Goal: Task Accomplishment & Management: Manage account settings

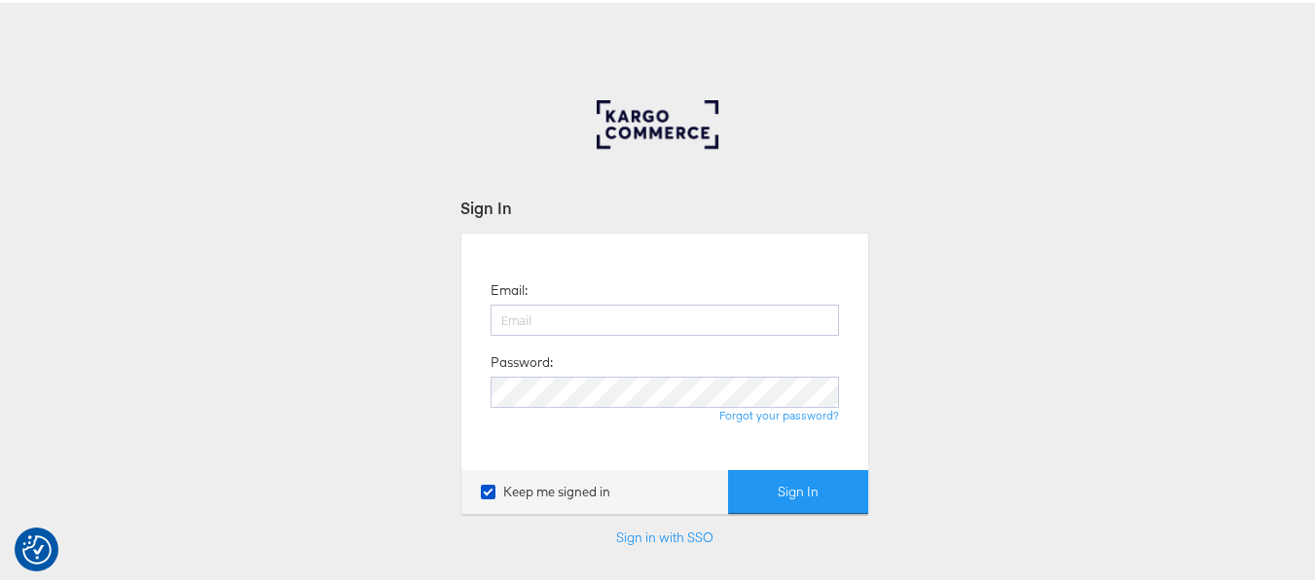
type input "aparna.doniparthi@kargo.com"
click at [728, 467] on button "Sign In" at bounding box center [798, 489] width 140 height 44
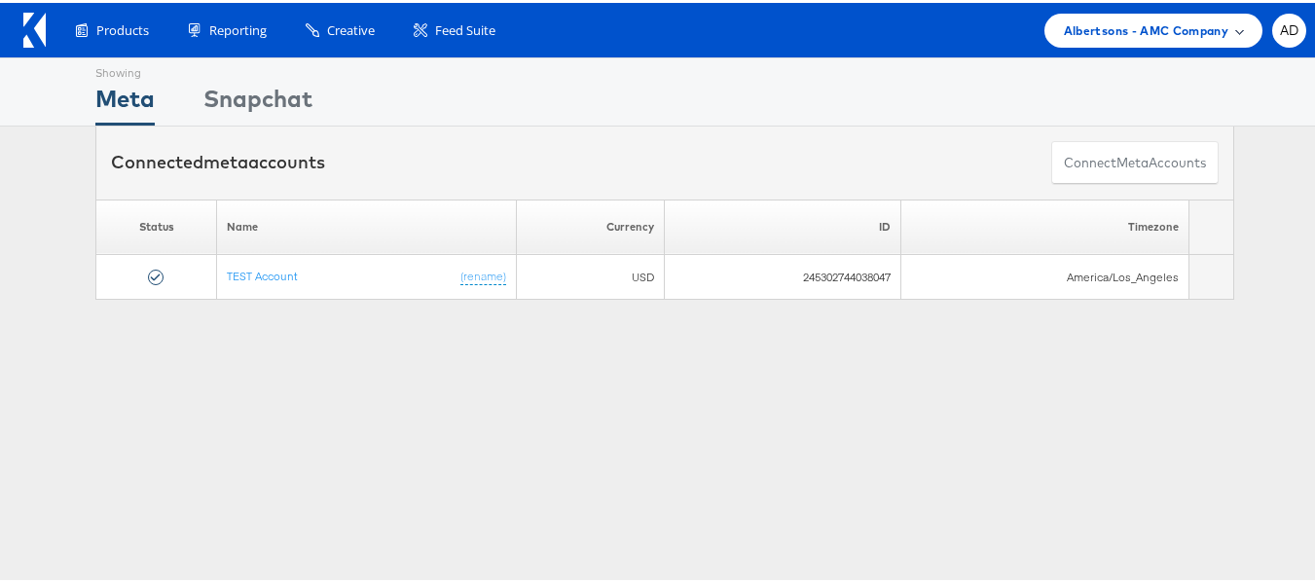
click at [1125, 41] on div "Albertsons - AMC Company" at bounding box center [1154, 28] width 218 height 34
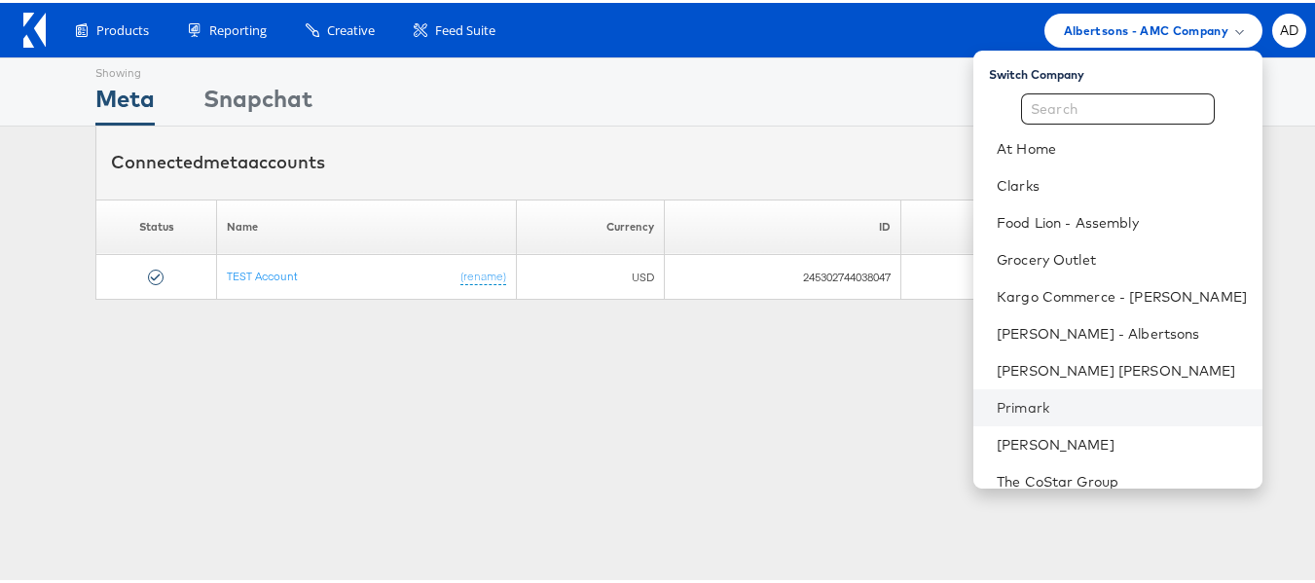
scroll to position [56, 0]
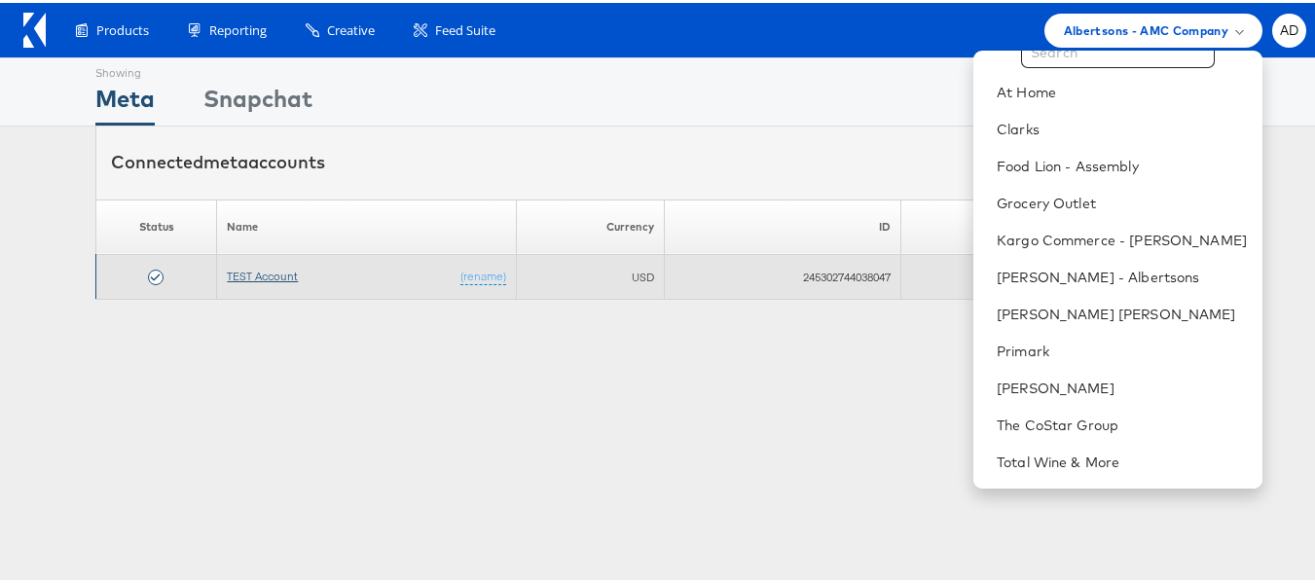
click at [240, 276] on link "TEST Account" at bounding box center [262, 273] width 71 height 15
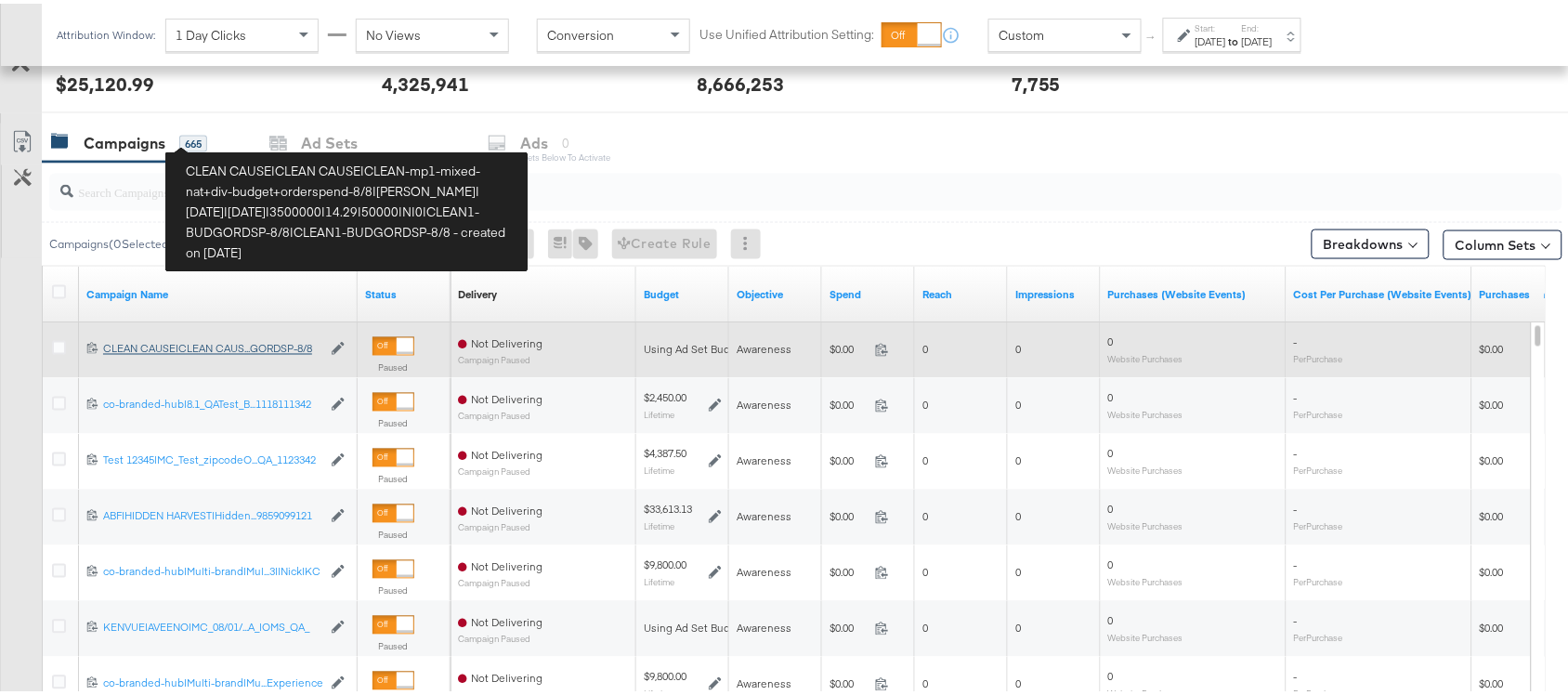
scroll to position [730, 0]
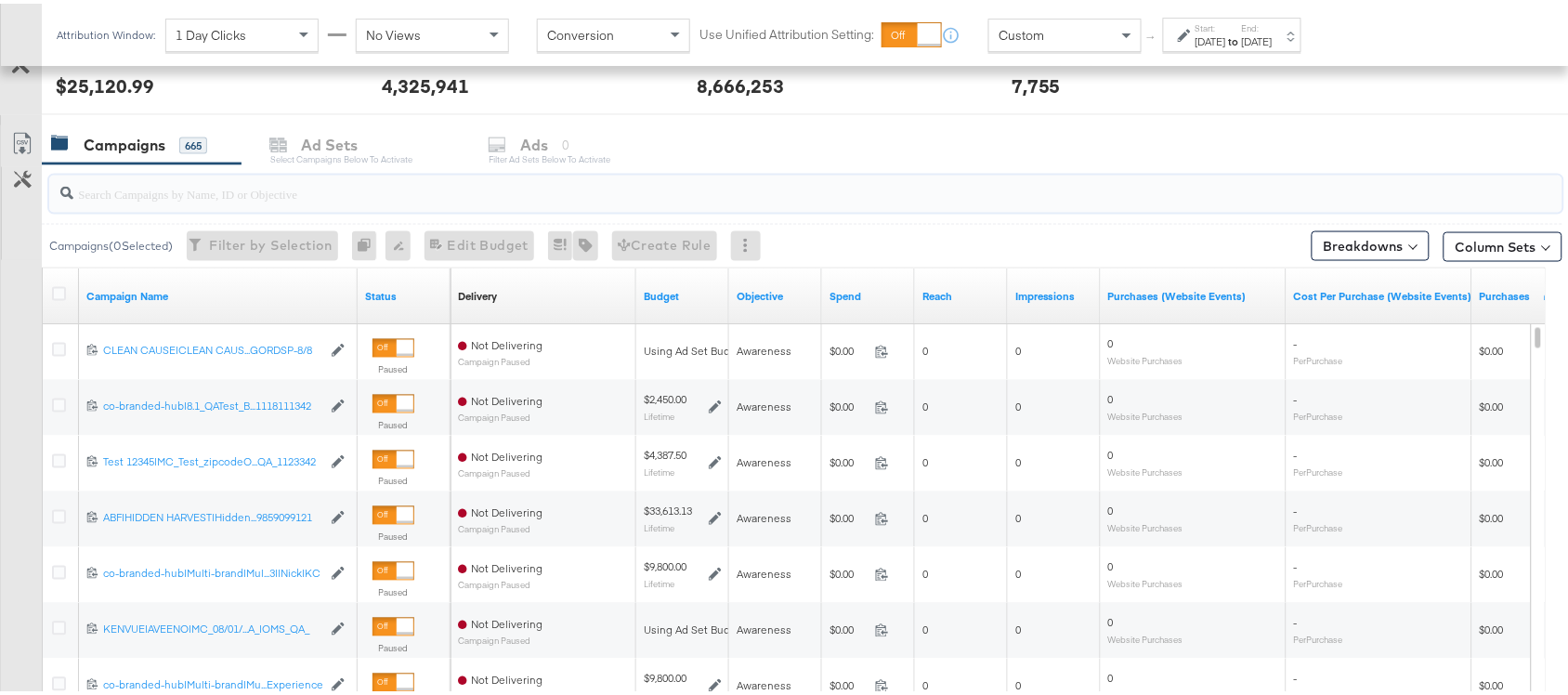
click at [172, 195] on input "search" at bounding box center [749, 182] width 1352 height 36
paste input "120229509340170307"
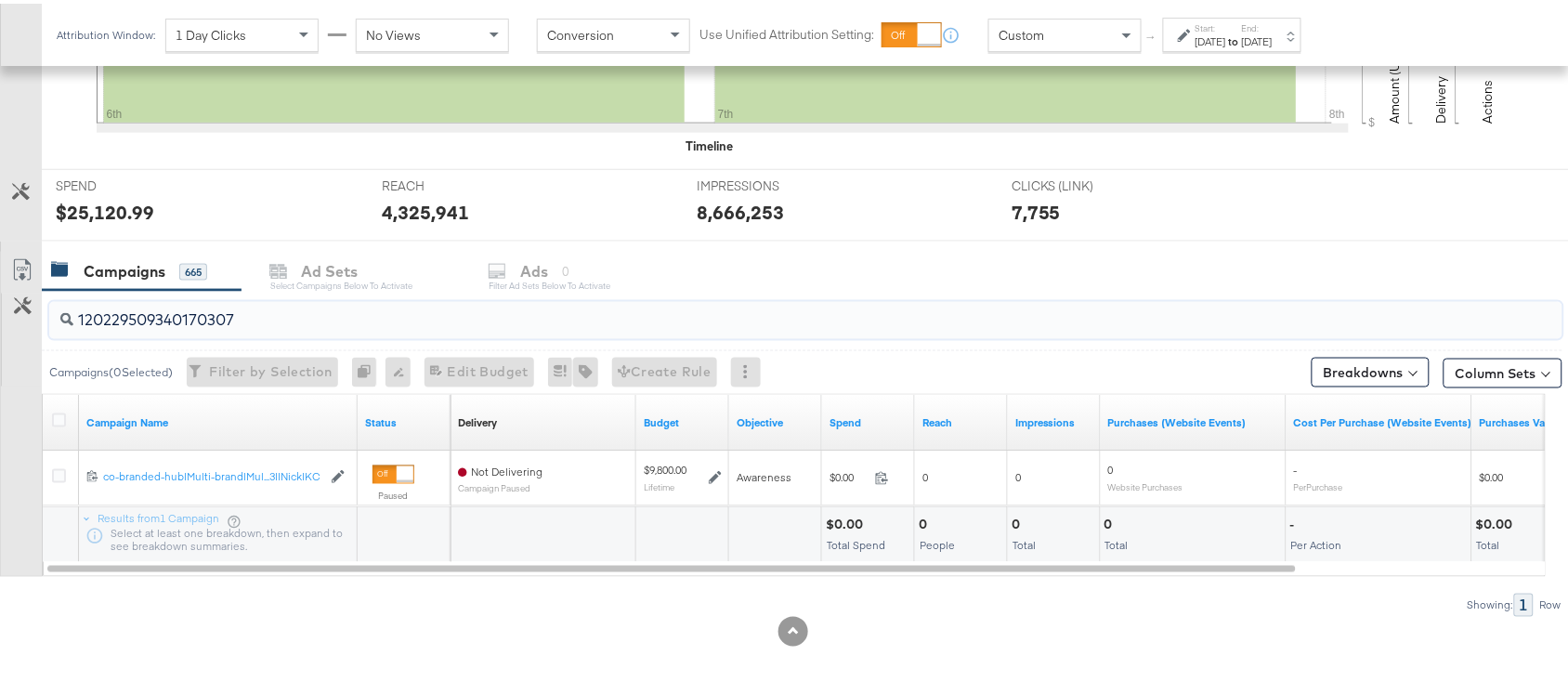
type input "120229509340170307"
click at [336, 284] on div "Campaigns 665 Ad Sets Select Campaigns below to activate Ads 0 Filter Ad Sets b…" at bounding box center [814, 268] width 1544 height 40
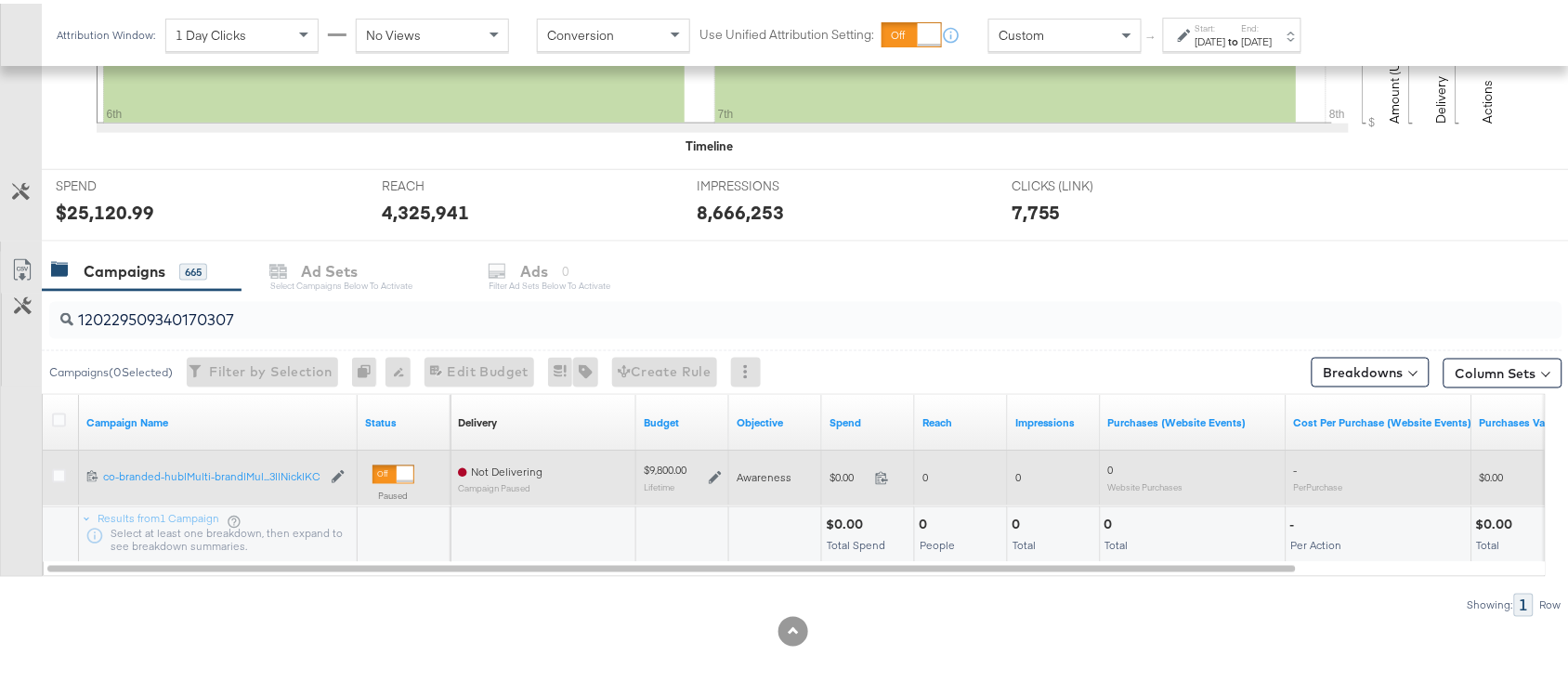
click at [56, 479] on div at bounding box center [62, 474] width 19 height 18
click at [57, 474] on icon at bounding box center [59, 473] width 14 height 14
click at [0, 0] on input "checkbox" at bounding box center [0, 0] width 0 height 0
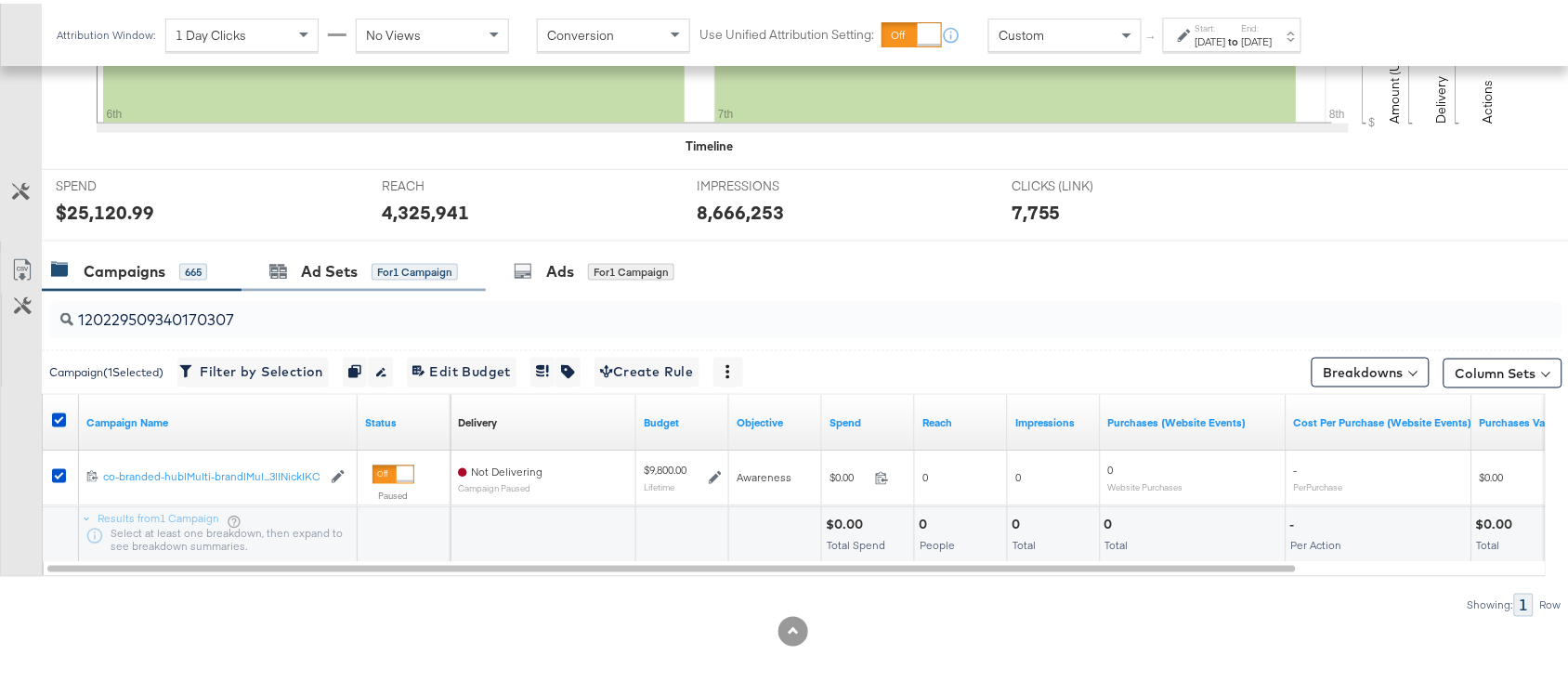
click at [324, 281] on div "Ad Sets for 1 Campaign" at bounding box center [364, 268] width 244 height 40
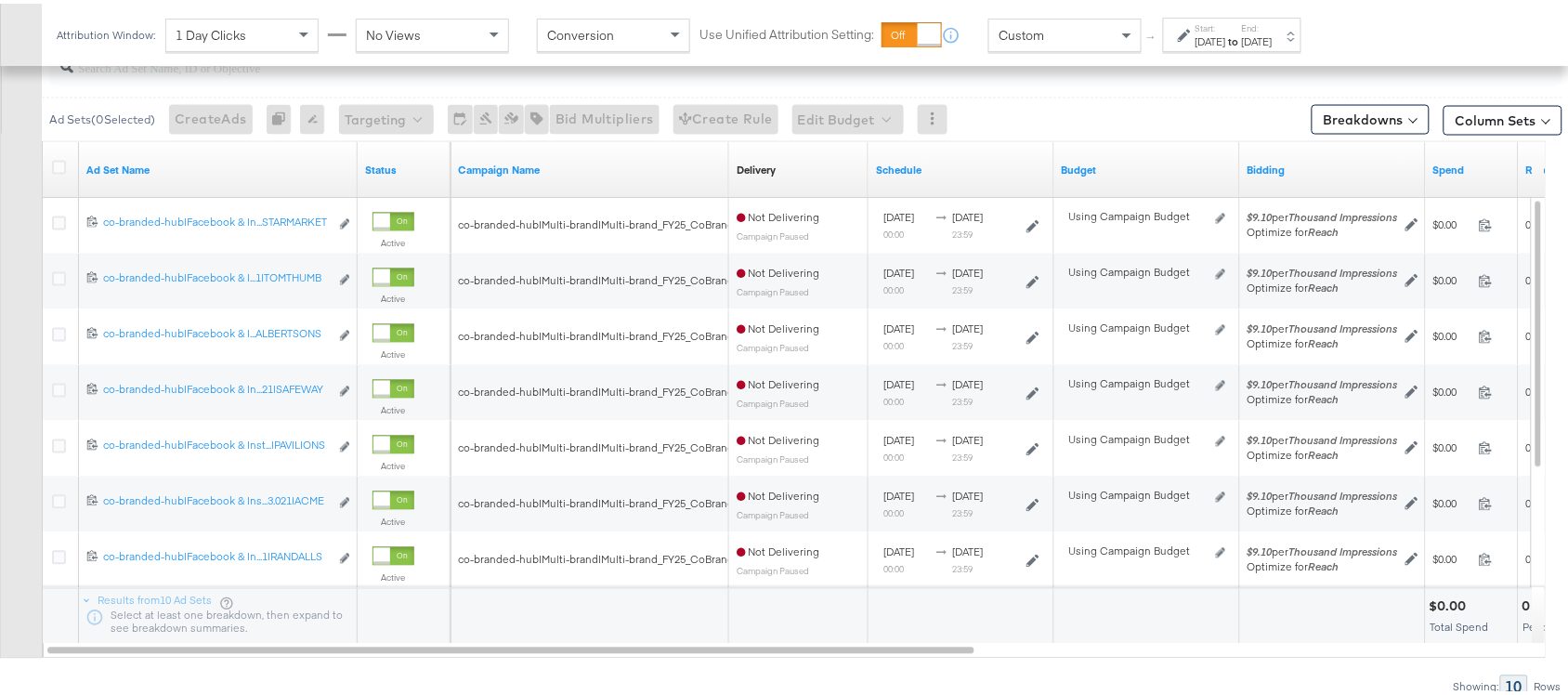
scroll to position [856, 0]
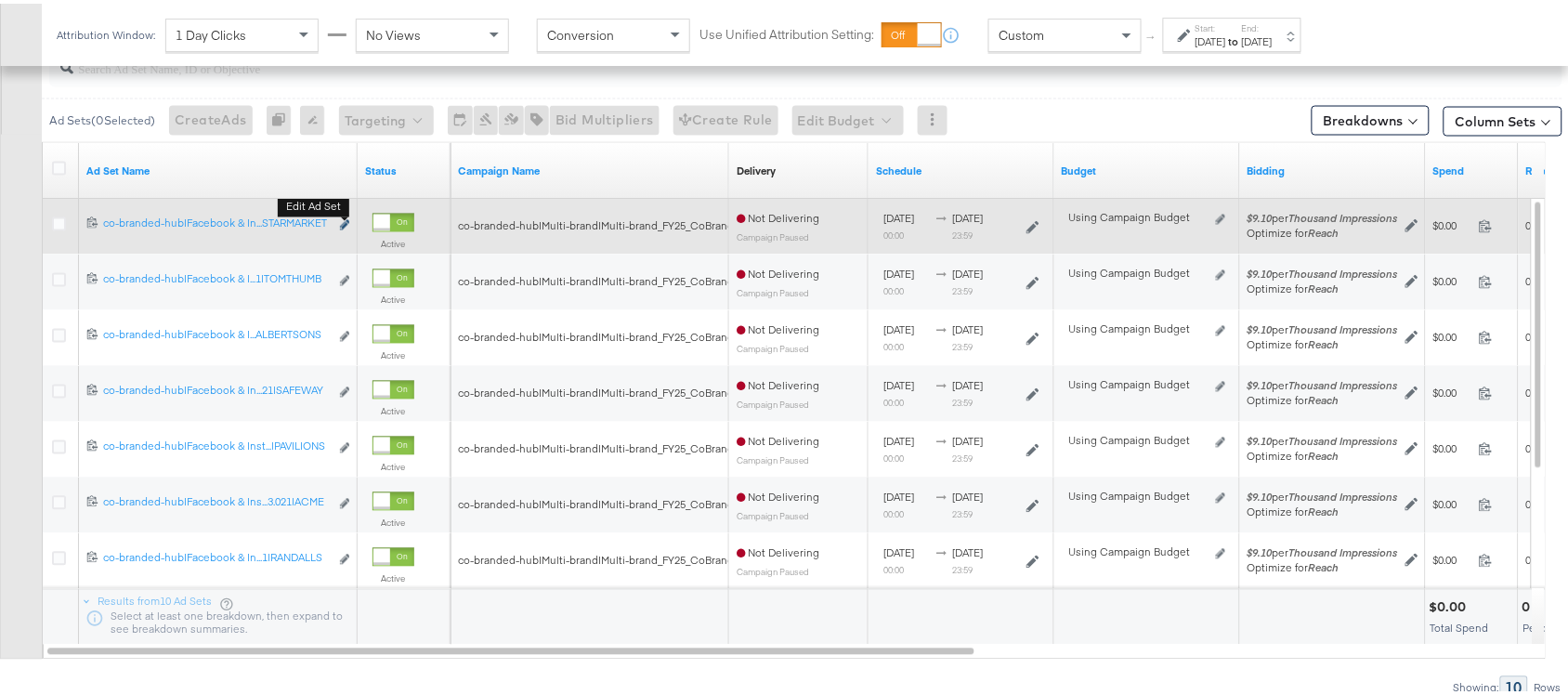
click at [344, 226] on icon "link" at bounding box center [345, 221] width 10 height 11
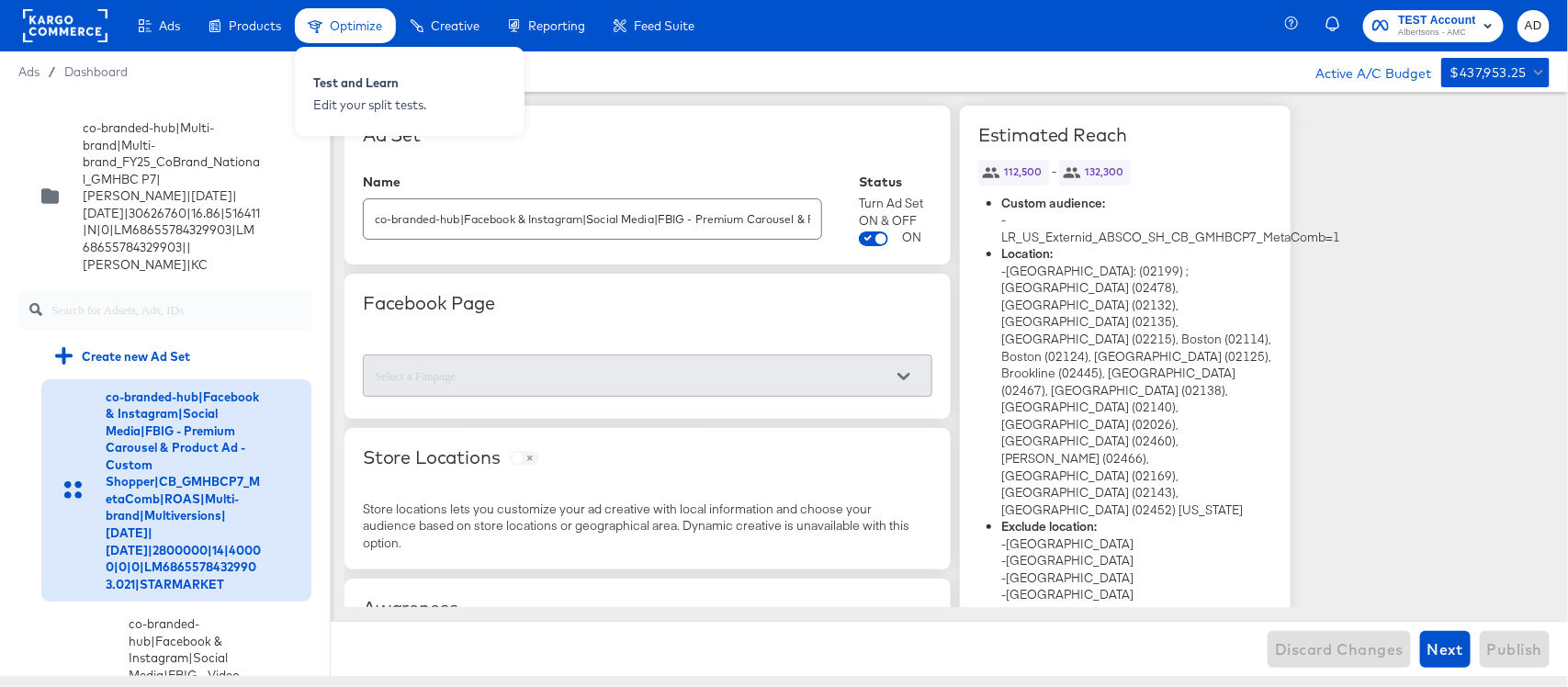
scroll to position [6673, 0]
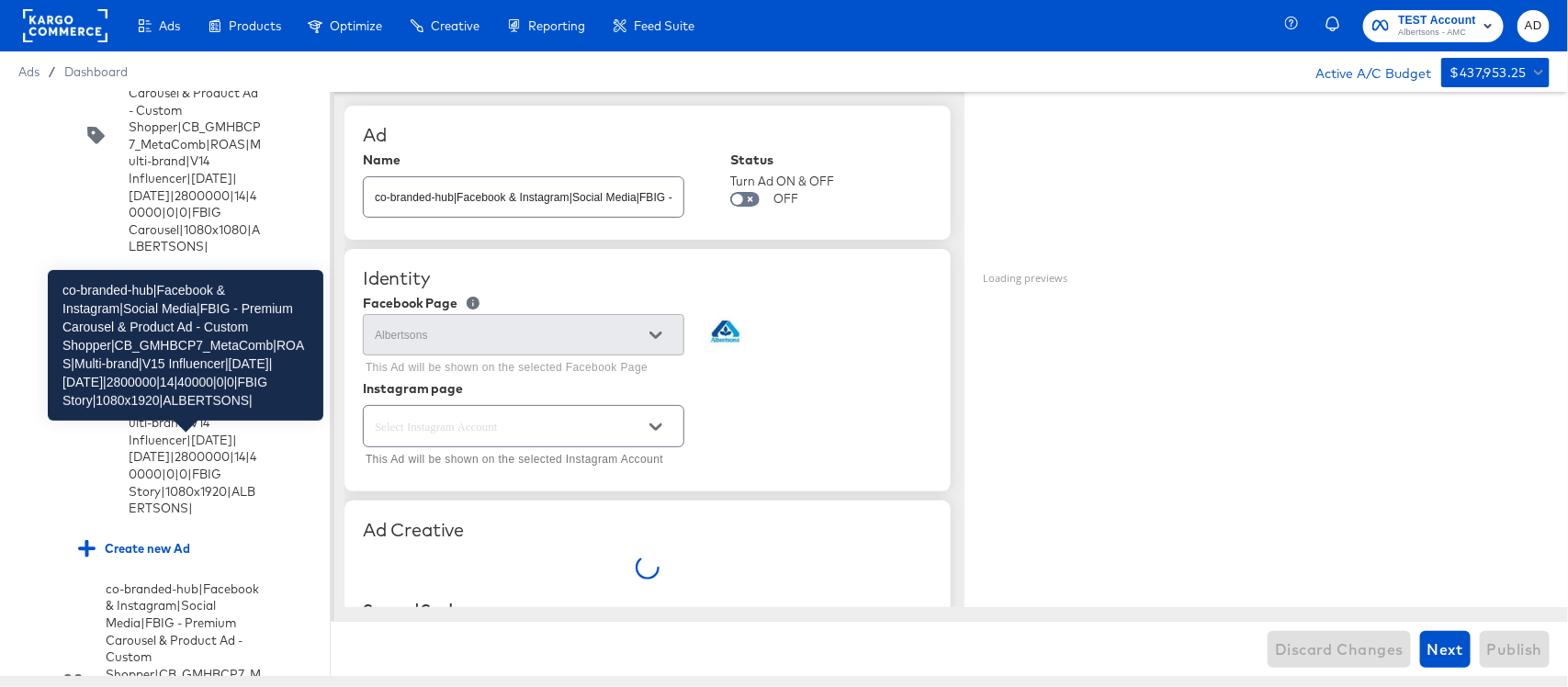
scroll to position [6756, 0]
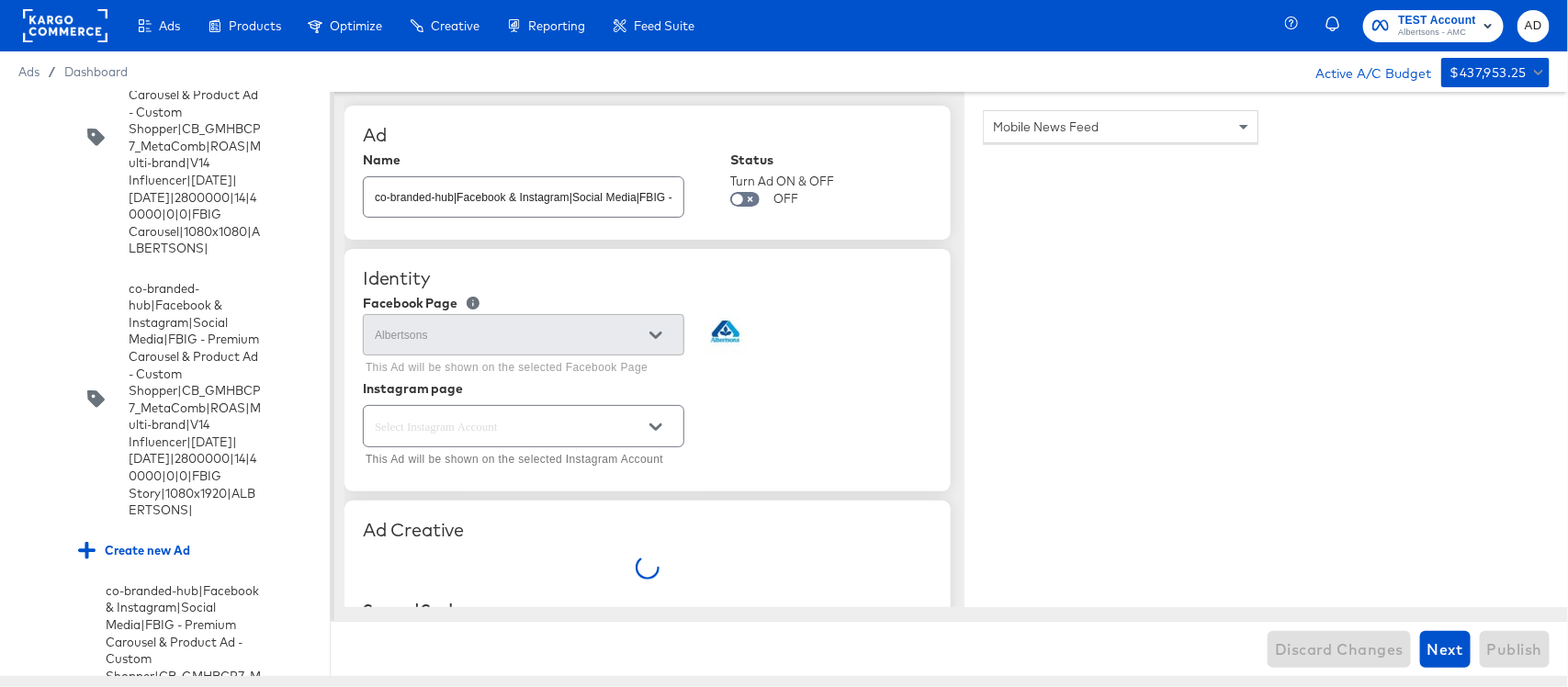
type textarea "x"
click at [0, 0] on input "checkbox" at bounding box center [0, 0] width 0 height 0
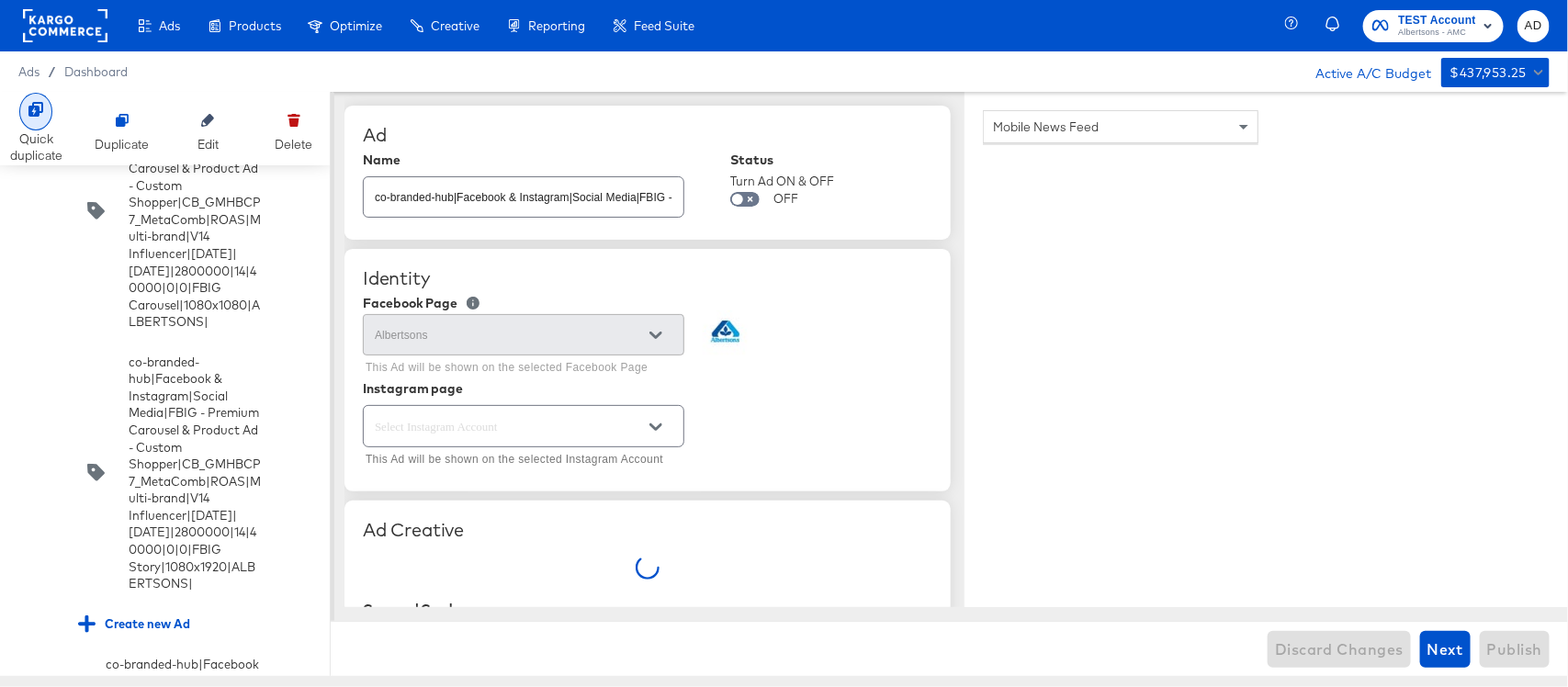
click at [33, 115] on icon at bounding box center [36, 109] width 15 height 15
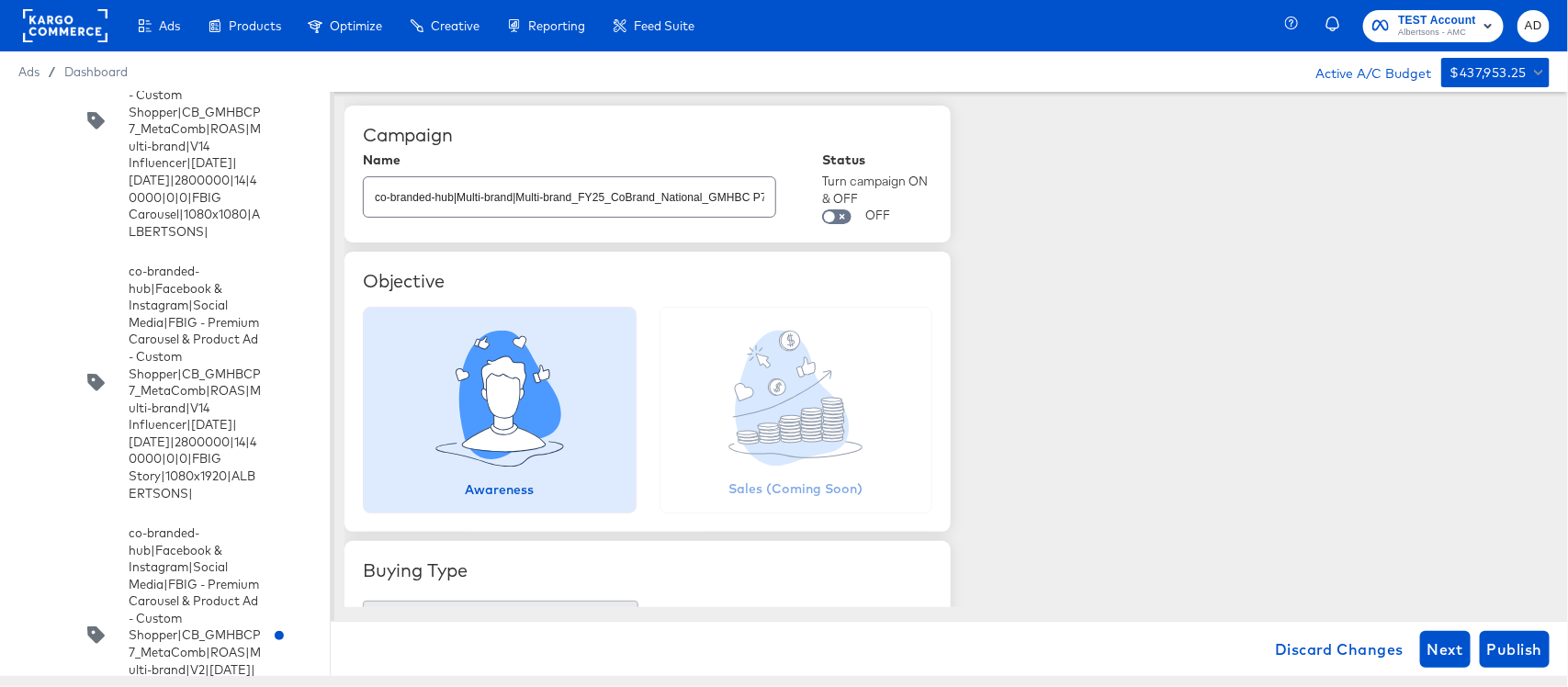
scroll to position [8367, 0]
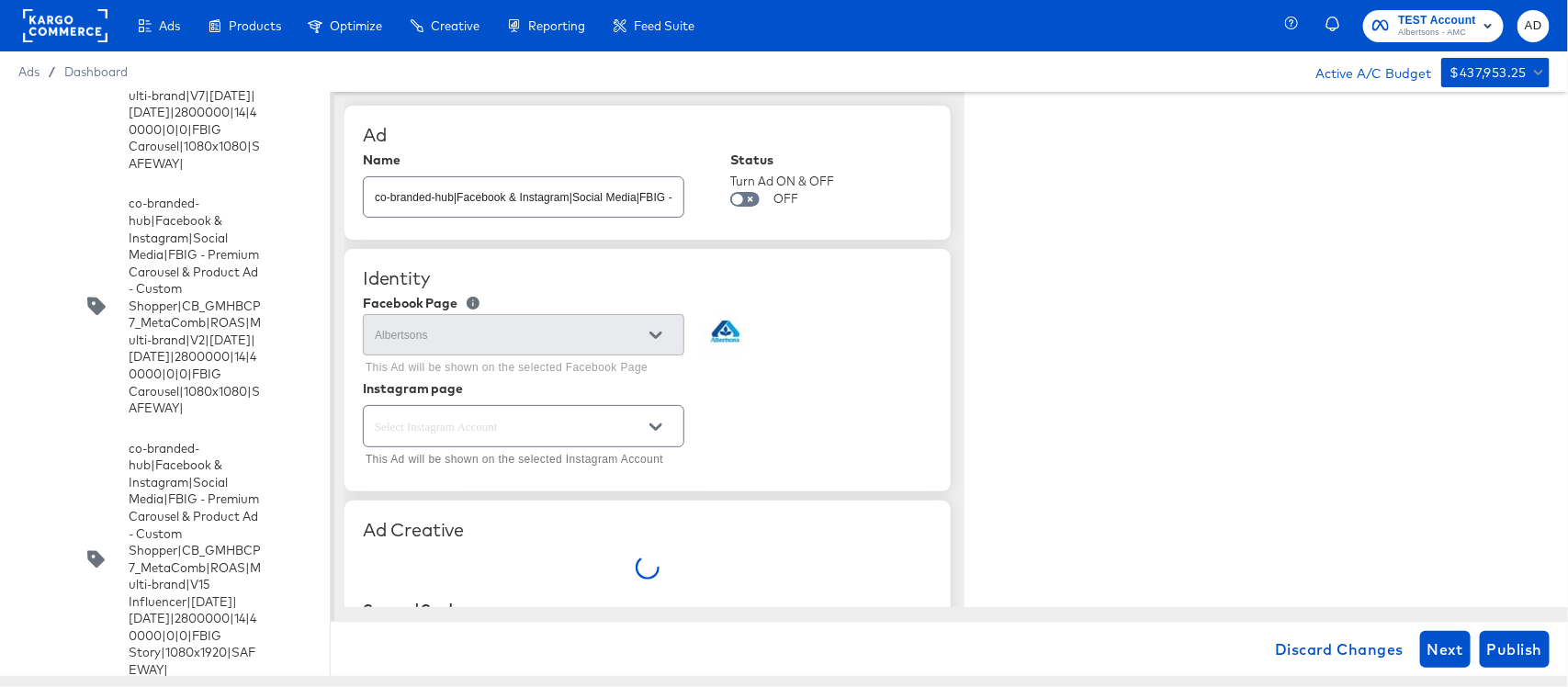
type textarea "x"
click at [536, 195] on input "co-branded-hub|Facebook & Instagram|Social Media|FBIG - Premium Carousel & Prod…" at bounding box center [524, 190] width 320 height 40
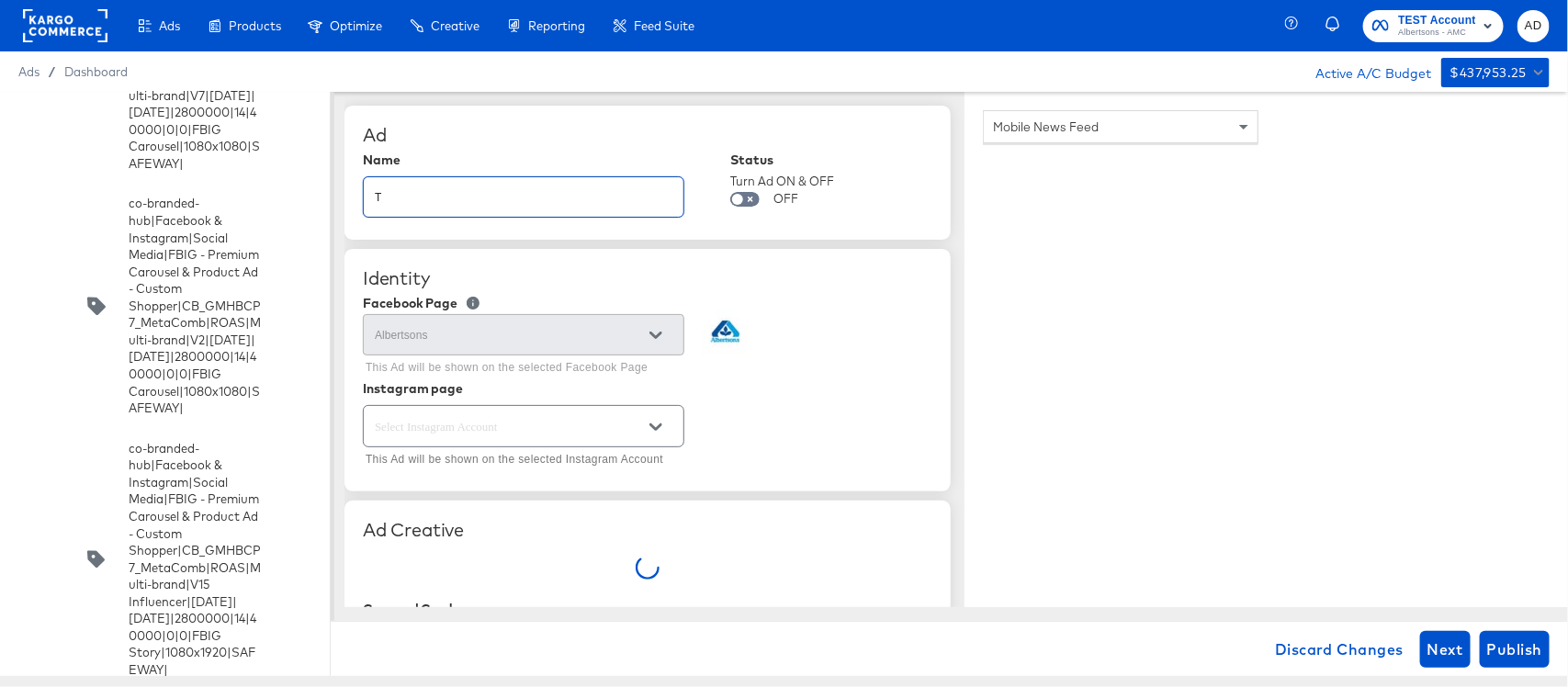
type input "TE"
type textarea "x"
type input "TEST"
type textarea "x"
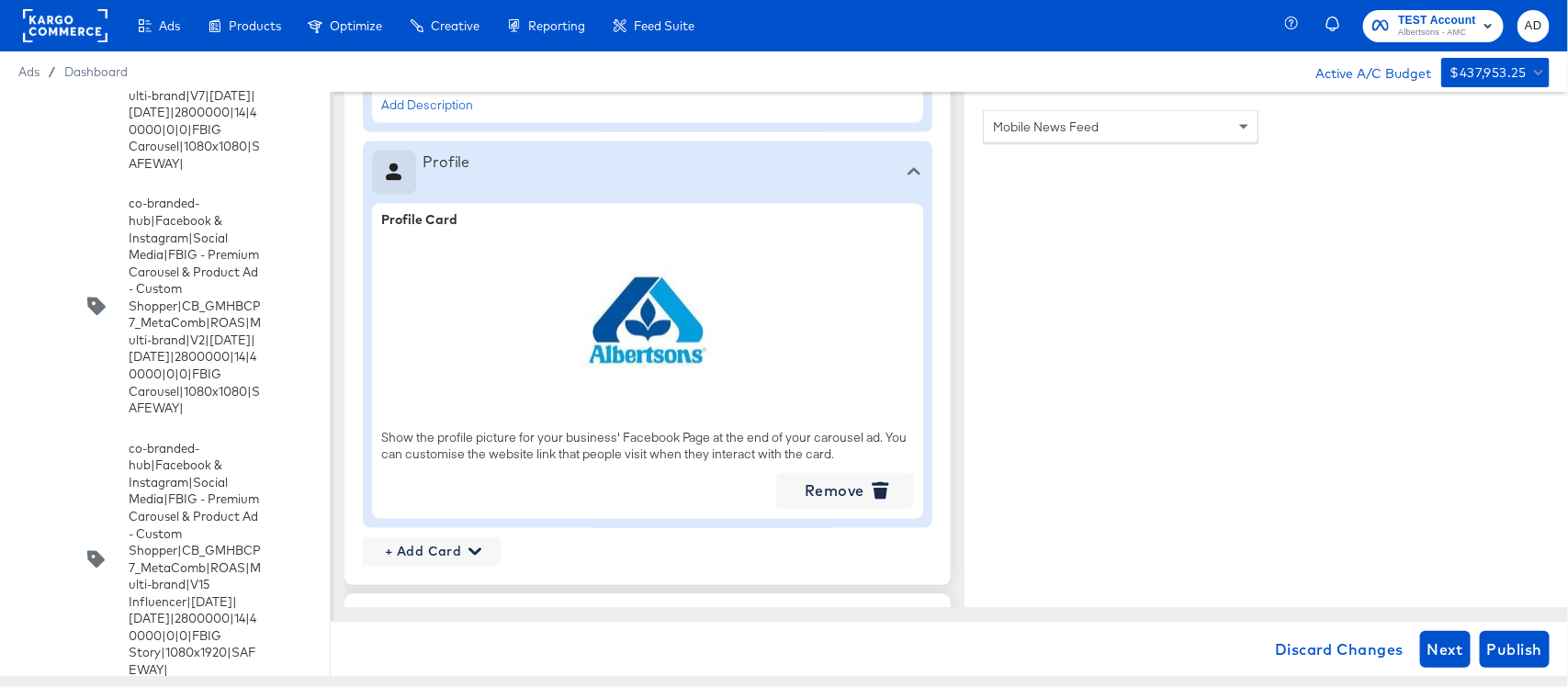
scroll to position [0, 0]
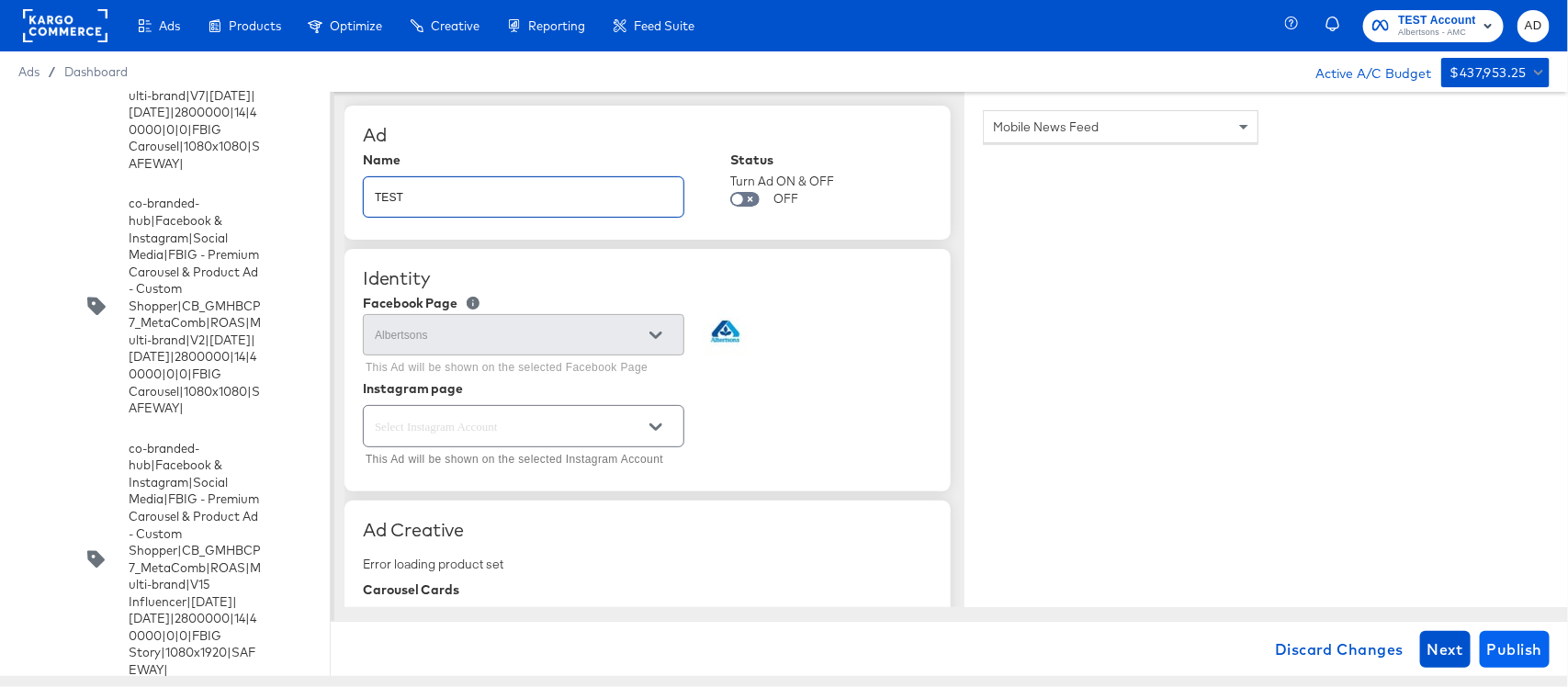
type input "TEST"
type textarea "x"
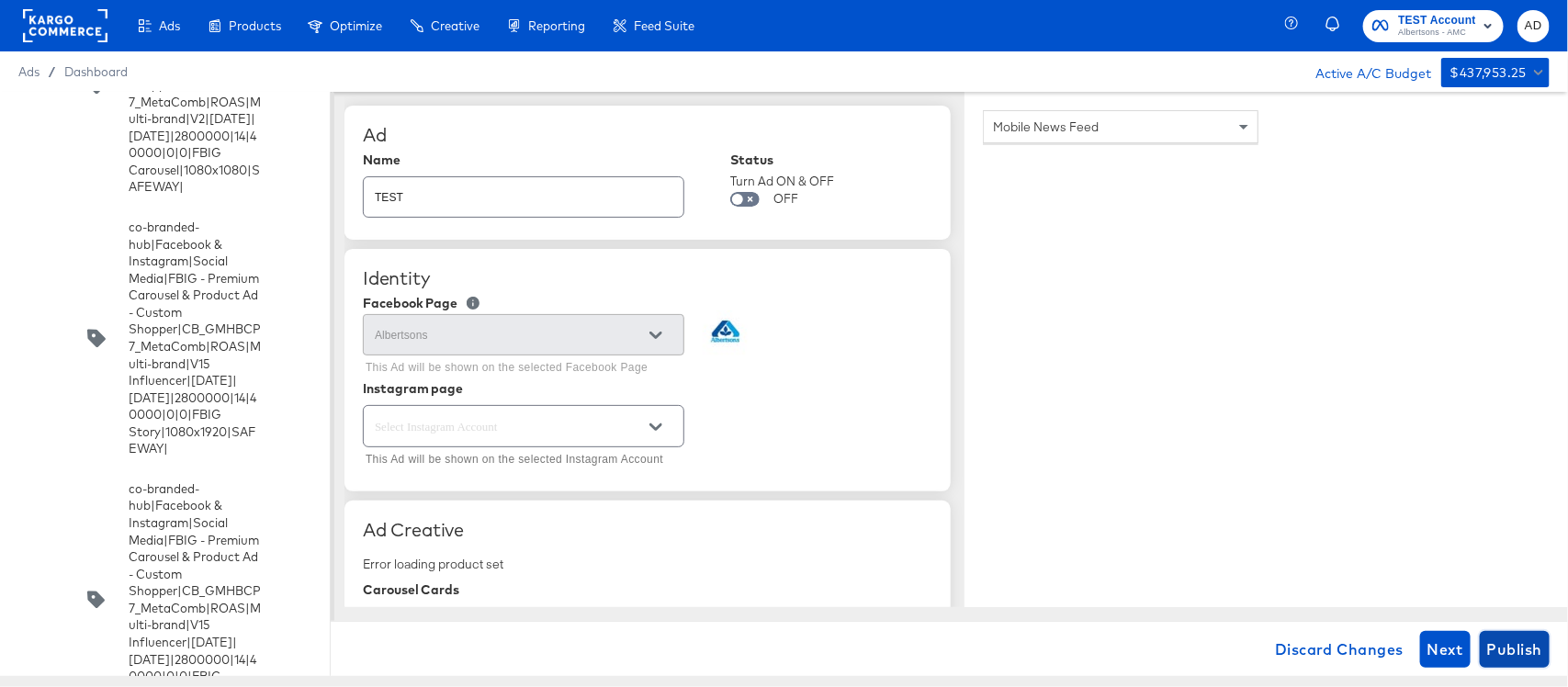
scroll to position [8093, 0]
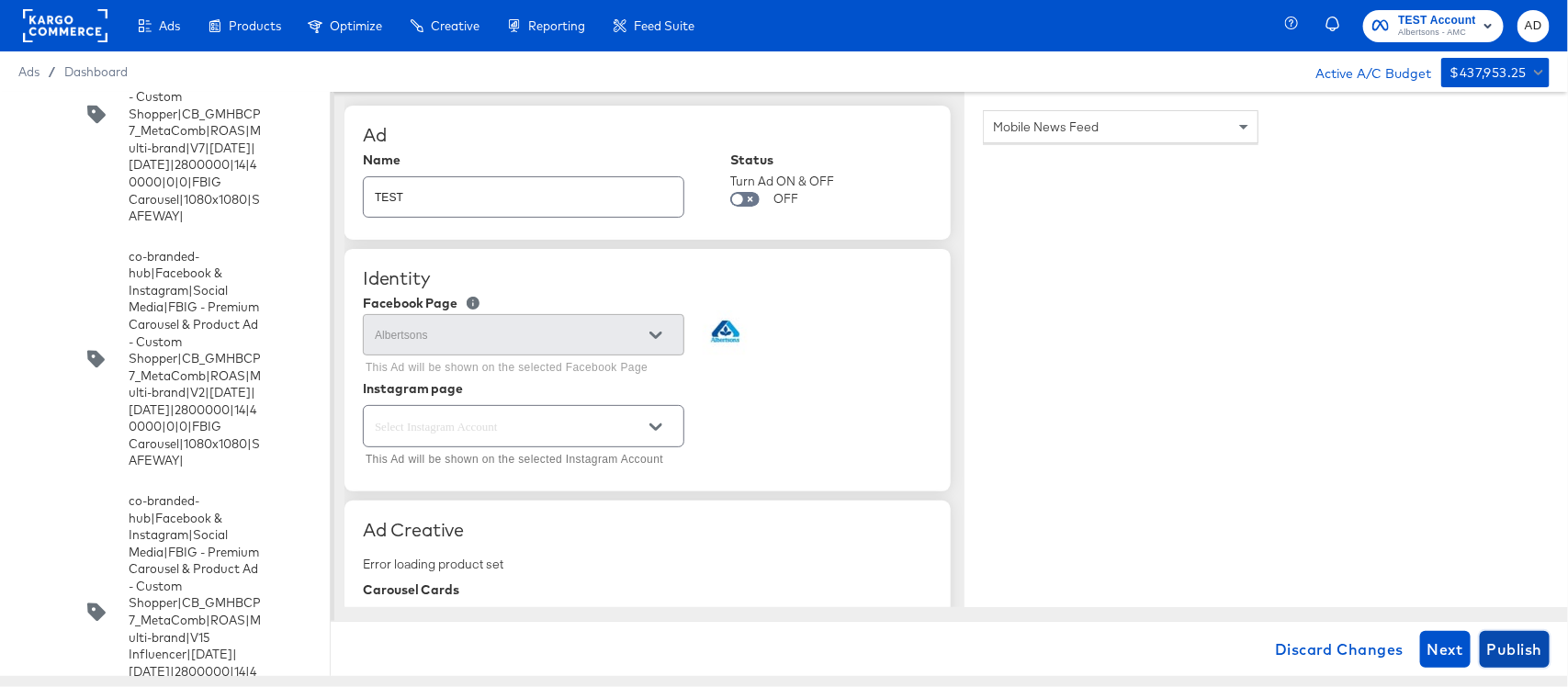
click at [1495, 641] on span "Publish" at bounding box center [1514, 649] width 55 height 25
type textarea "x"
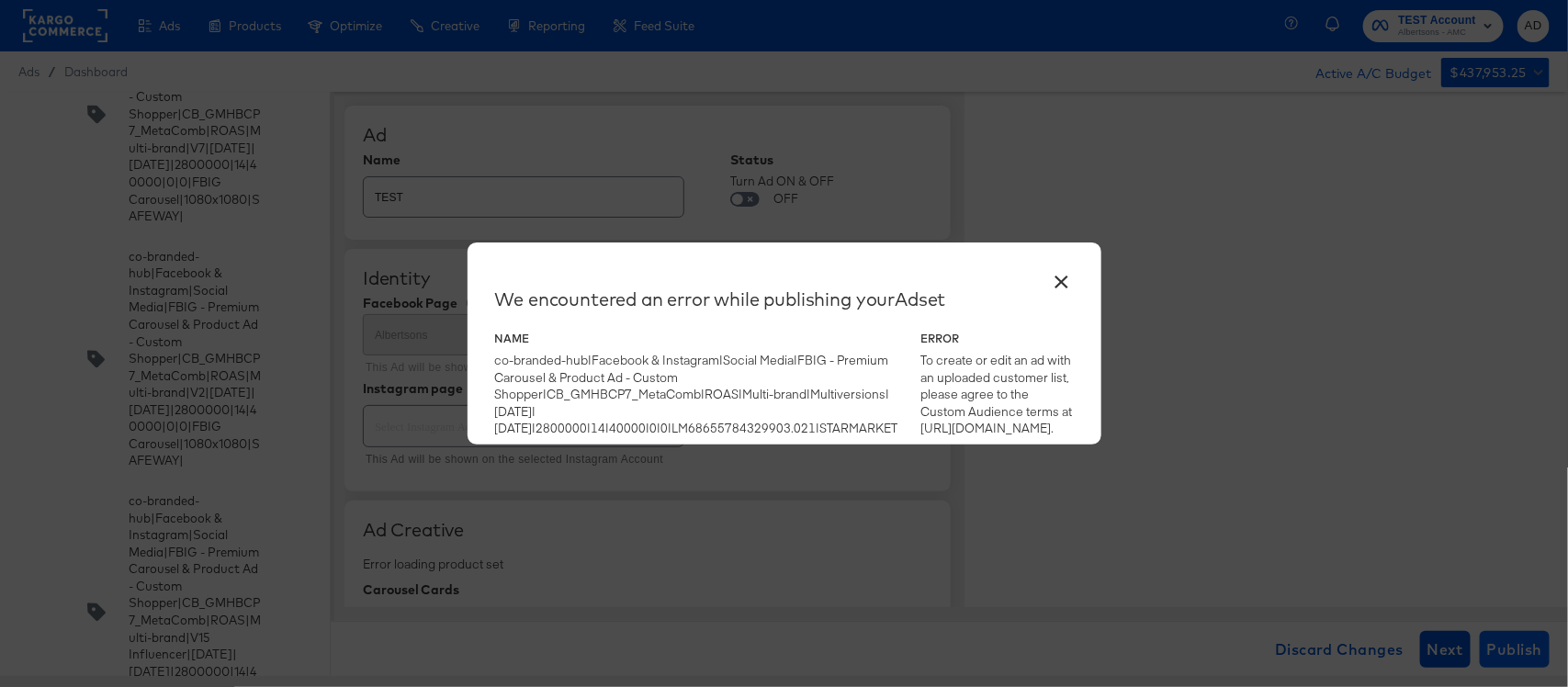
type textarea "x"
click at [1061, 286] on button "×" at bounding box center [1061, 277] width 33 height 33
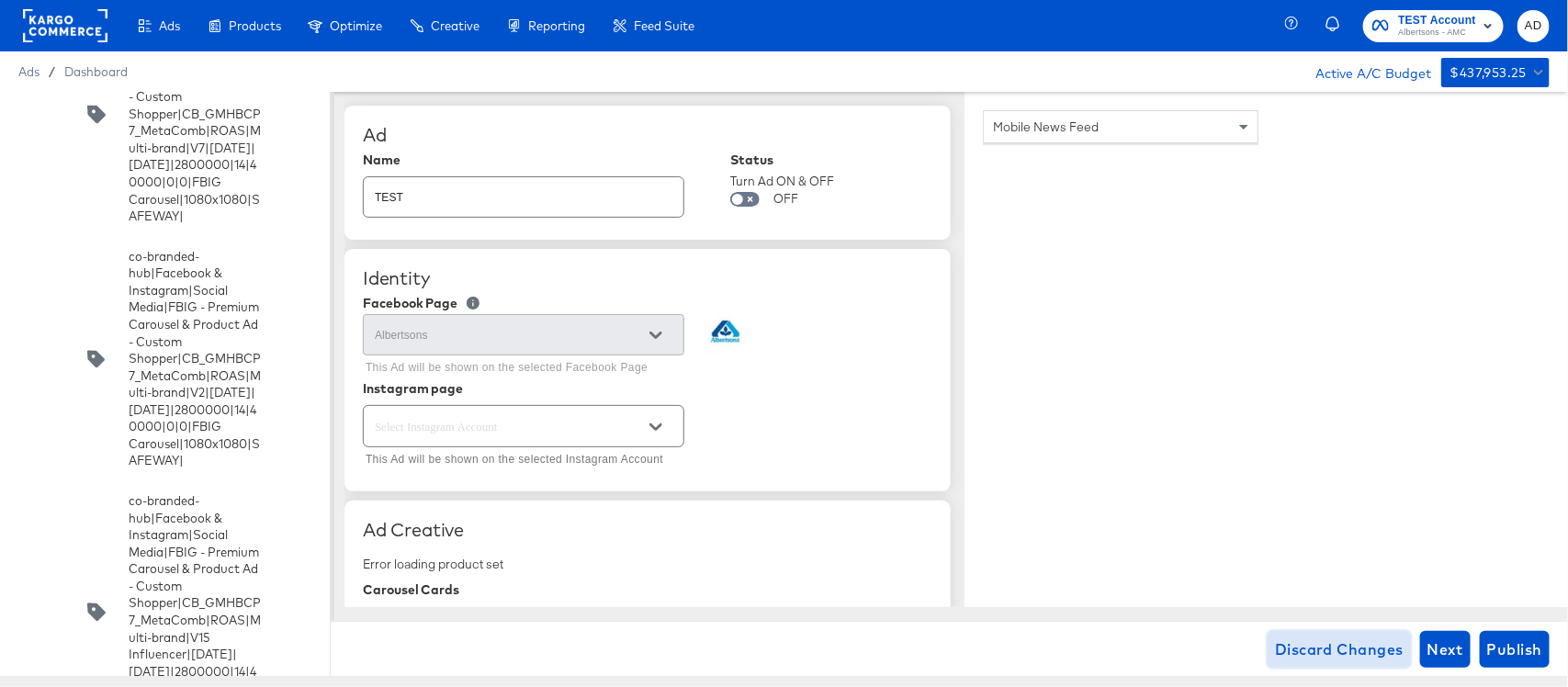
click at [1332, 635] on button "Discard Changes" at bounding box center [1340, 649] width 143 height 37
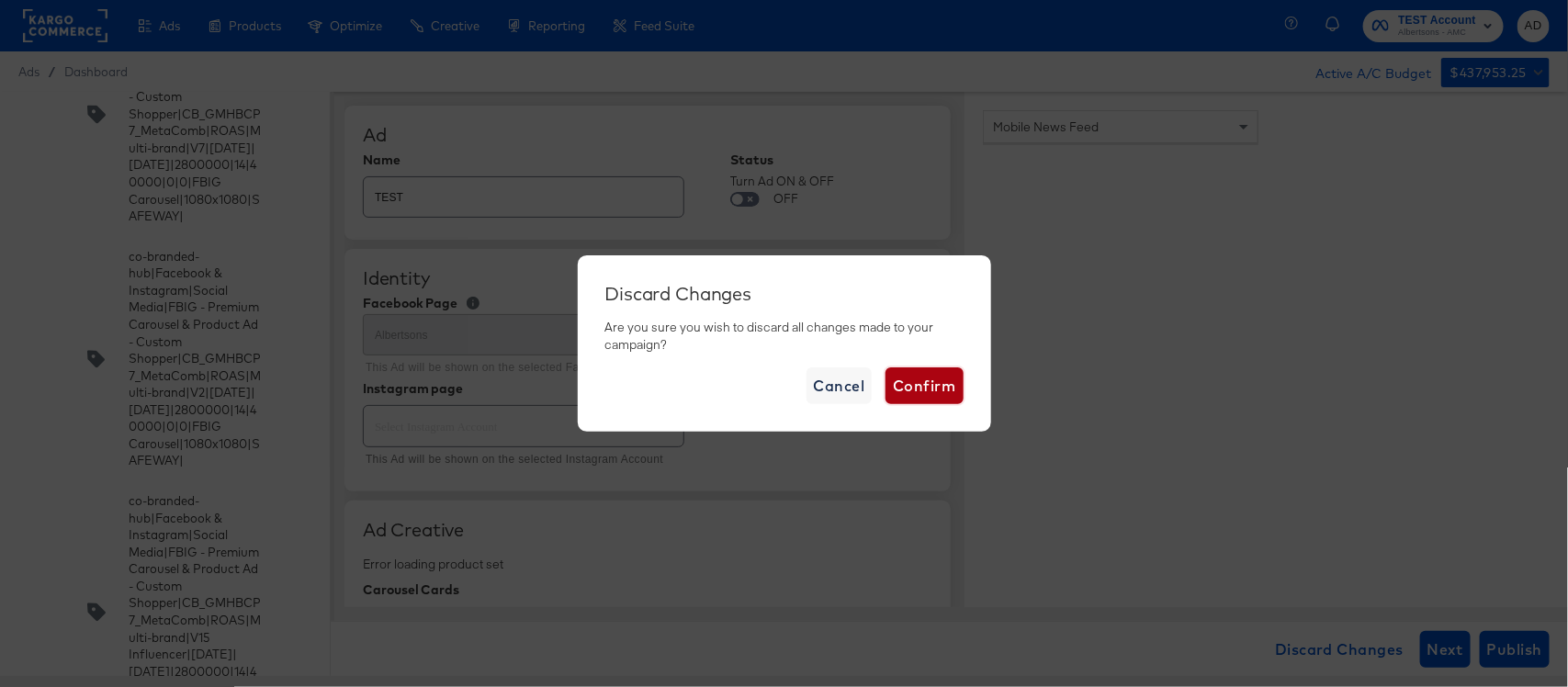
click at [901, 381] on span "Confirm" at bounding box center [924, 385] width 62 height 25
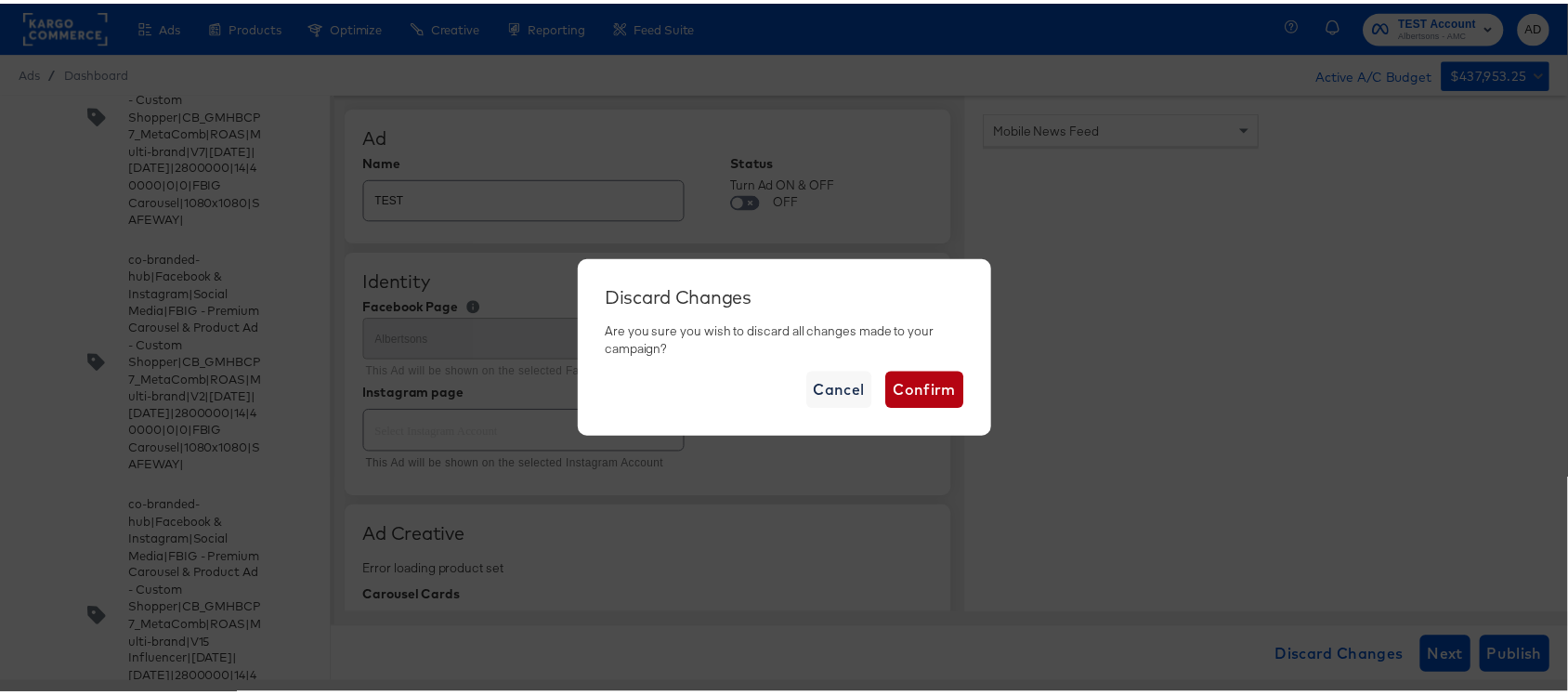
scroll to position [8147, 0]
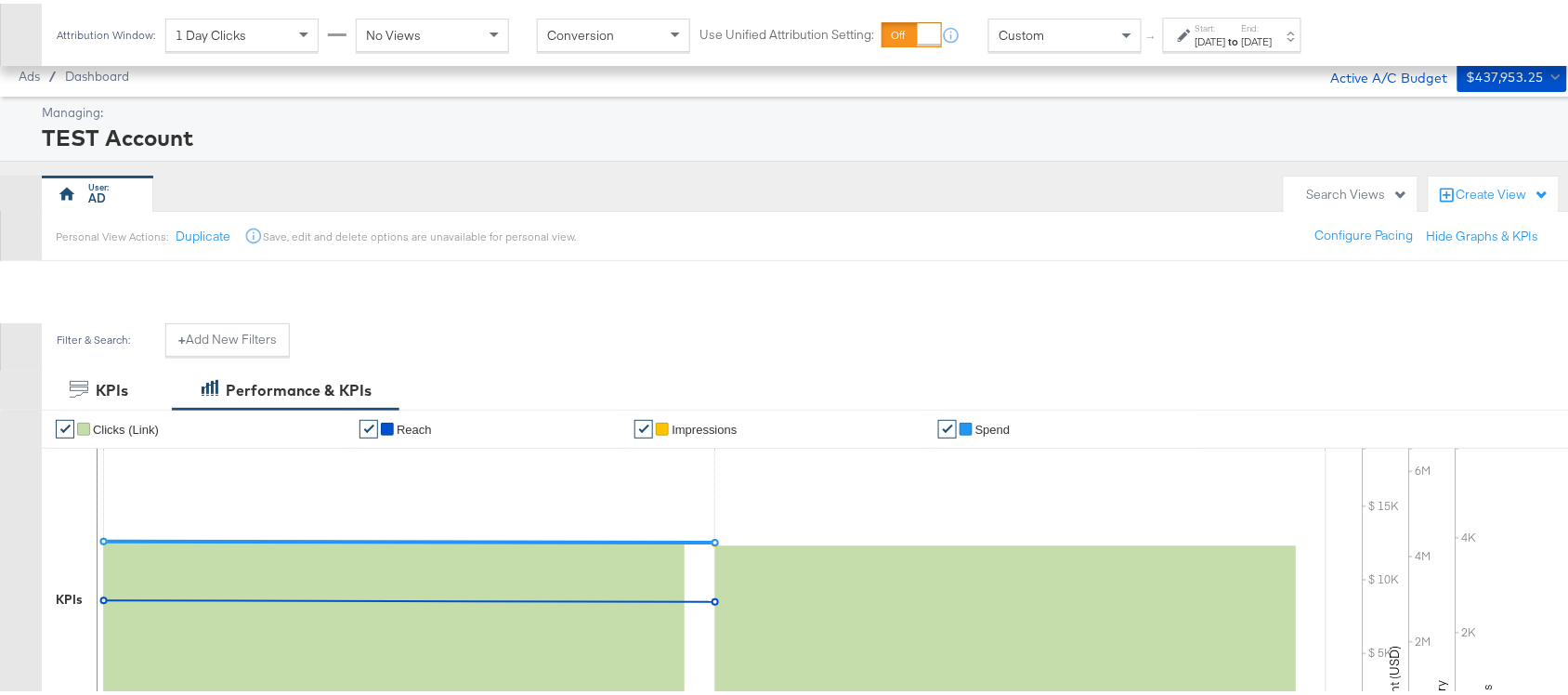
scroll to position [661, 0]
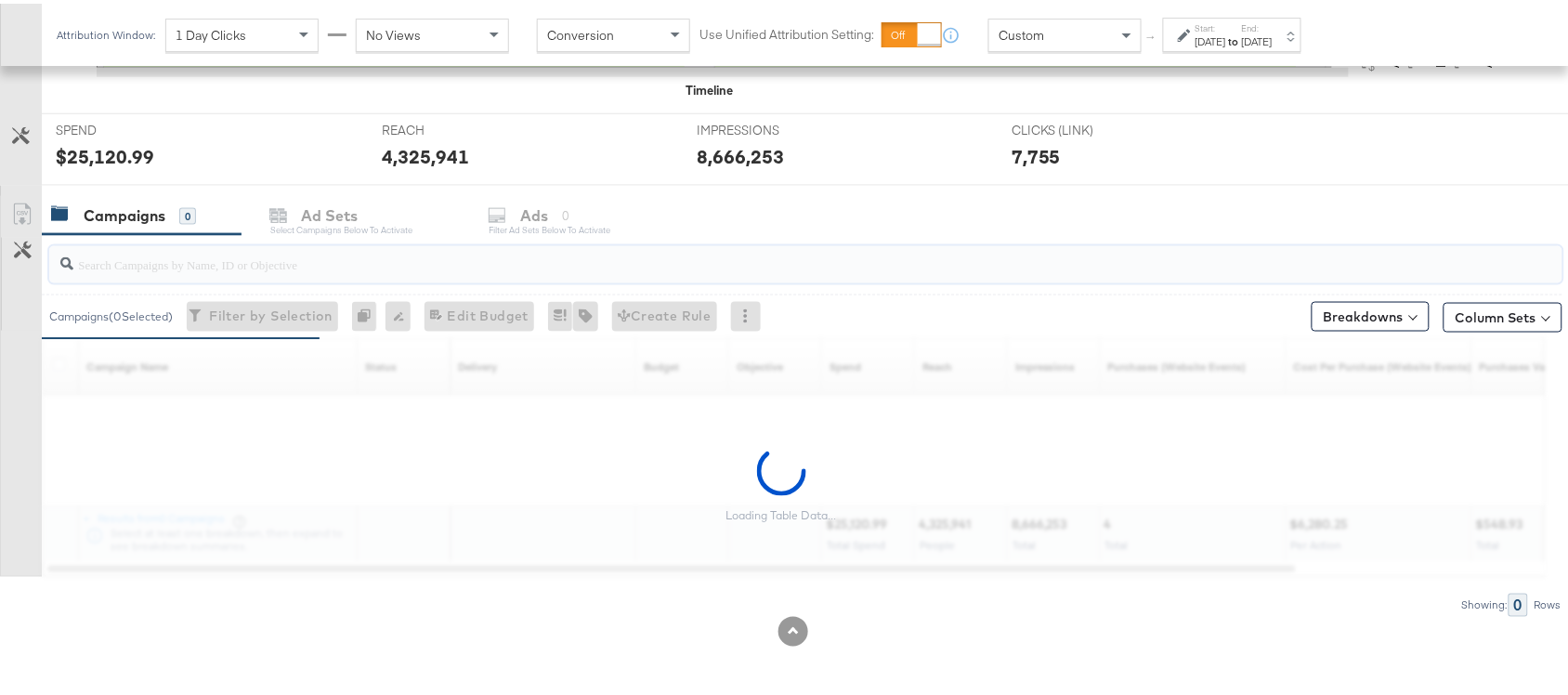
click at [150, 262] on input "search" at bounding box center [749, 253] width 1352 height 36
paste input "co-branded-hub|Facebook & Instagram|Social Media|FBIG - Premium Carousel & Prod…"
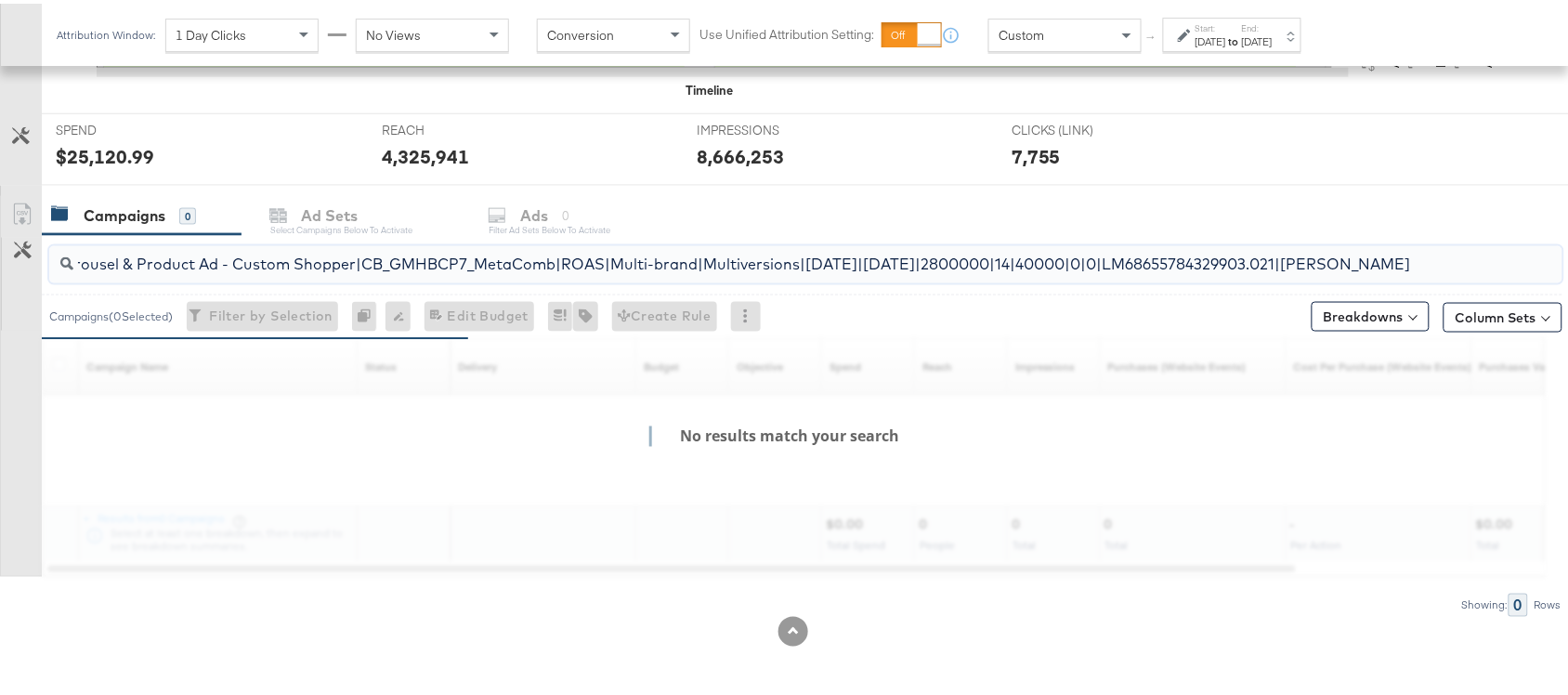
scroll to position [0, 550]
type input "co-branded-hub|Facebook & Instagram|Social Media|FBIG - Premium Carousel & Prod…"
click at [402, 266] on input "co-branded-hub|Facebook & Instagram|Social Media|FBIG - Premium Carousel & Prod…" at bounding box center [749, 253] width 1352 height 36
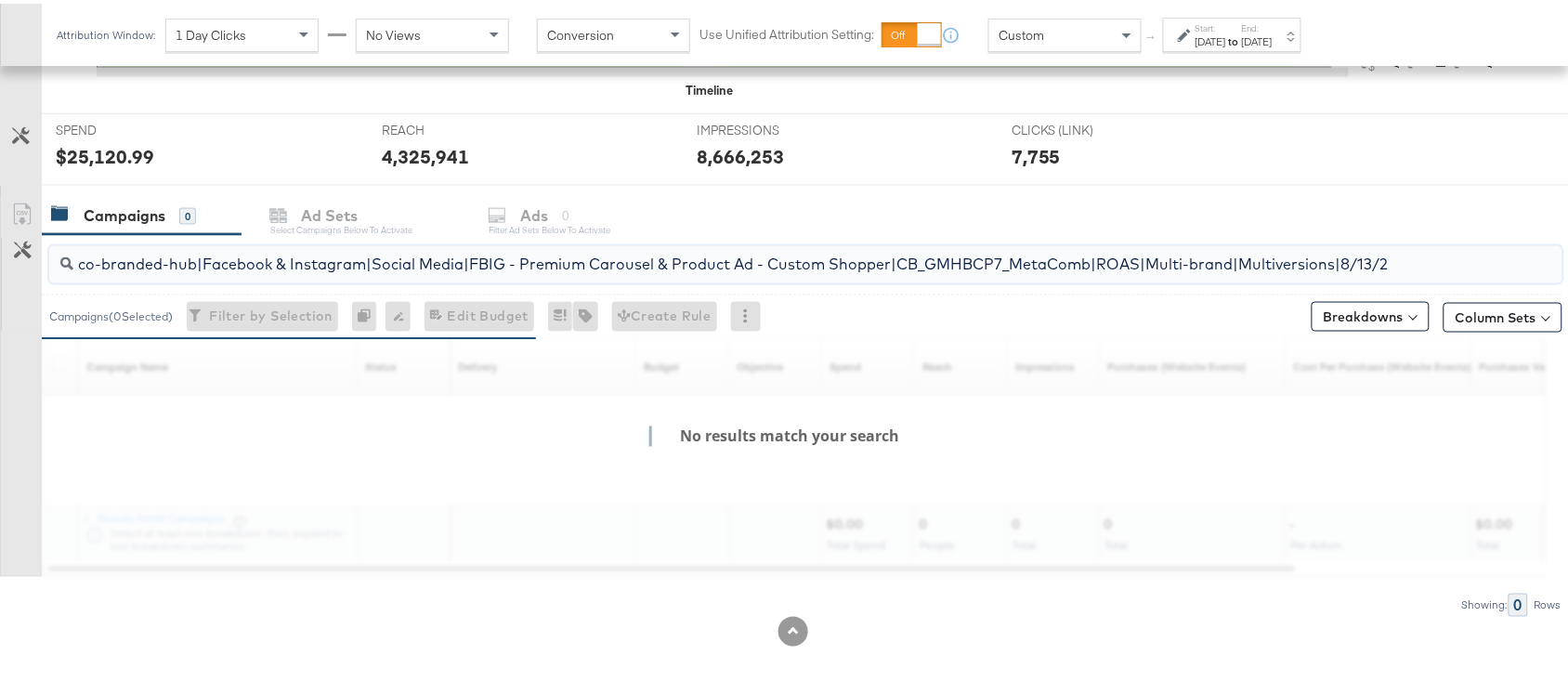
click at [402, 266] on input "co-branded-hub|Facebook & Instagram|Social Media|FBIG - Premium Carousel & Prod…" at bounding box center [749, 253] width 1352 height 36
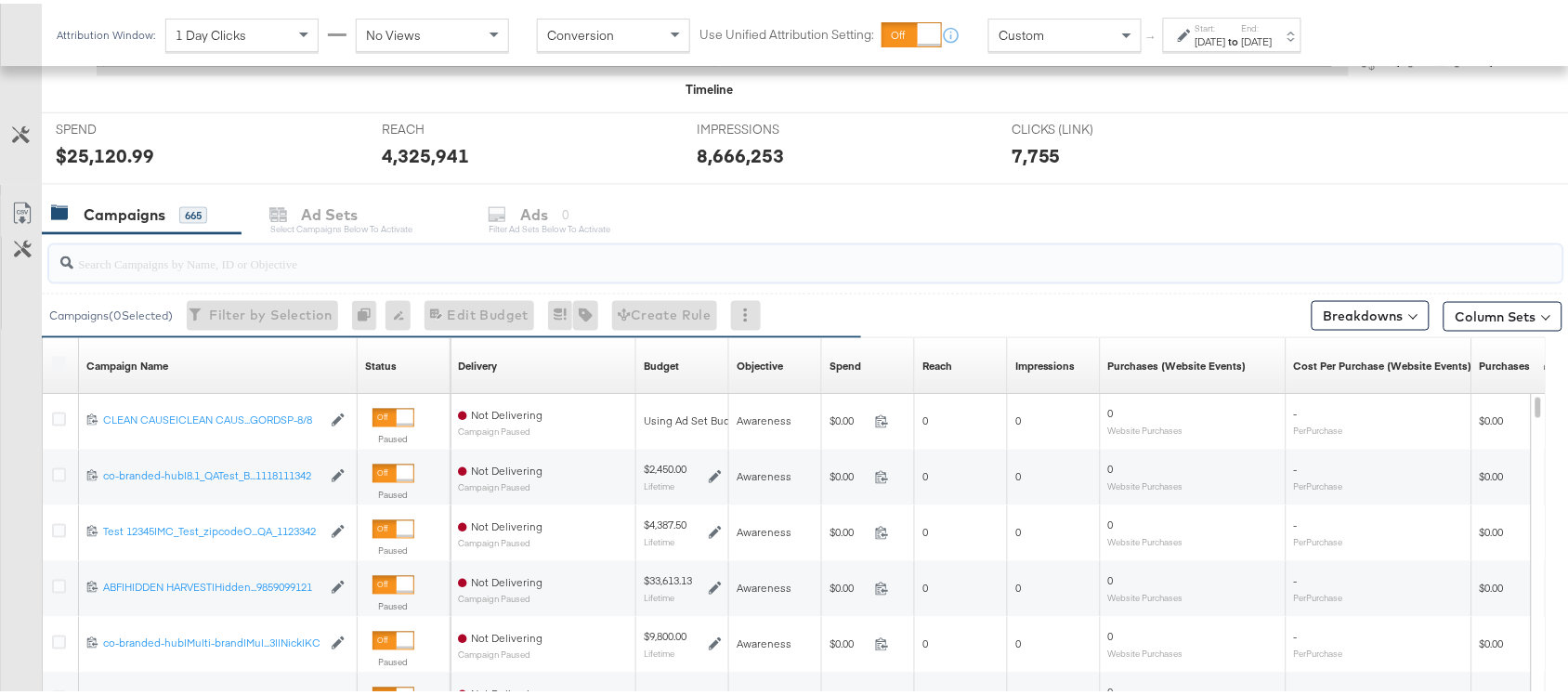
paste input "120229509340170307"
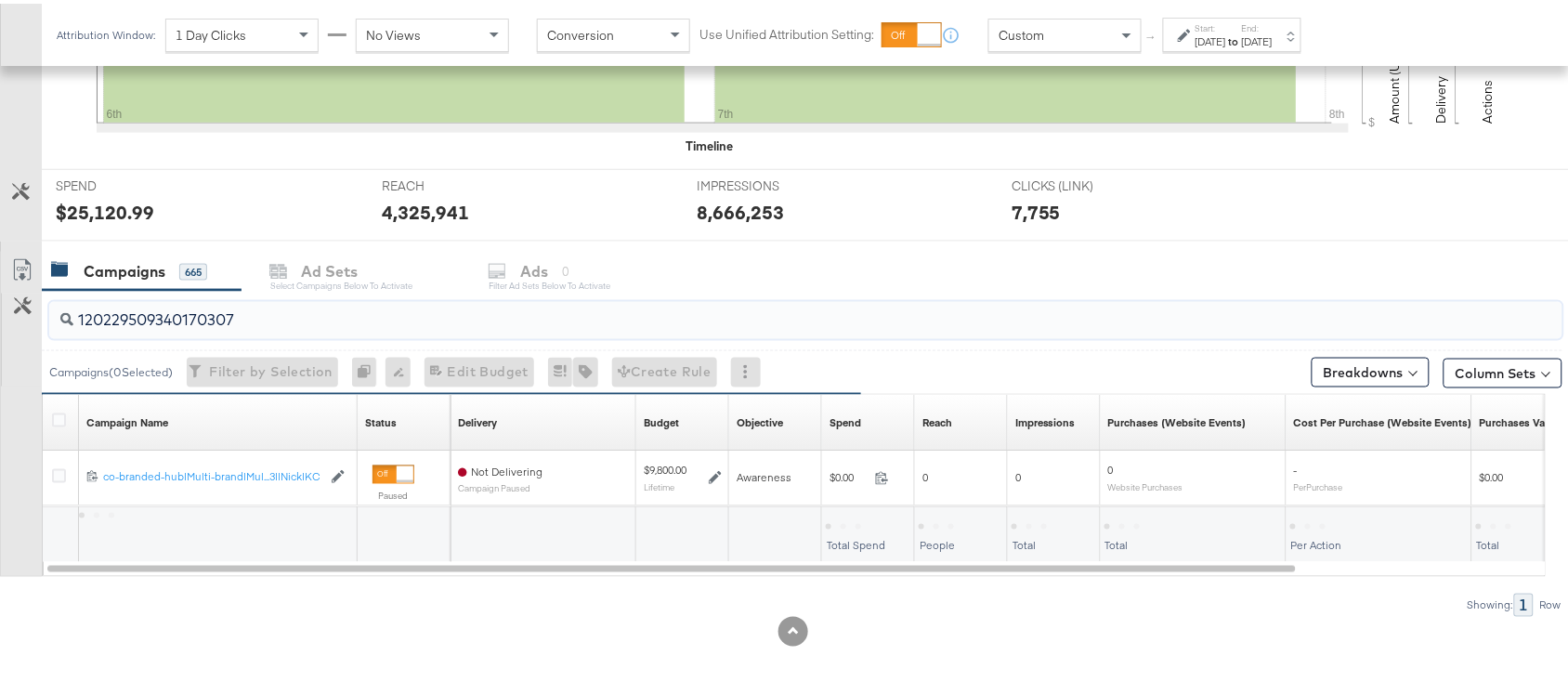
scroll to position [605, 0]
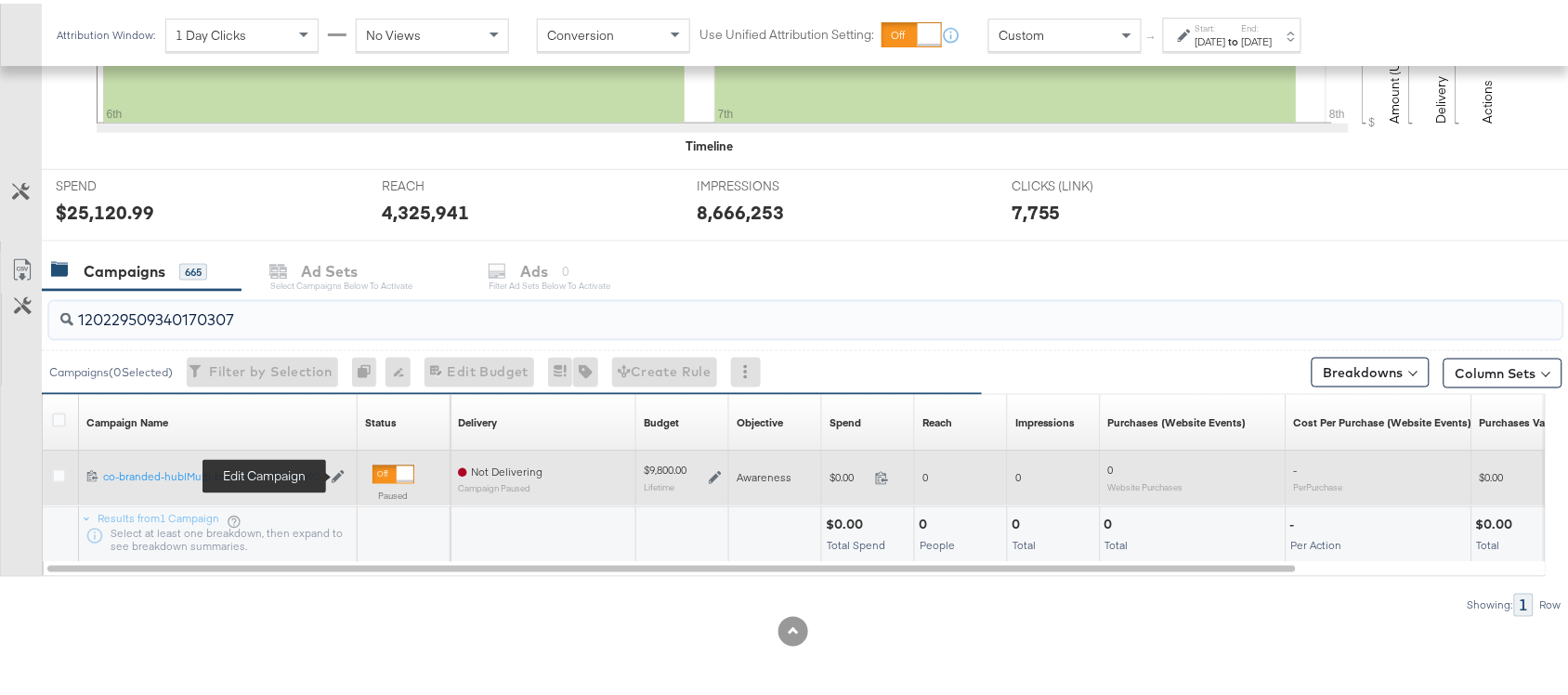
type input "120229509340170307"
click at [334, 473] on icon at bounding box center [339, 474] width 13 height 13
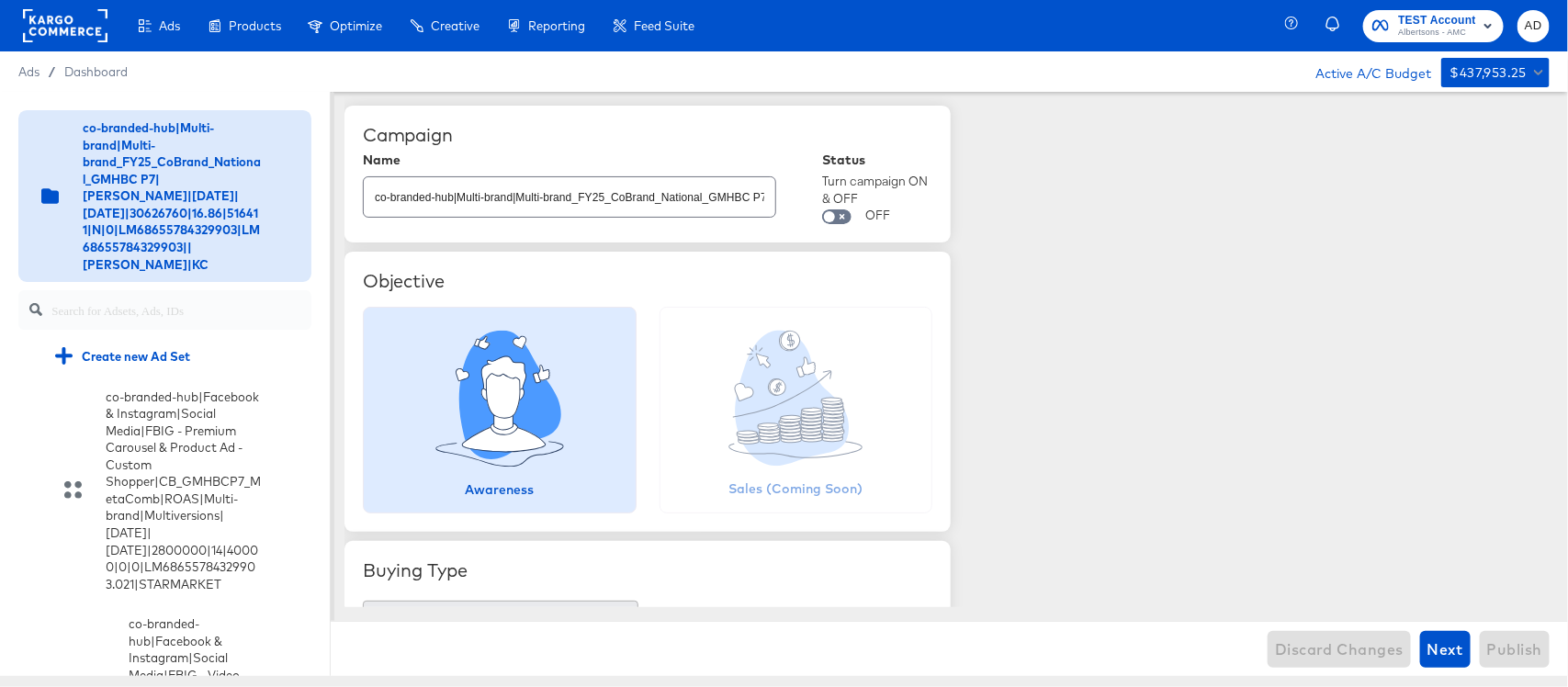
scroll to position [6673, 0]
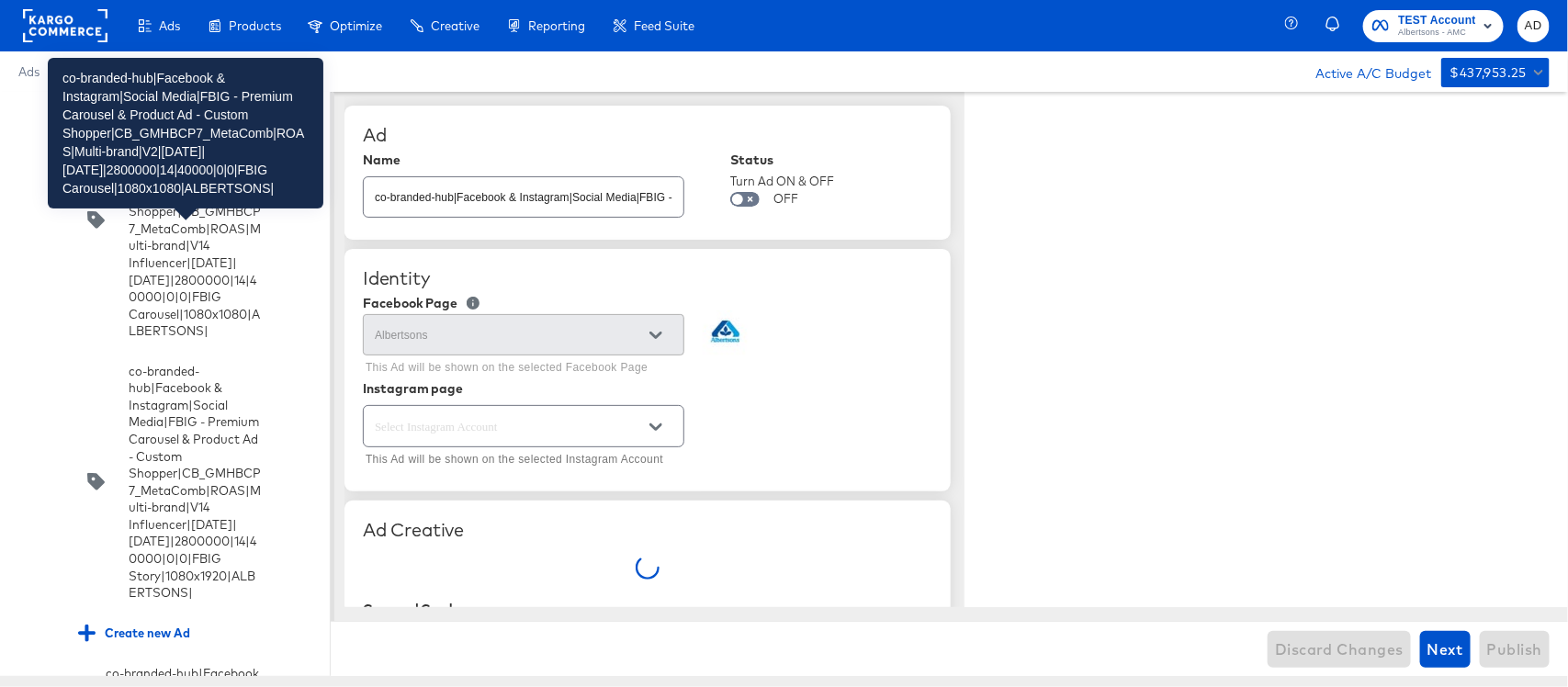
type textarea "x"
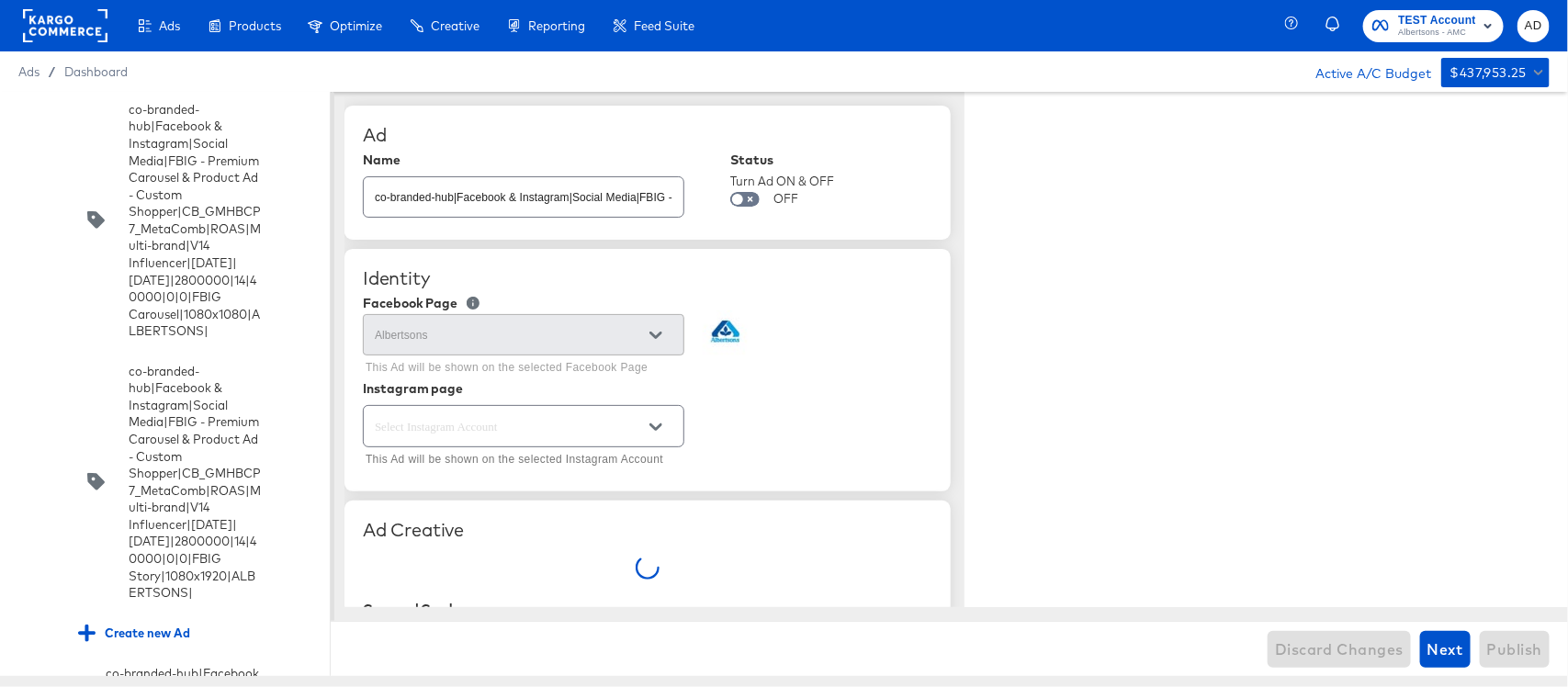
type textarea "x"
click at [0, 0] on input "checkbox" at bounding box center [0, 0] width 0 height 0
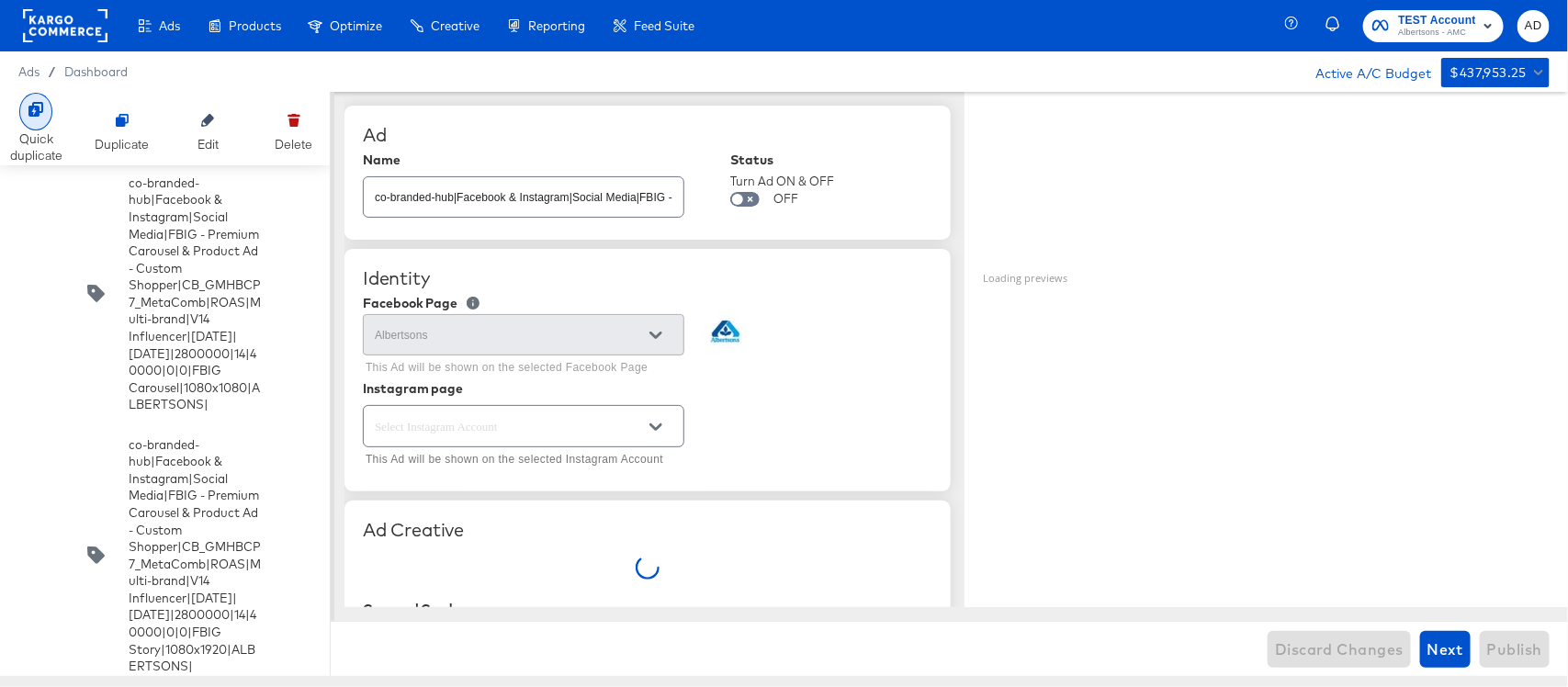
click at [28, 125] on div at bounding box center [35, 111] width 33 height 38
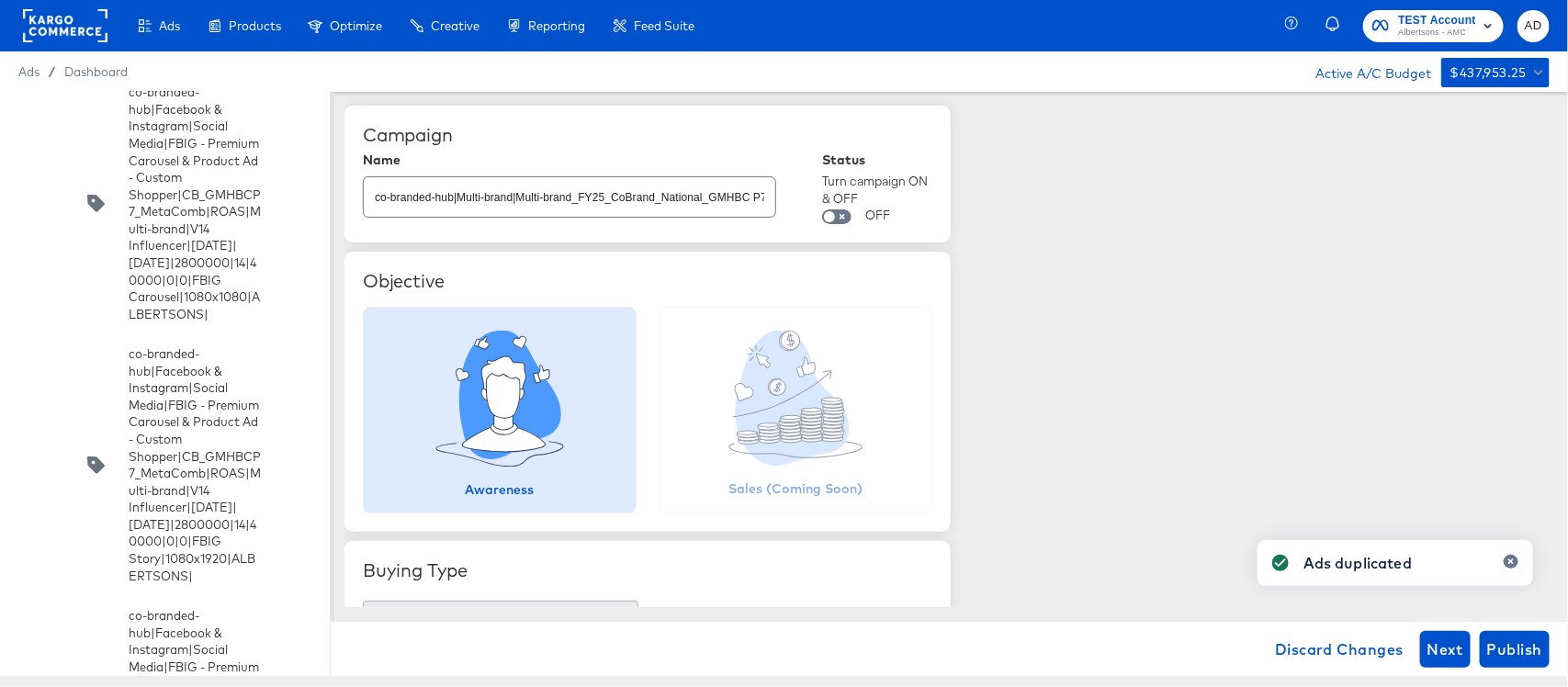
scroll to position [8367, 0]
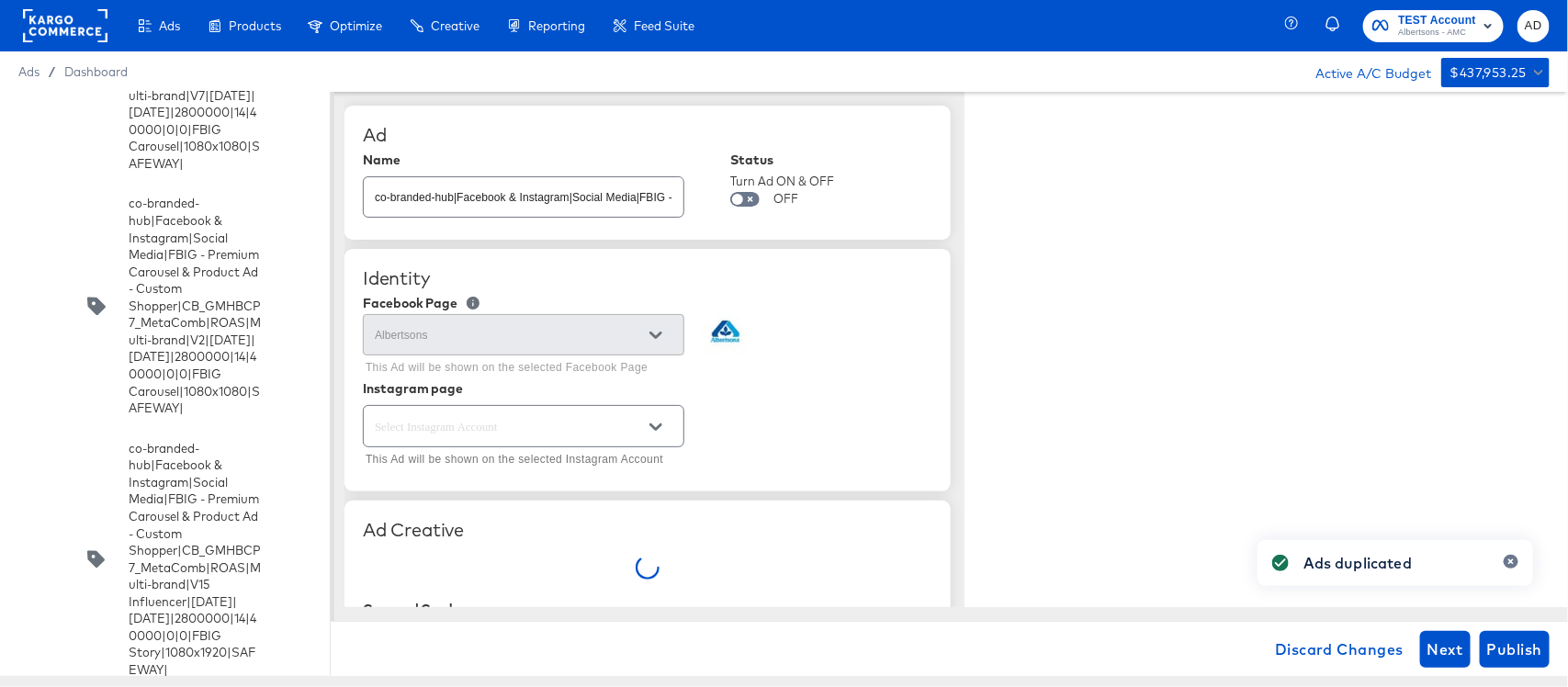
type textarea "x"
click at [504, 197] on input "co-branded-hub|Facebook & Instagram|Social Media|FBIG - Premium Carousel & Prod…" at bounding box center [524, 190] width 320 height 40
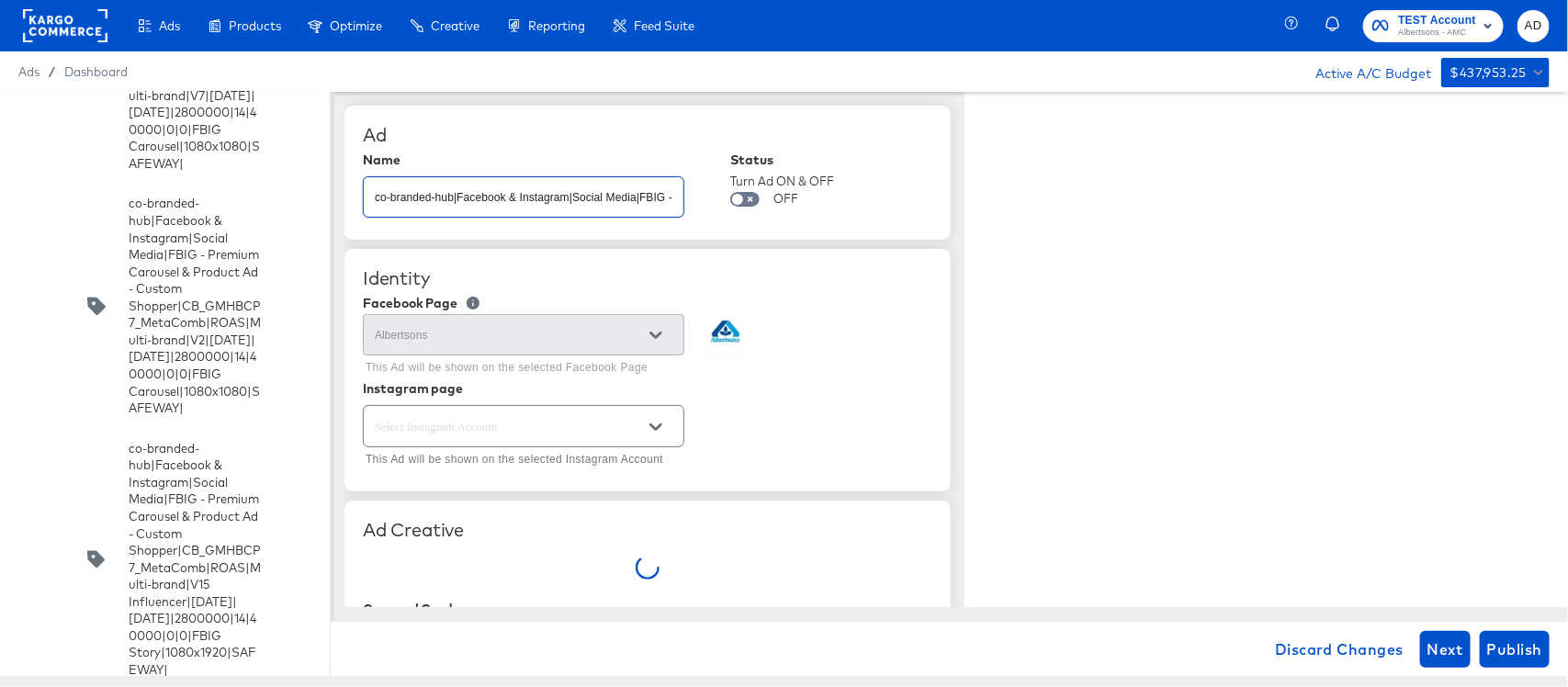
click at [504, 197] on input "co-branded-hub|Facebook & Instagram|Social Media|FBIG - Premium Carousel & Prod…" at bounding box center [524, 190] width 320 height 40
type textarea "x"
click at [504, 197] on input "co-branded-hub|Facebook & Instagram|Social Media|FBIG - Premium Carousel & Prod…" at bounding box center [524, 190] width 320 height 40
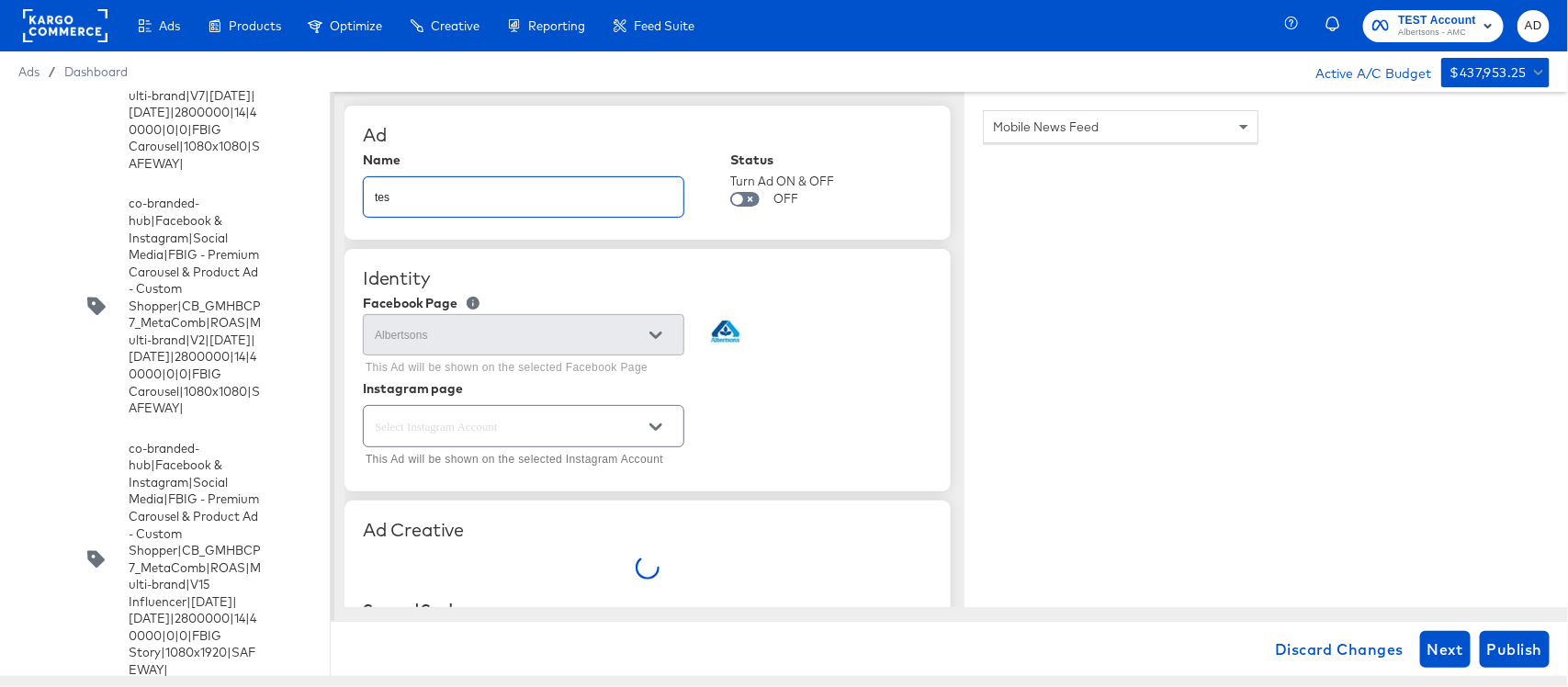
type input "test"
type textarea "x"
click at [504, 197] on input "test" at bounding box center [524, 190] width 320 height 40
type input "t"
type textarea "x"
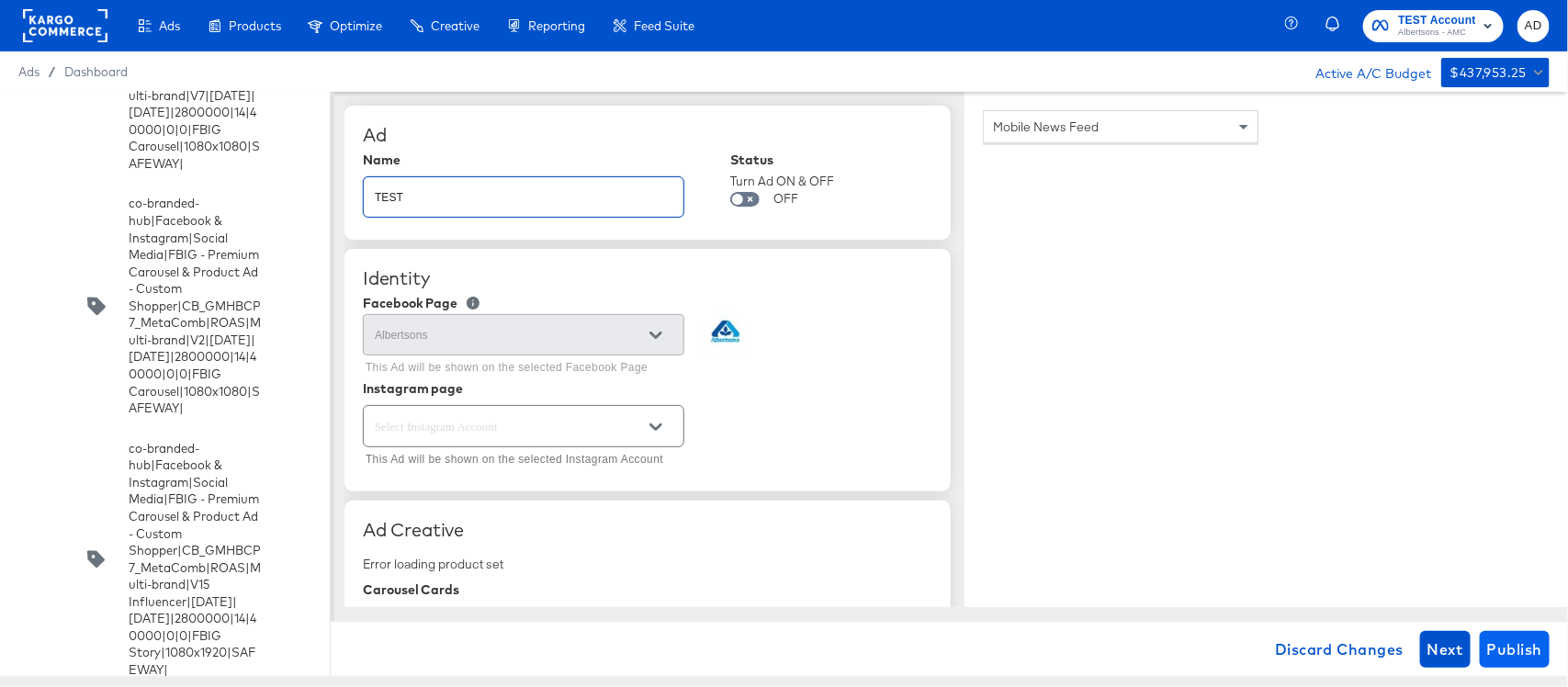
type input "TEST"
type textarea "x"
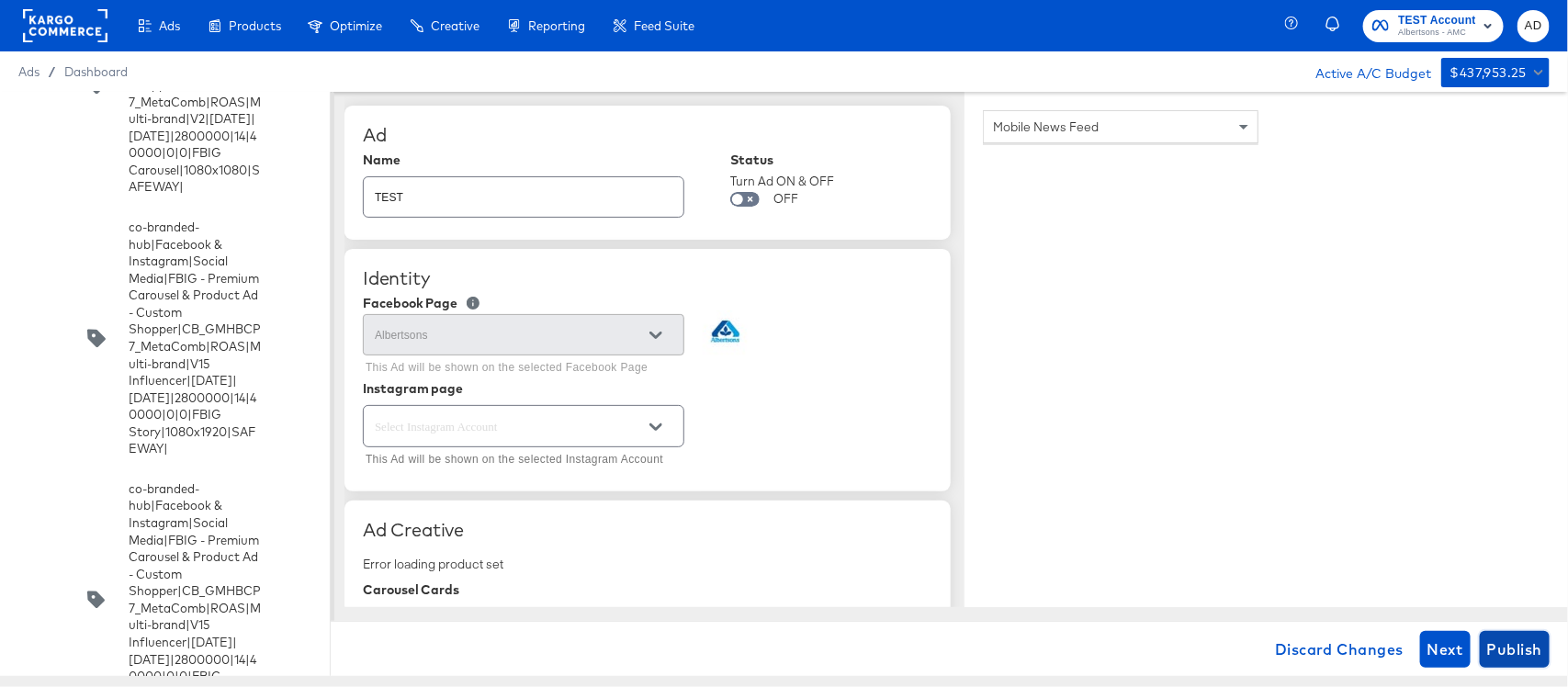
scroll to position [8093, 0]
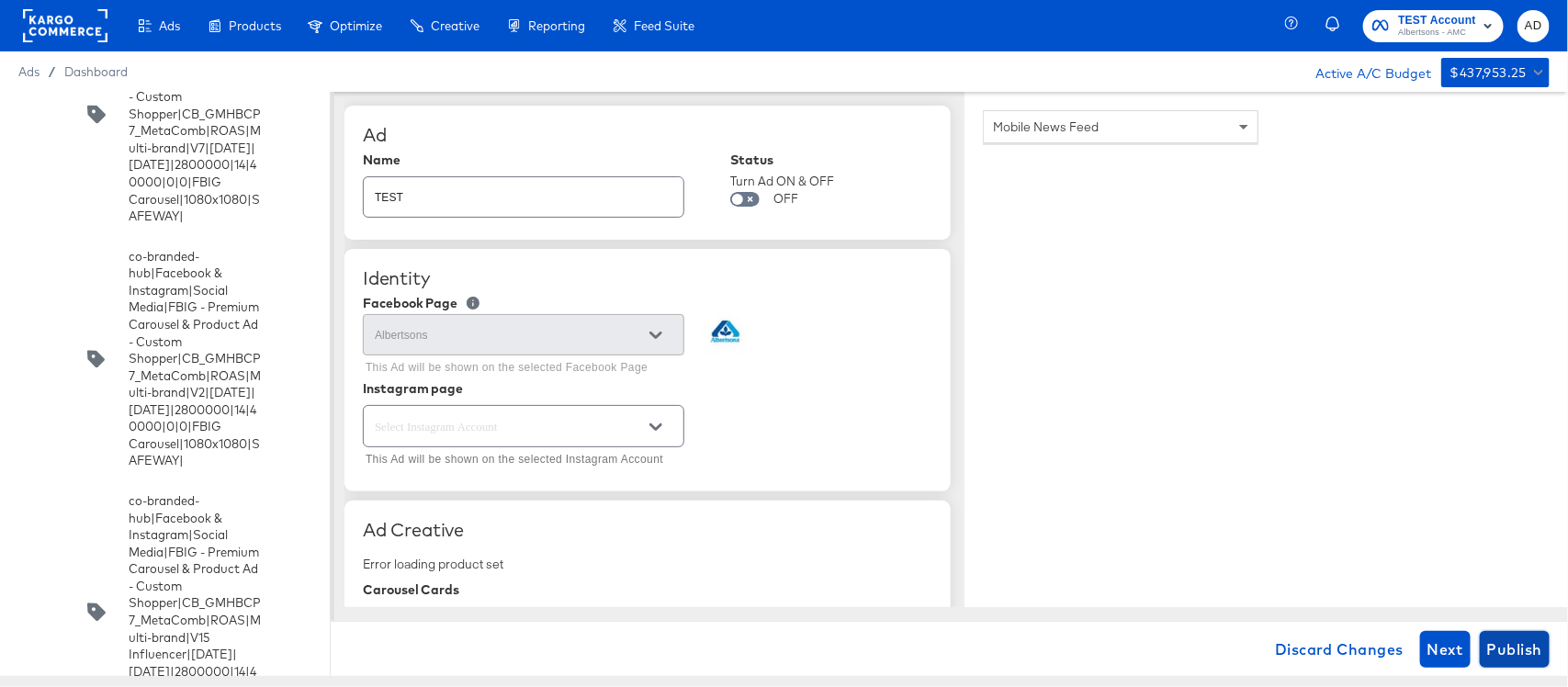
click at [1504, 645] on span "Publish" at bounding box center [1514, 649] width 55 height 25
type textarea "x"
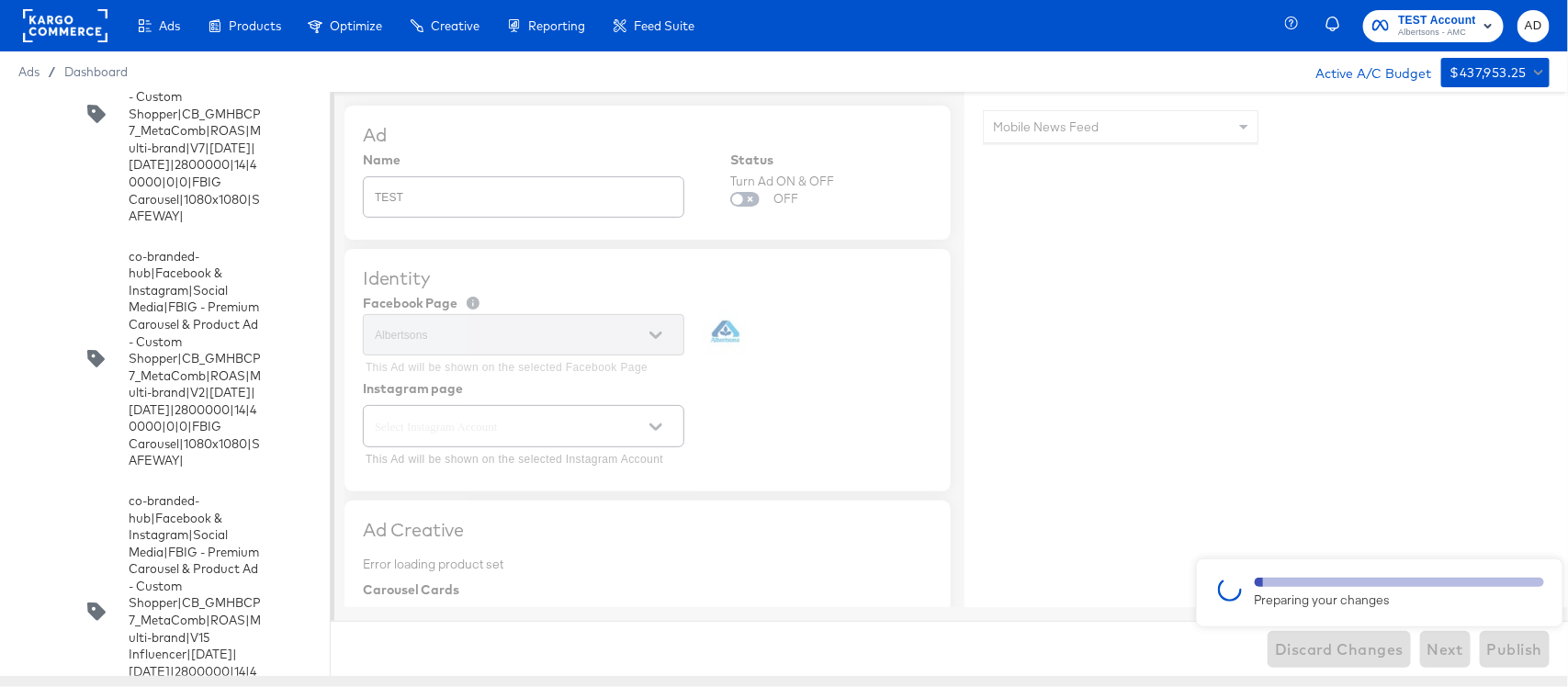
type textarea "x"
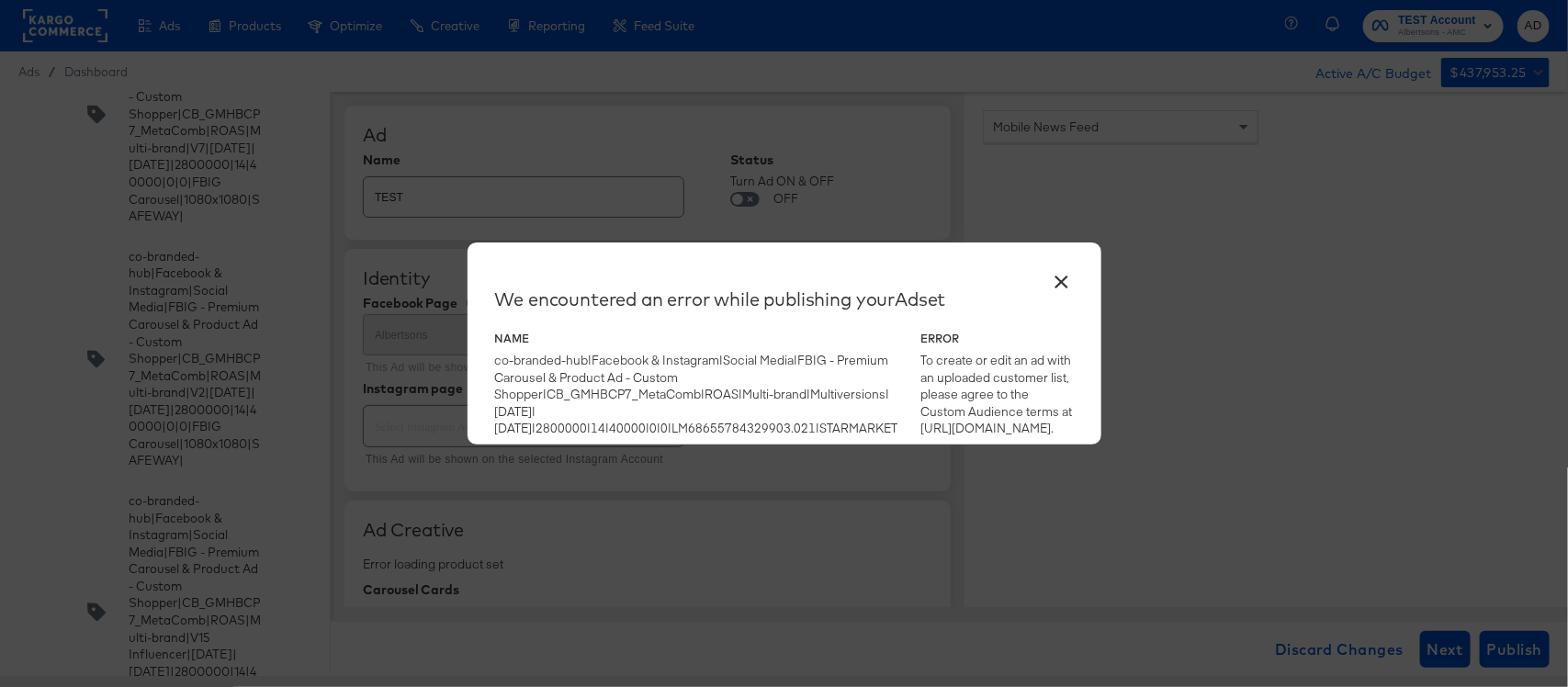
click at [1057, 280] on button "×" at bounding box center [1061, 277] width 33 height 33
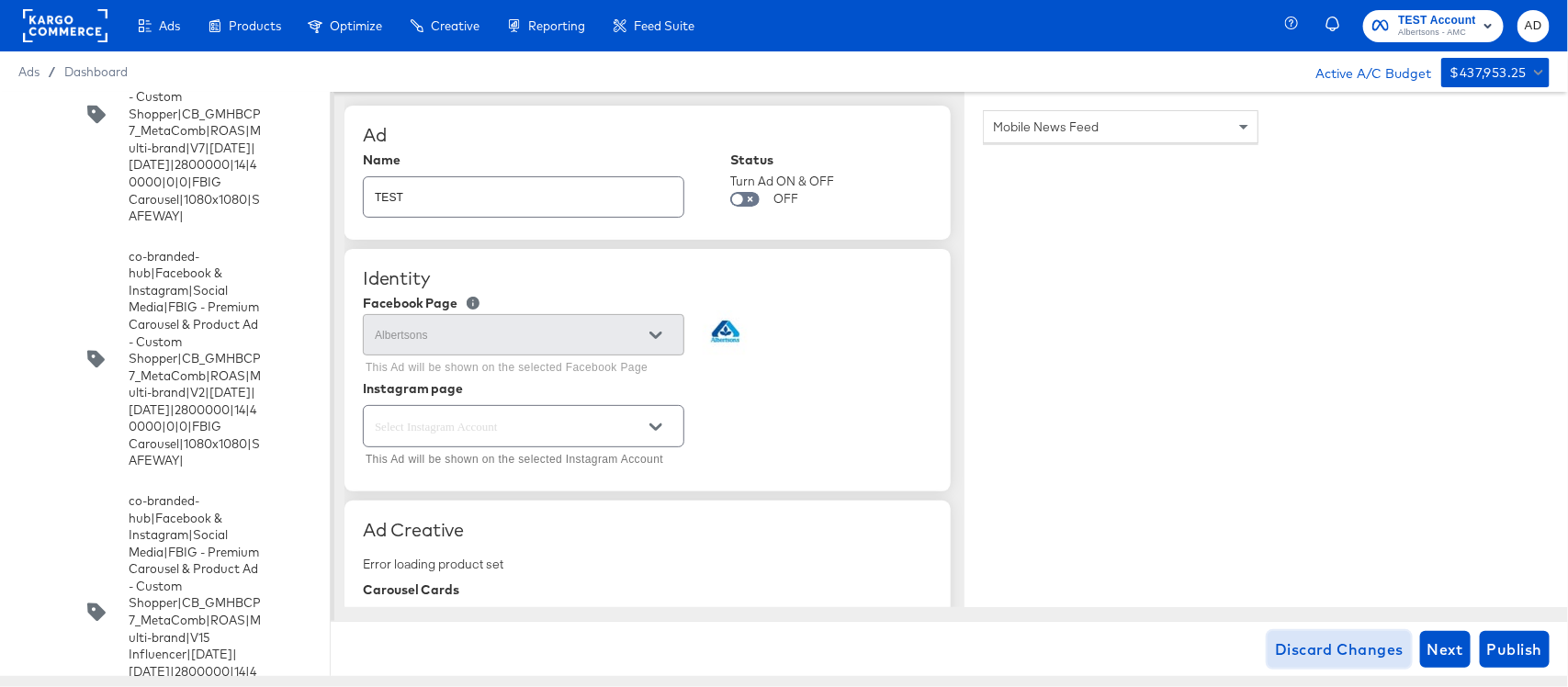
click at [1305, 652] on span "Discard Changes" at bounding box center [1339, 649] width 128 height 25
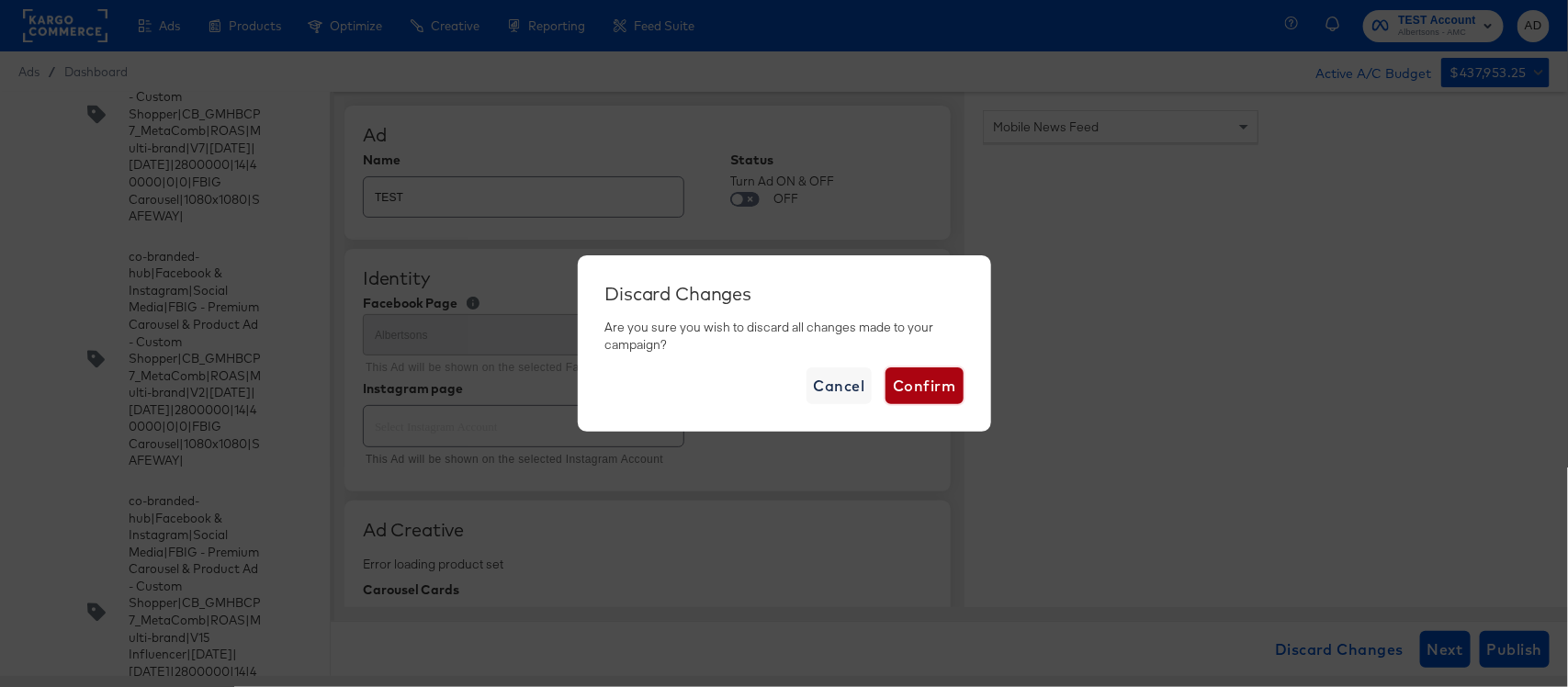
click at [917, 367] on button "Confirm" at bounding box center [925, 385] width 77 height 37
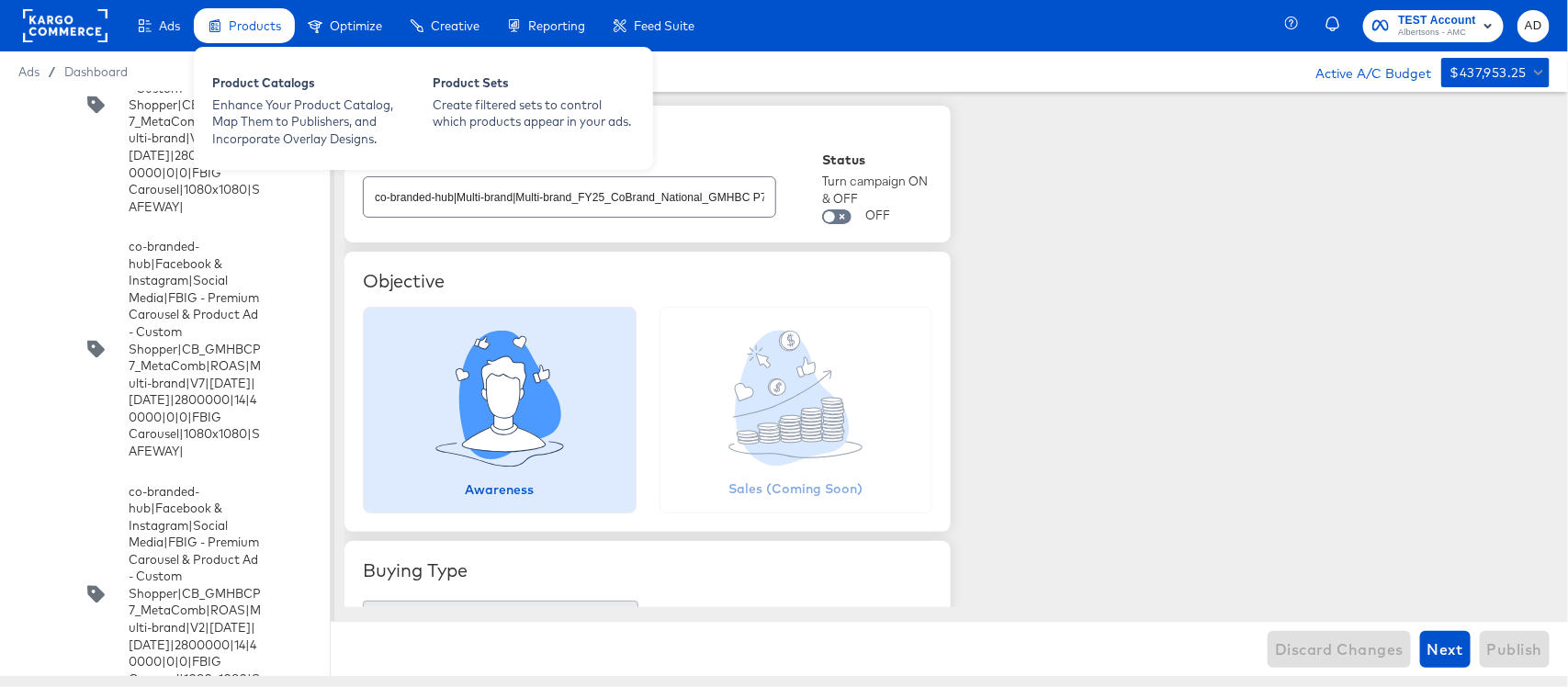
scroll to position [5541, 0]
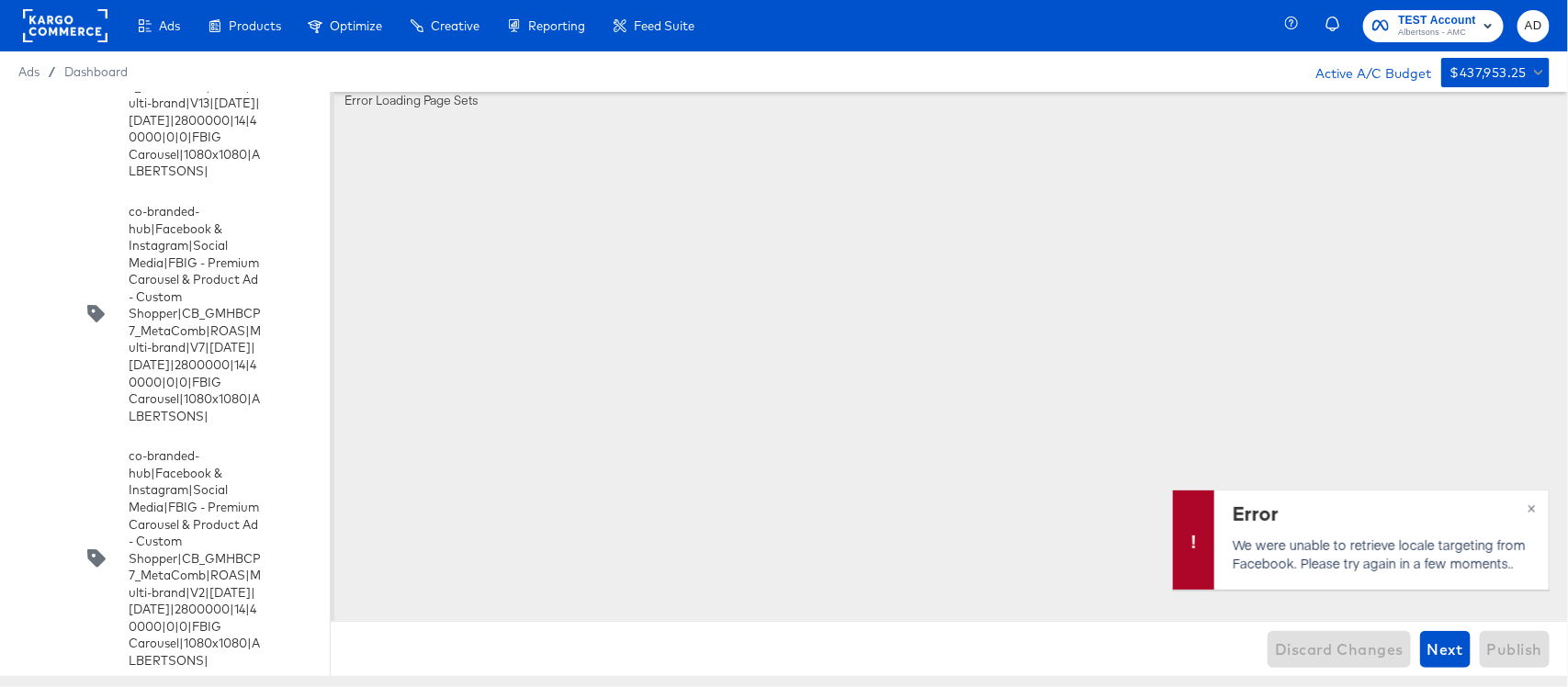
click at [19, 241] on div "co-branded-hub|Multi-brand|Multi-brand_FY25_CoBrand_National_GMHBC P7|SAL|8/13/…" at bounding box center [165, 383] width 330 height 584
click at [1527, 505] on span "×" at bounding box center [1531, 507] width 8 height 21
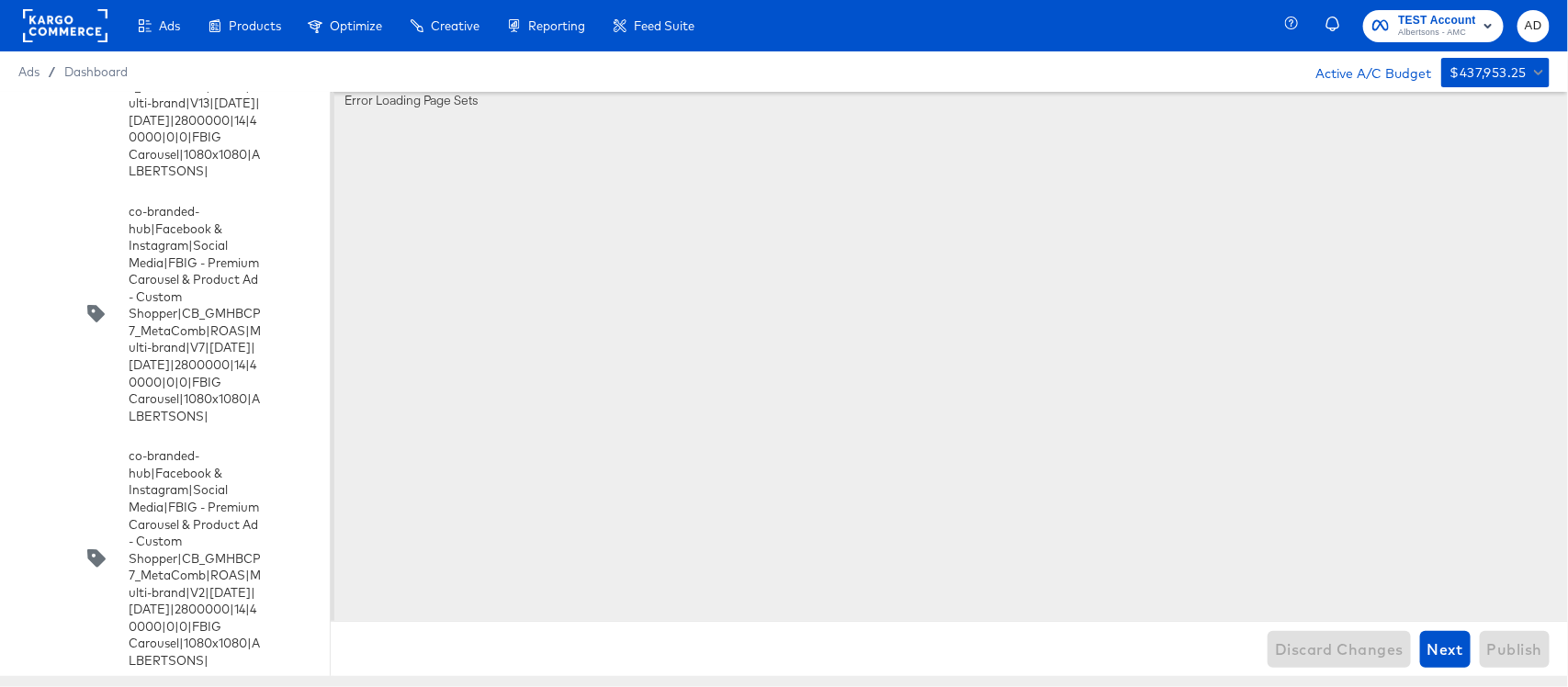
click at [0, 0] on input "checkbox" at bounding box center [0, 0] width 0 height 0
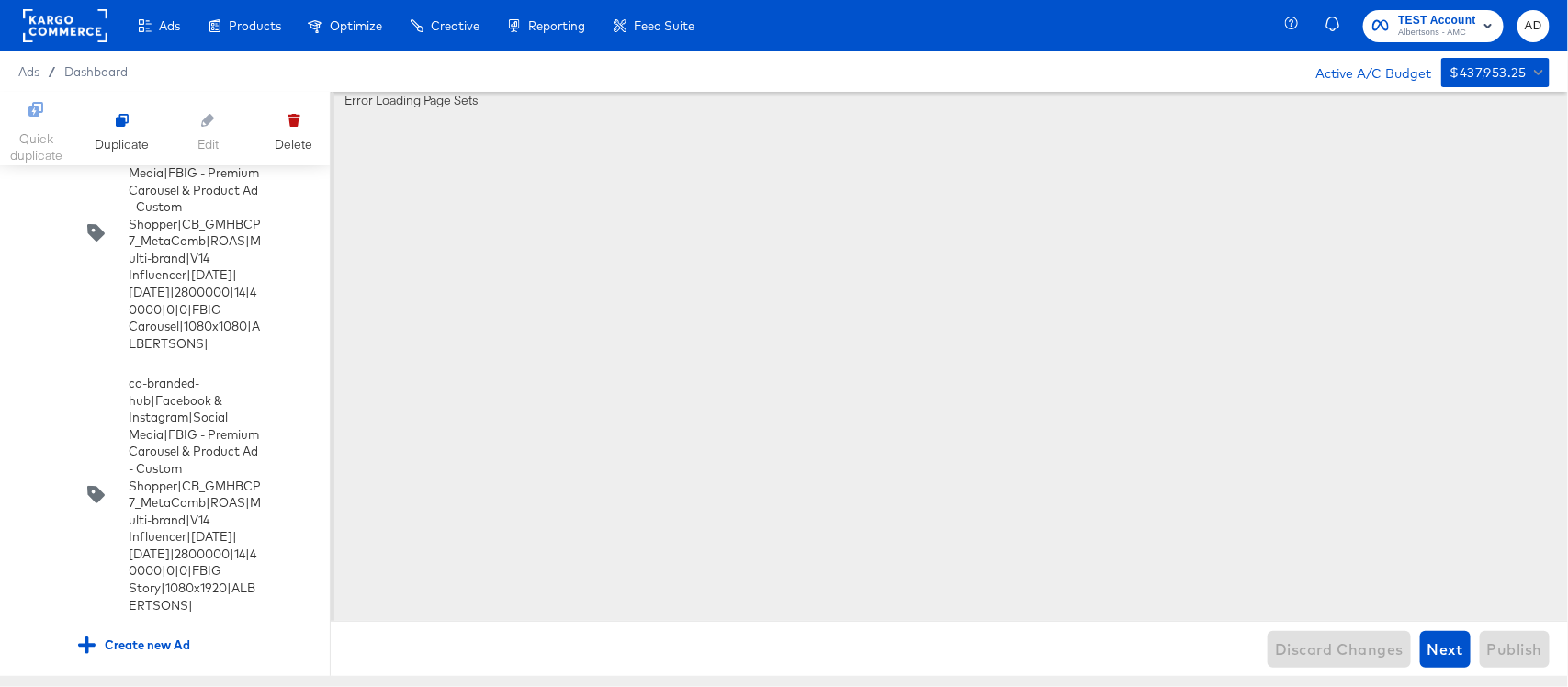
scroll to position [6724, 0]
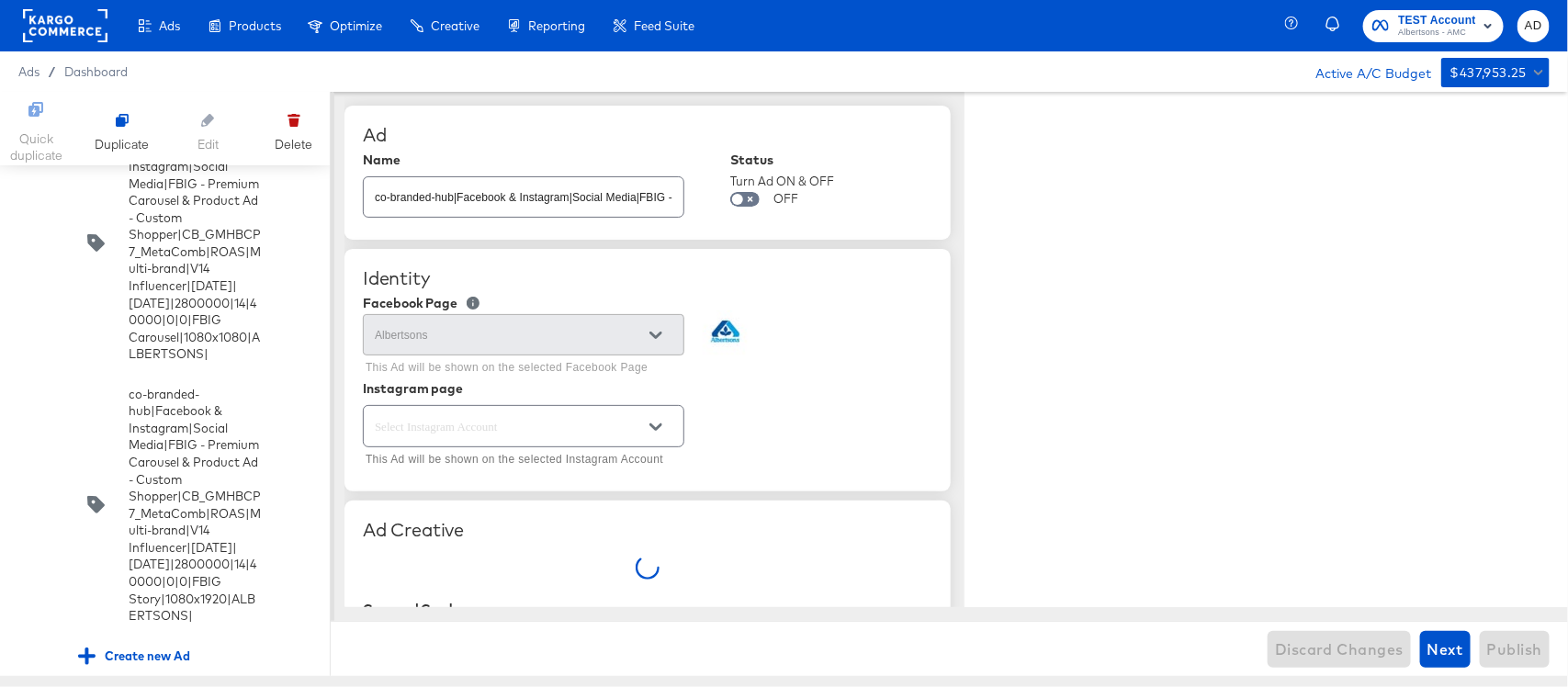
type textarea "x"
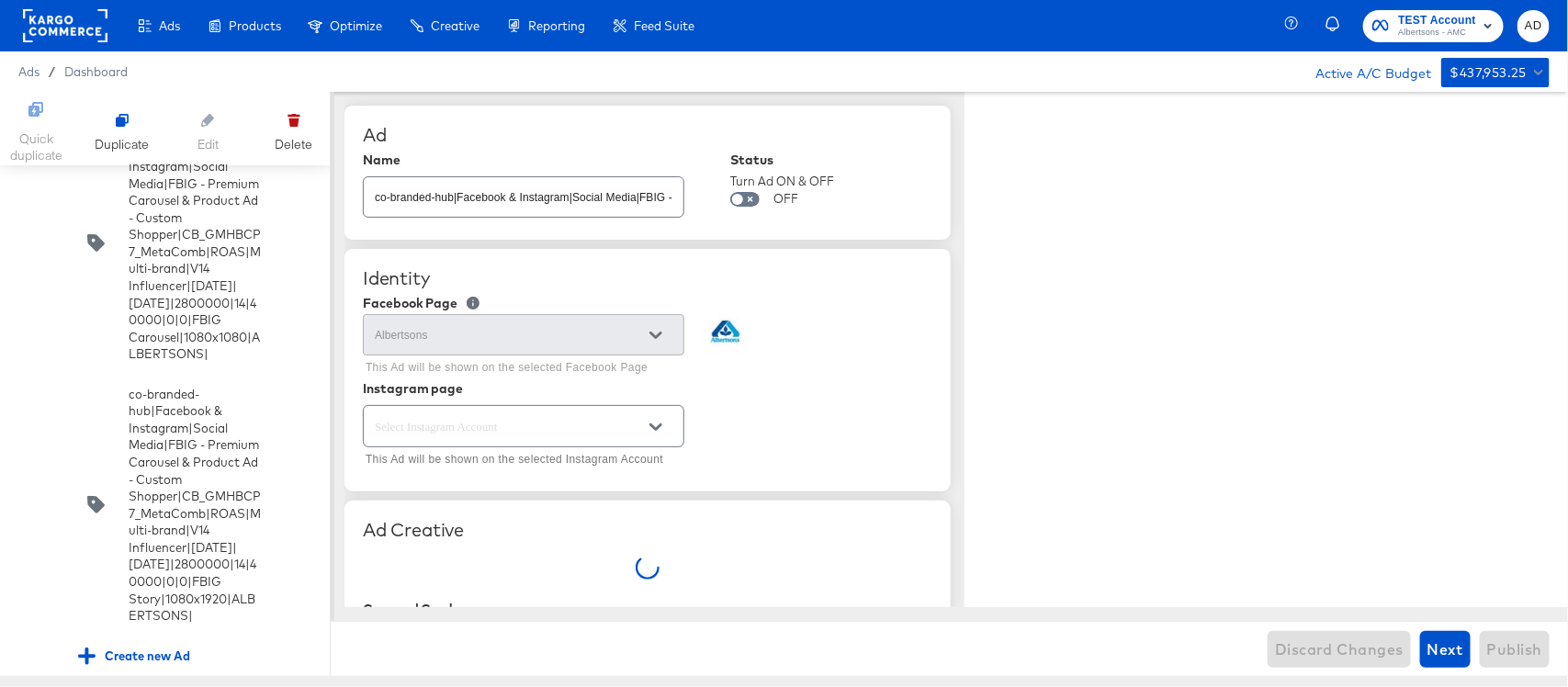
click at [0, 0] on input "checkbox" at bounding box center [0, 0] width 0 height 0
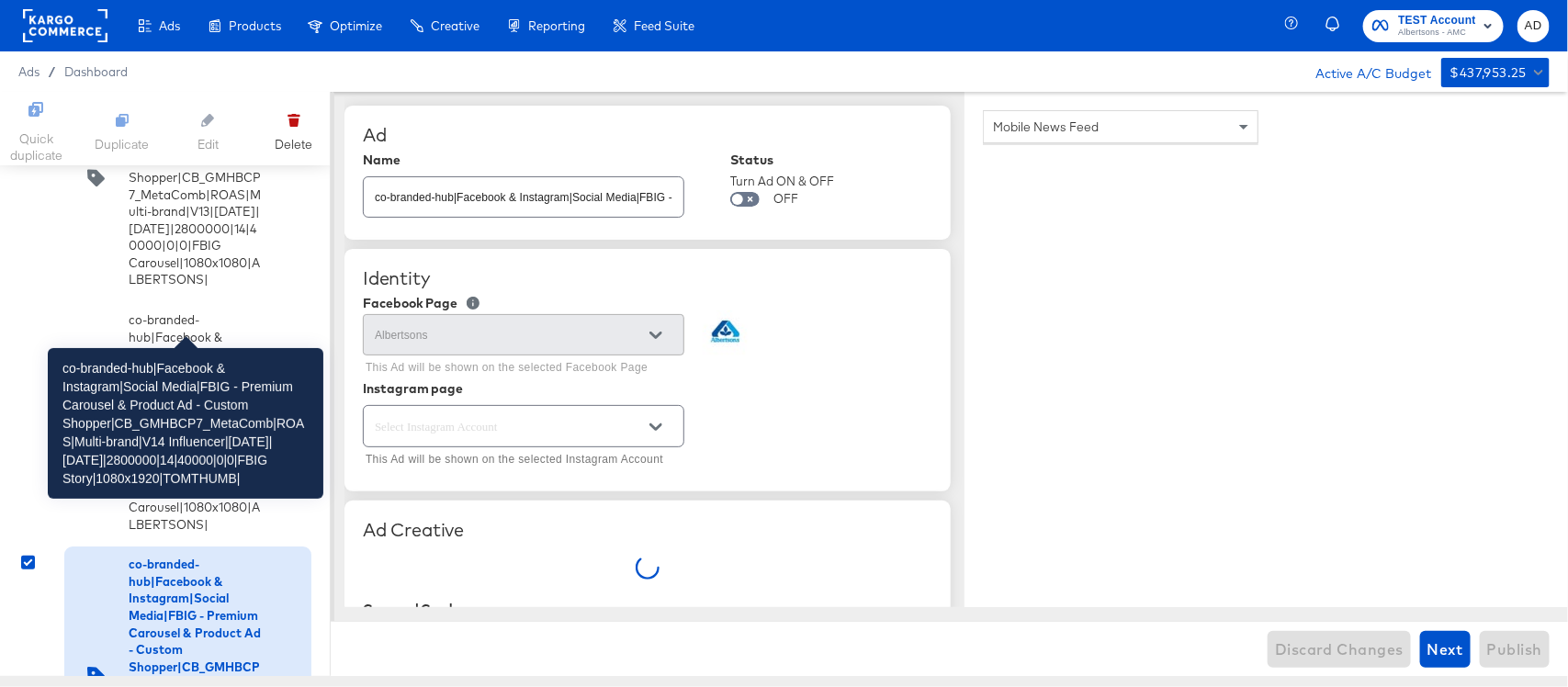
scroll to position [5459, 0]
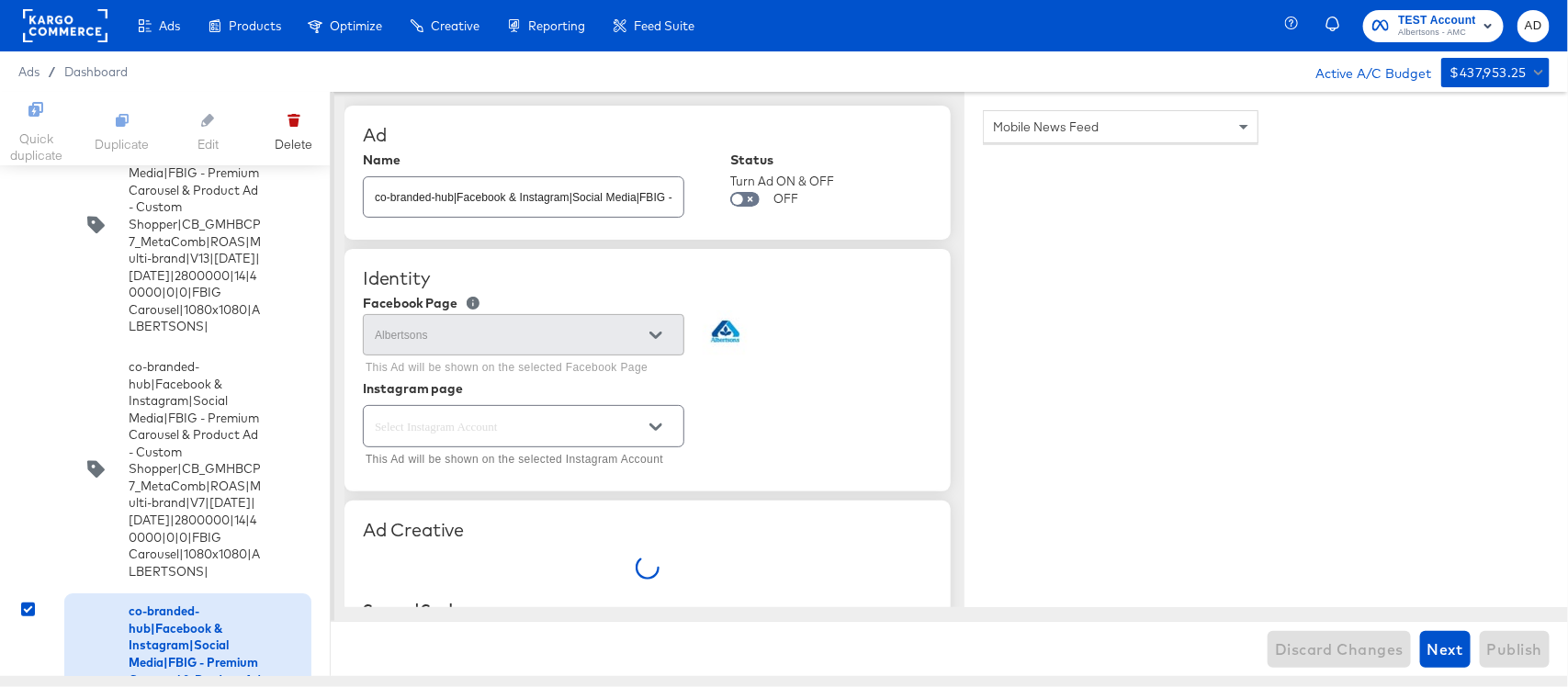
click at [0, 0] on input "checkbox" at bounding box center [0, 0] width 0 height 0
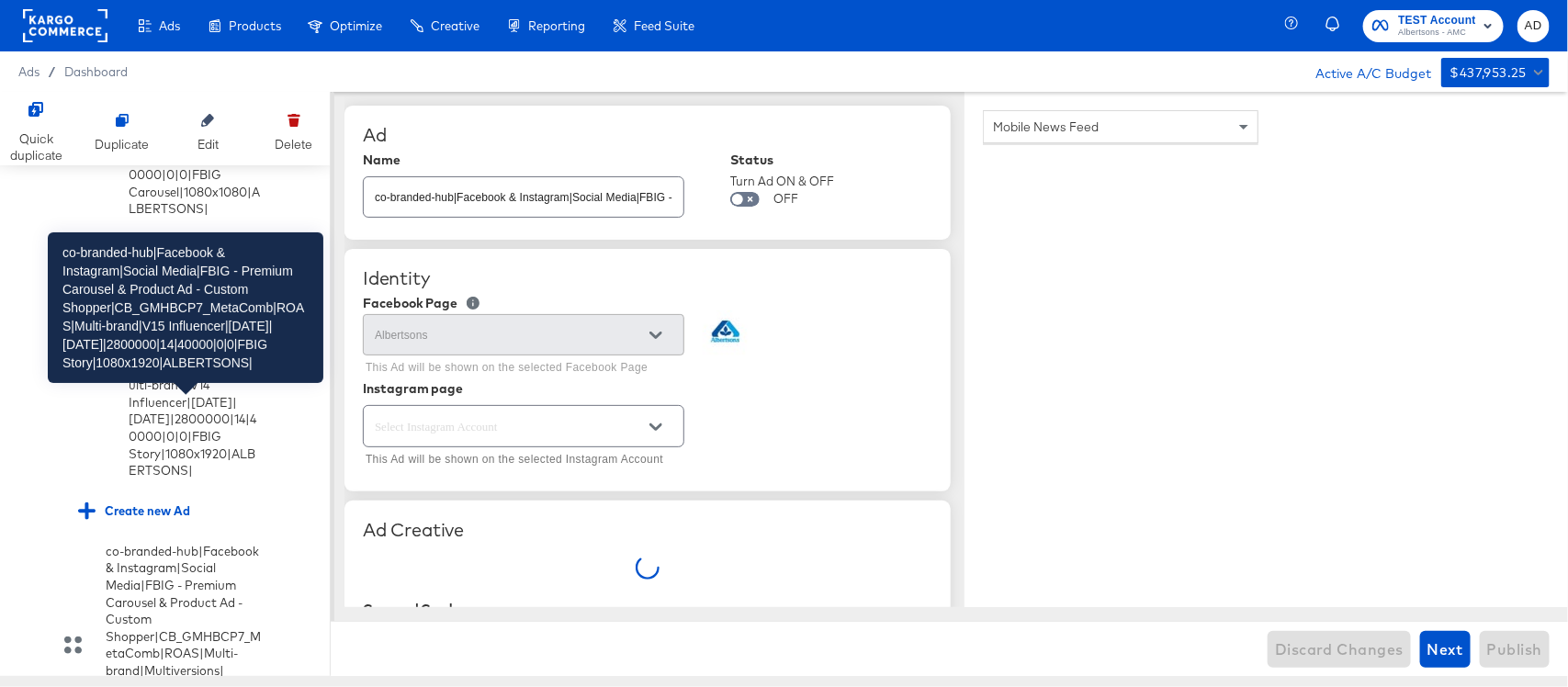
type textarea "x"
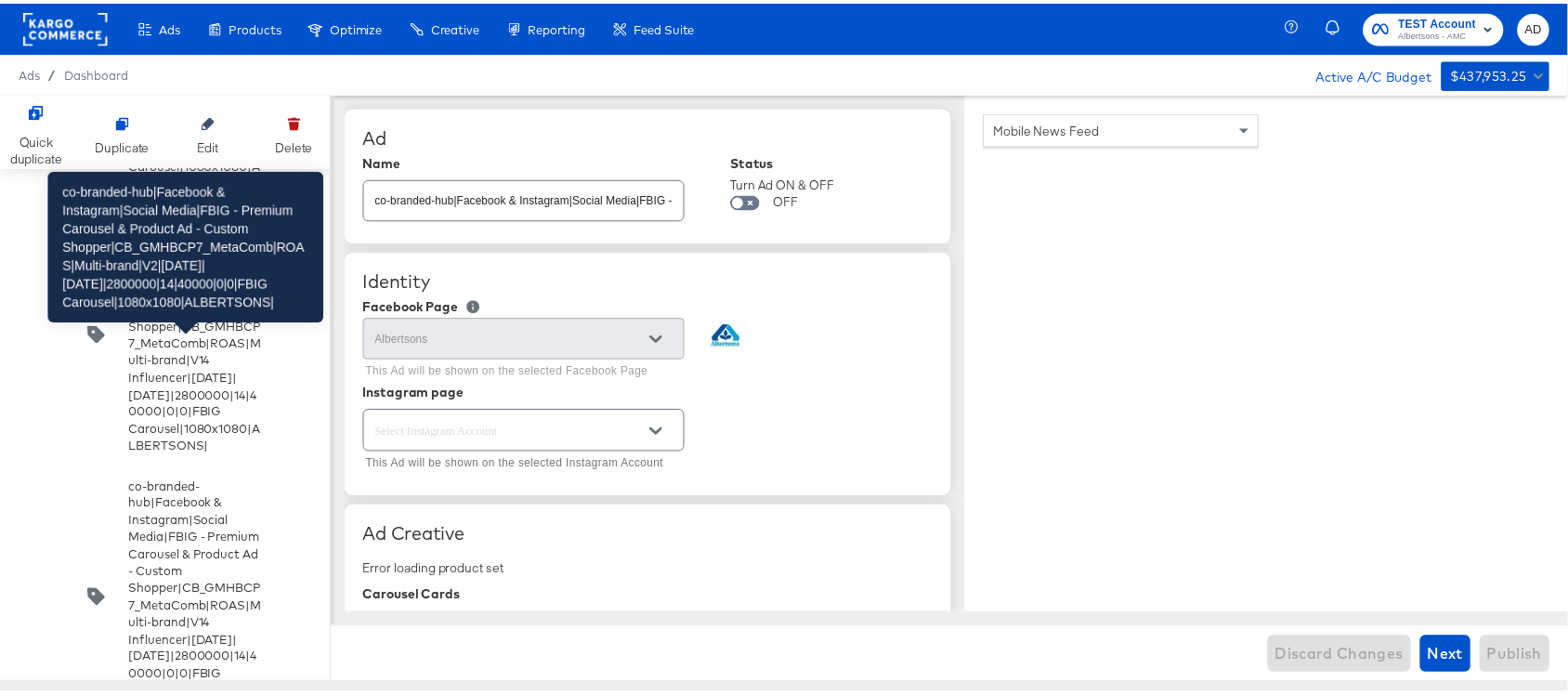
scroll to position [6712, 0]
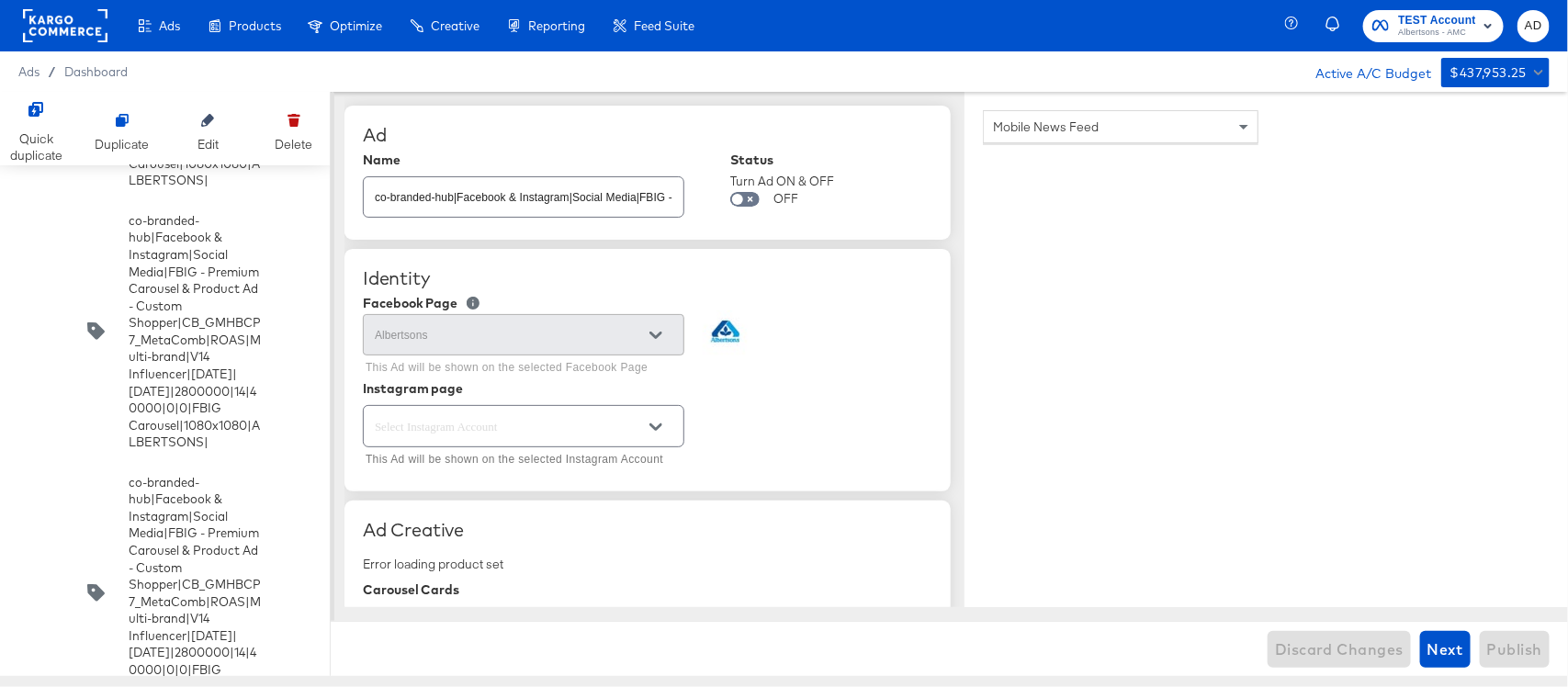
click at [0, 0] on input "checkbox" at bounding box center [0, 0] width 0 height 0
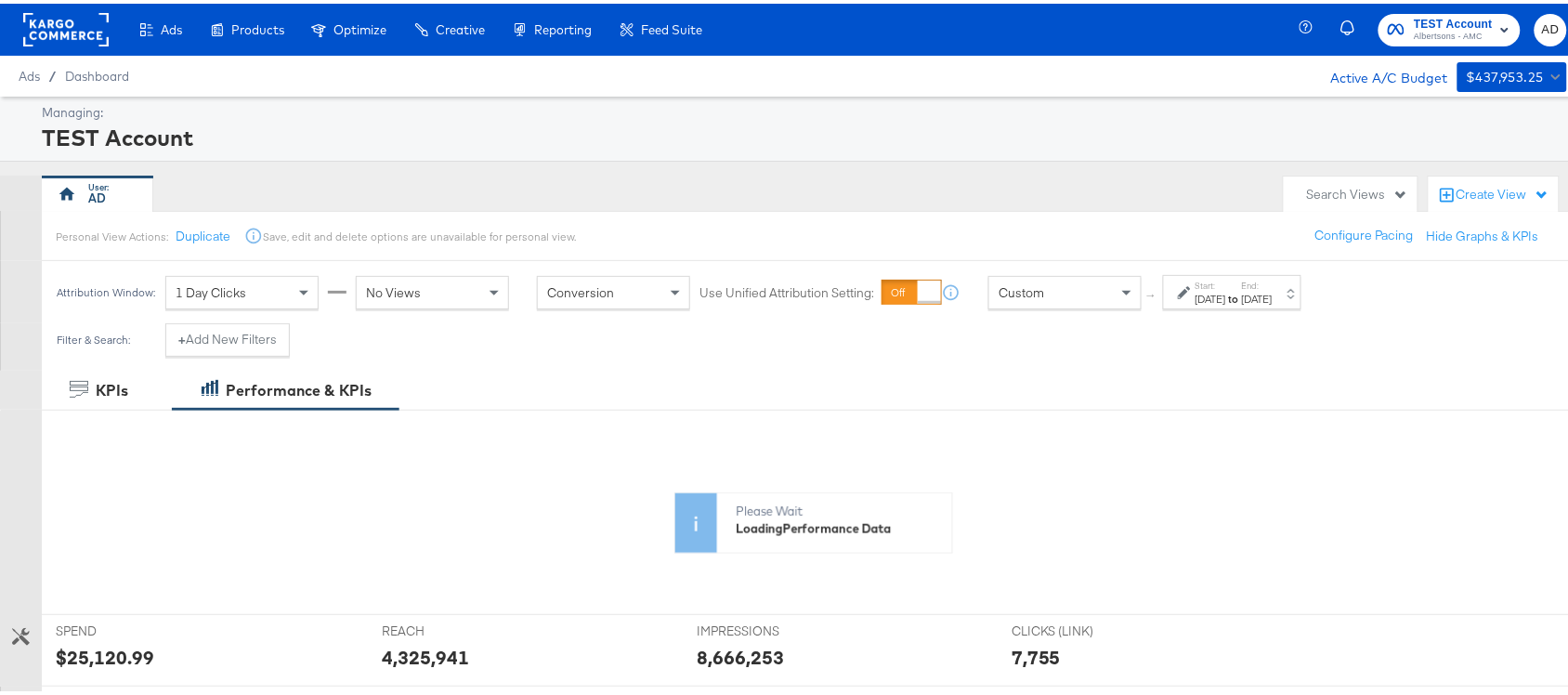
scroll to position [661, 0]
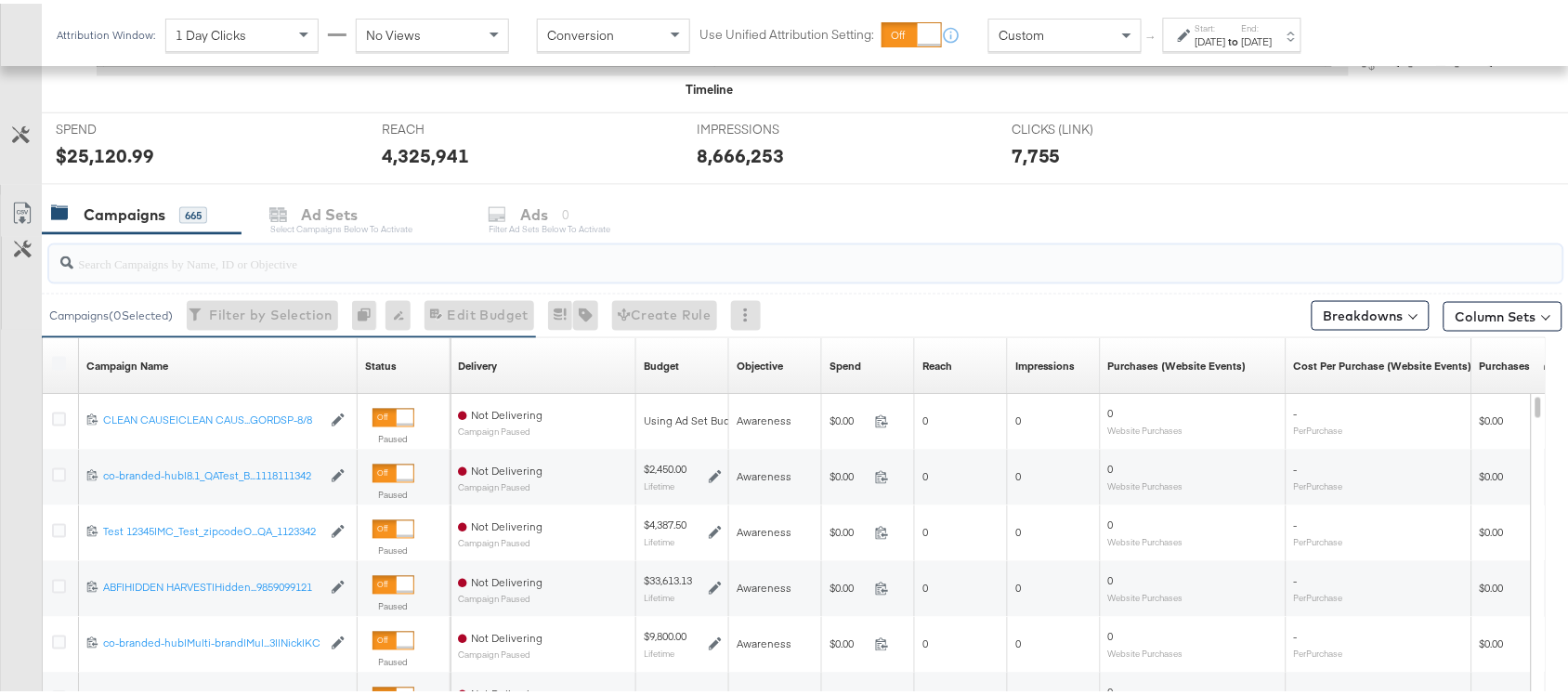
click at [169, 264] on input "search" at bounding box center [749, 252] width 1352 height 36
paste input "120229509340170307"
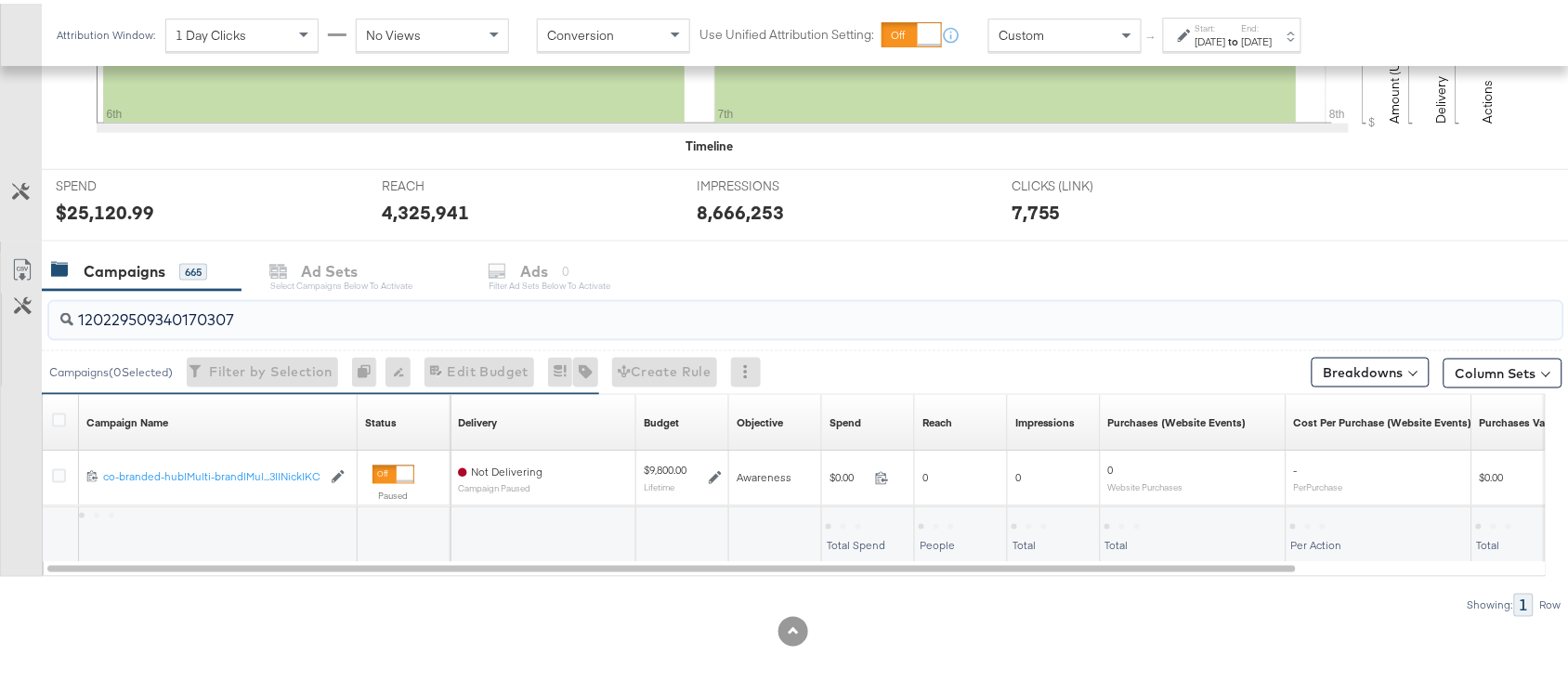
scroll to position [605, 0]
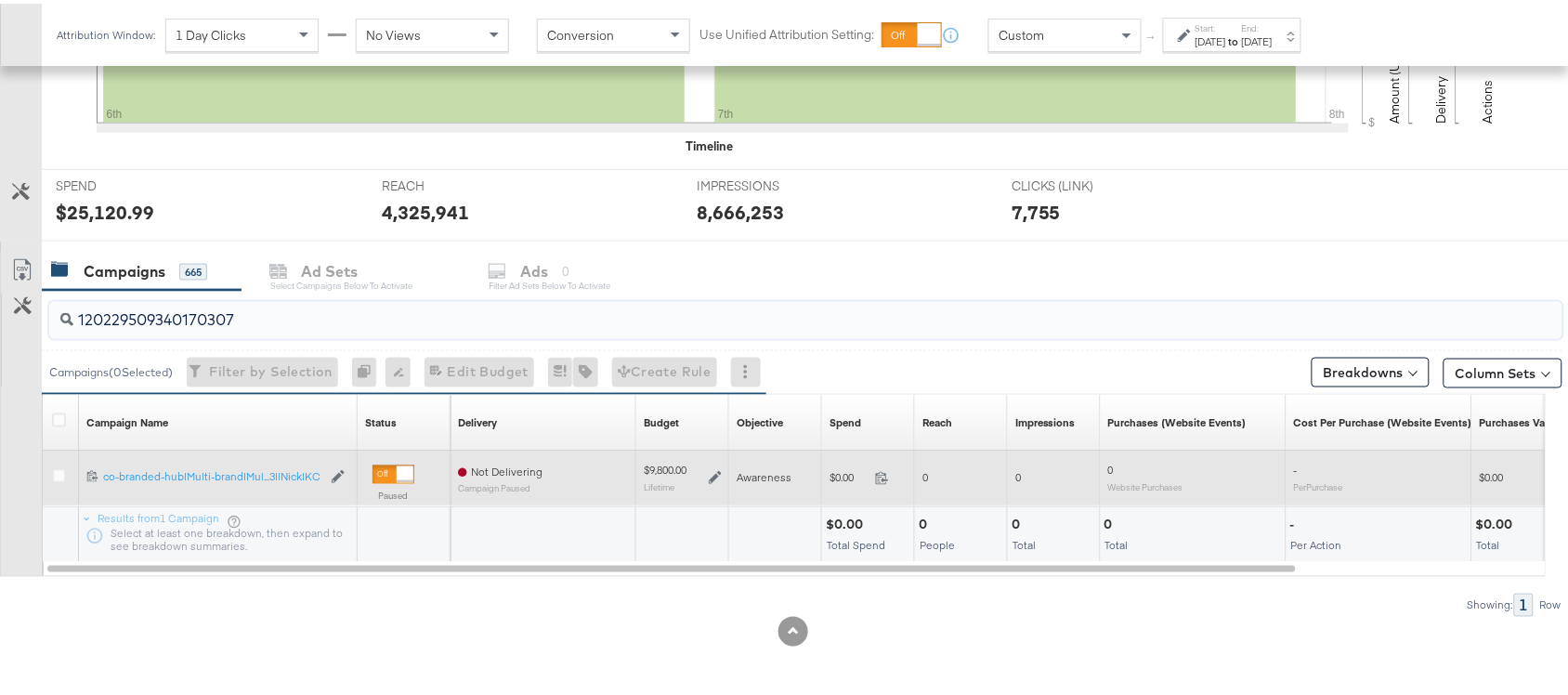
type input "120229509340170307"
drag, startPoint x: 65, startPoint y: 476, endPoint x: 49, endPoint y: 474, distance: 16.1
click at [49, 474] on div at bounding box center [62, 474] width 34 height 33
drag, startPoint x: 49, startPoint y: 474, endPoint x: 56, endPoint y: 478, distance: 8.1
click at [56, 478] on div at bounding box center [62, 474] width 34 height 33
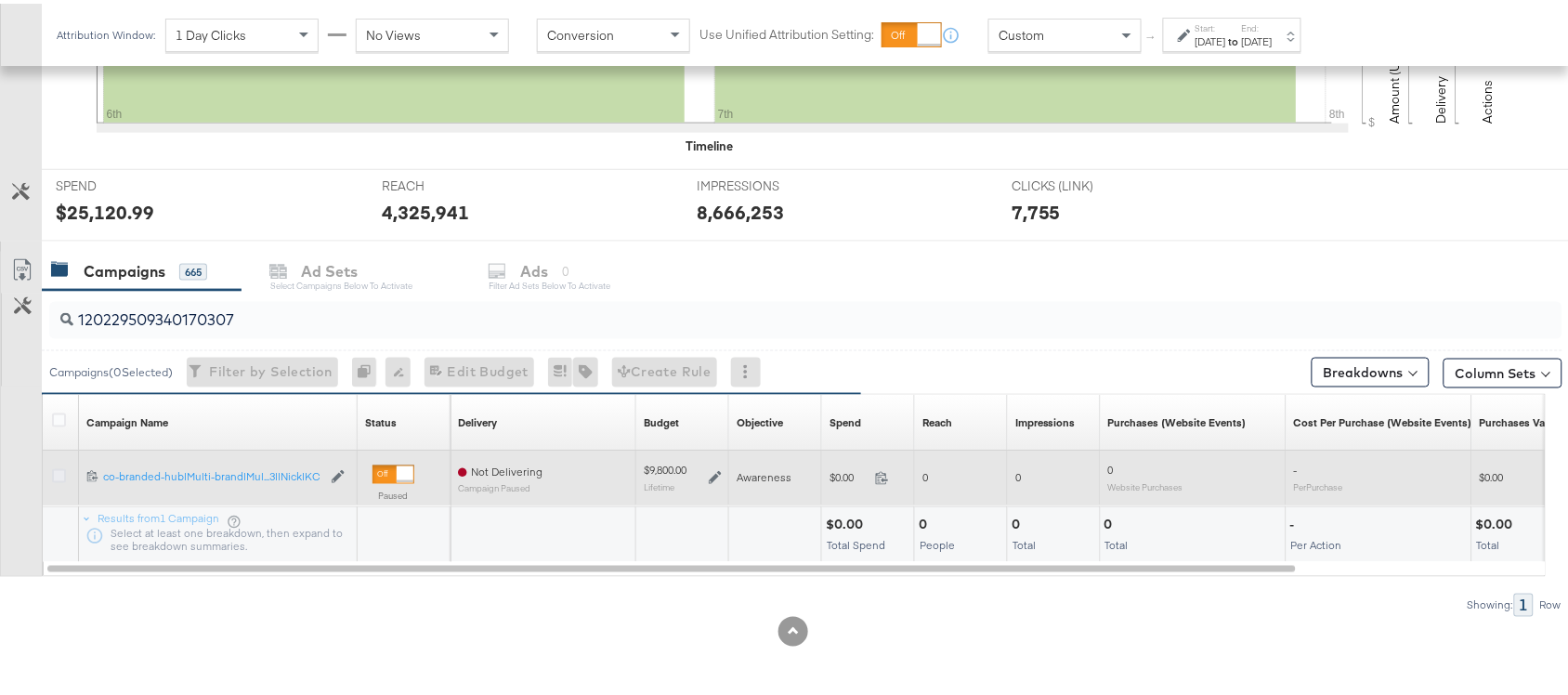
click at [56, 478] on icon at bounding box center [59, 473] width 14 height 14
click at [0, 0] on input "checkbox" at bounding box center [0, 0] width 0 height 0
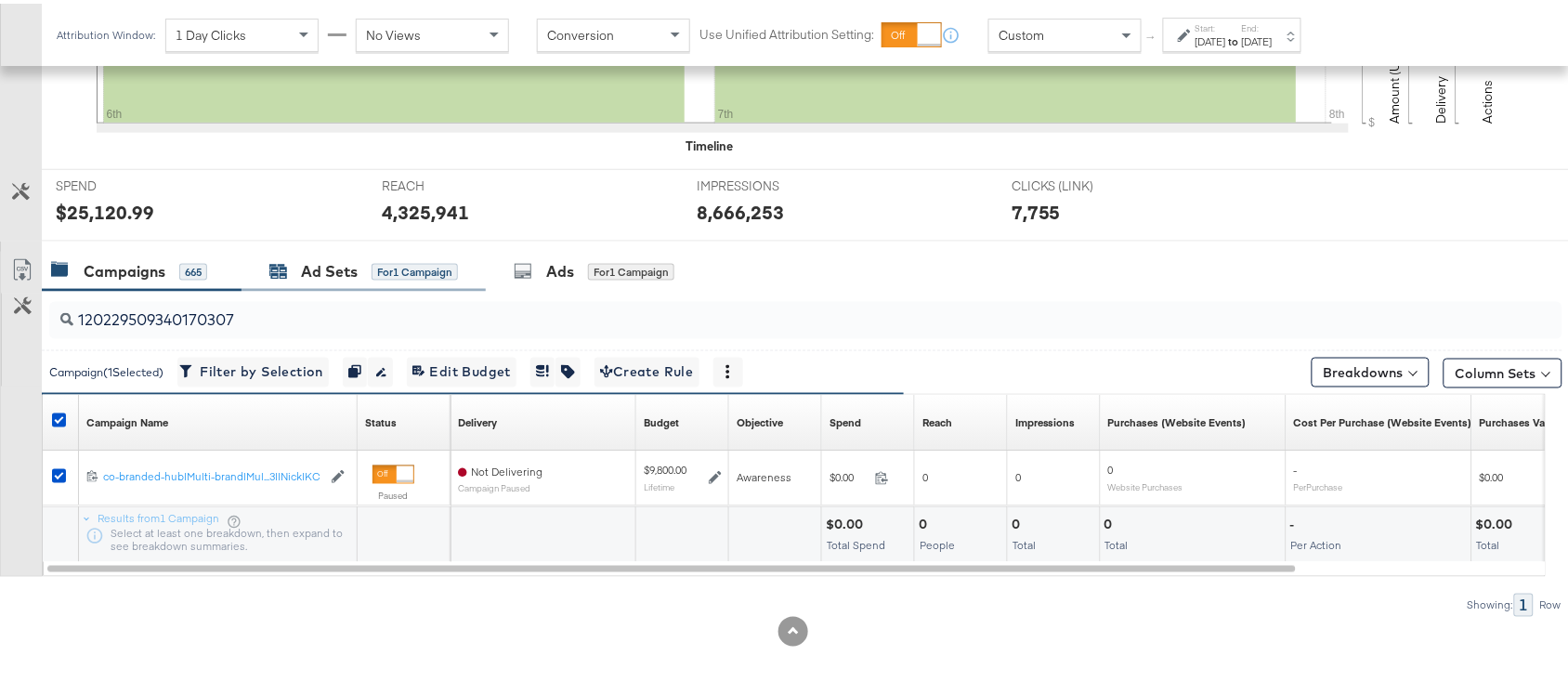
click at [313, 269] on div "Ad Sets" at bounding box center [328, 268] width 56 height 21
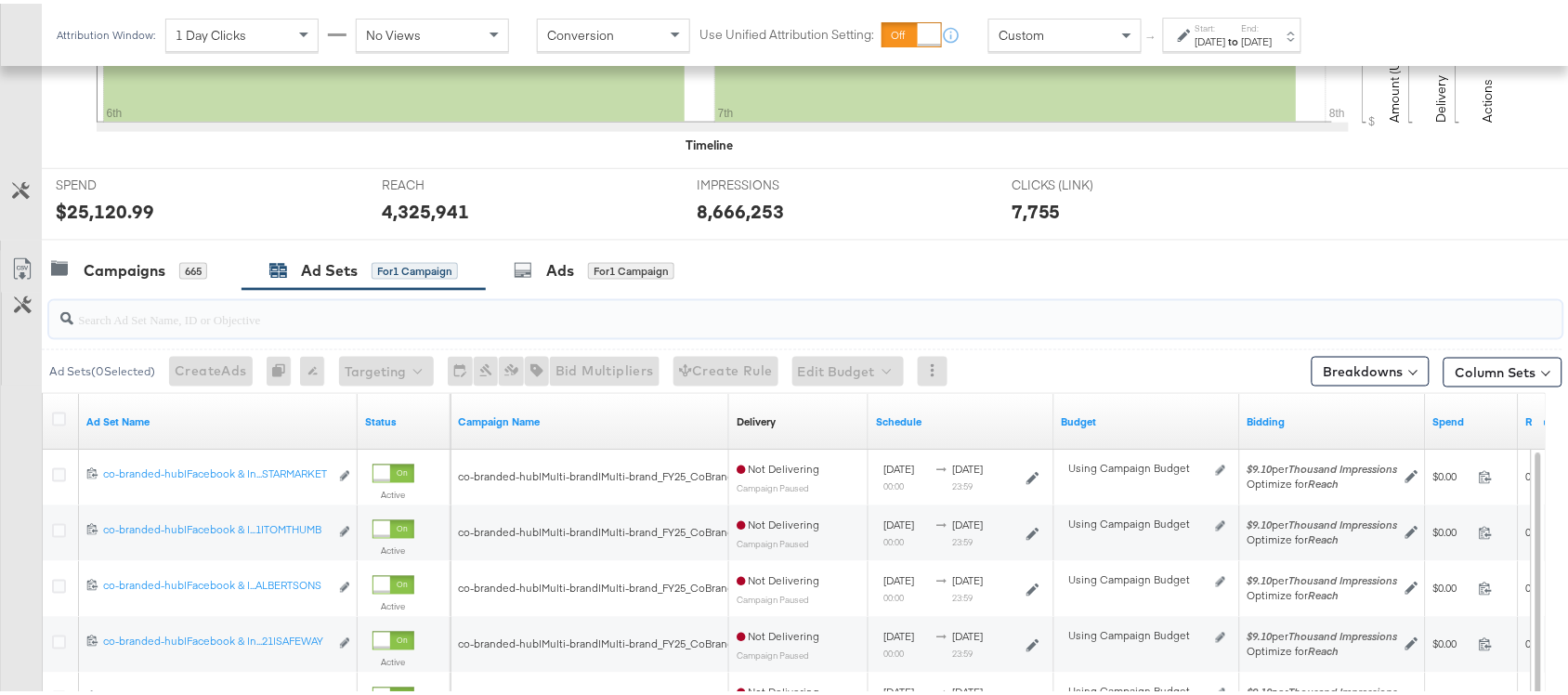
click at [293, 318] on input "search" at bounding box center [749, 308] width 1352 height 36
paste input "co-branded-hub|Facebook & Instagram|Social Media|FBIG - Premium Carousel & Prod…"
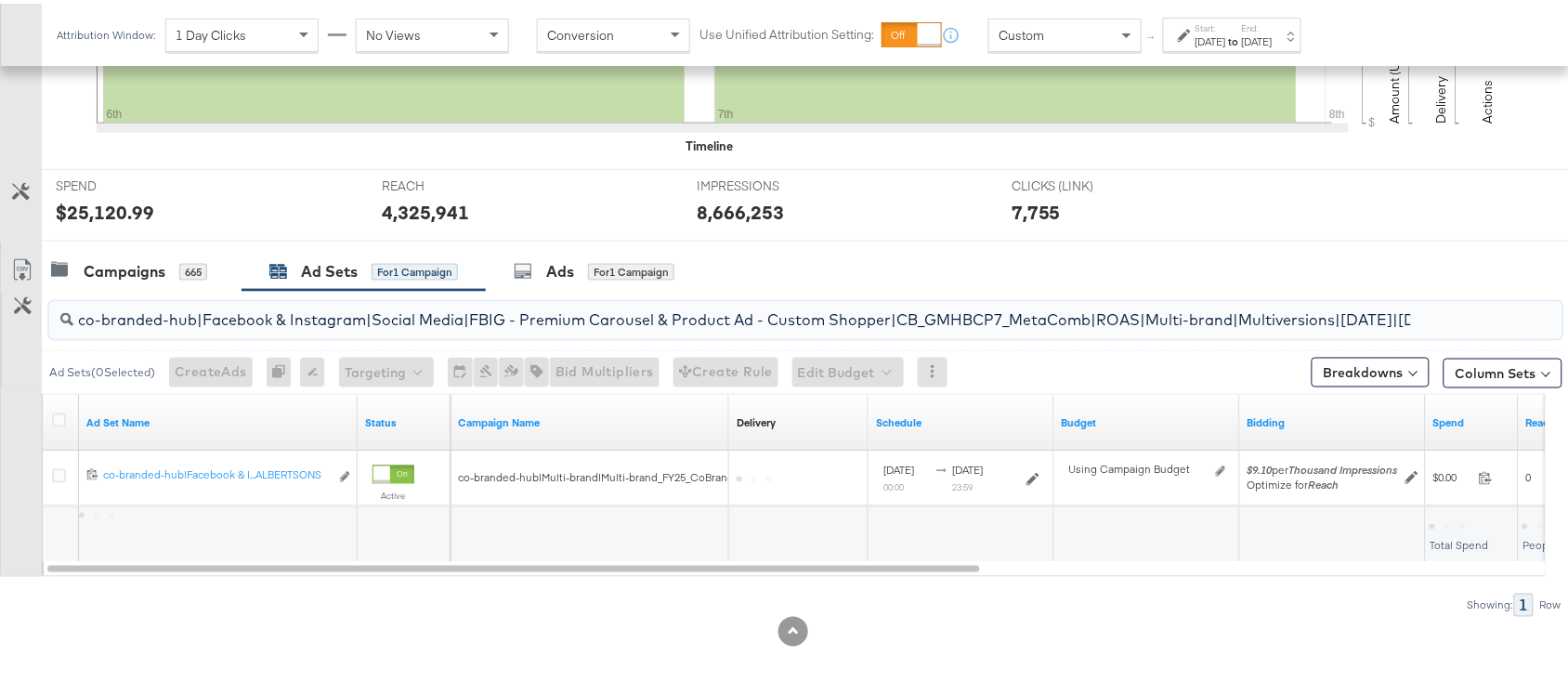
scroll to position [0, 559]
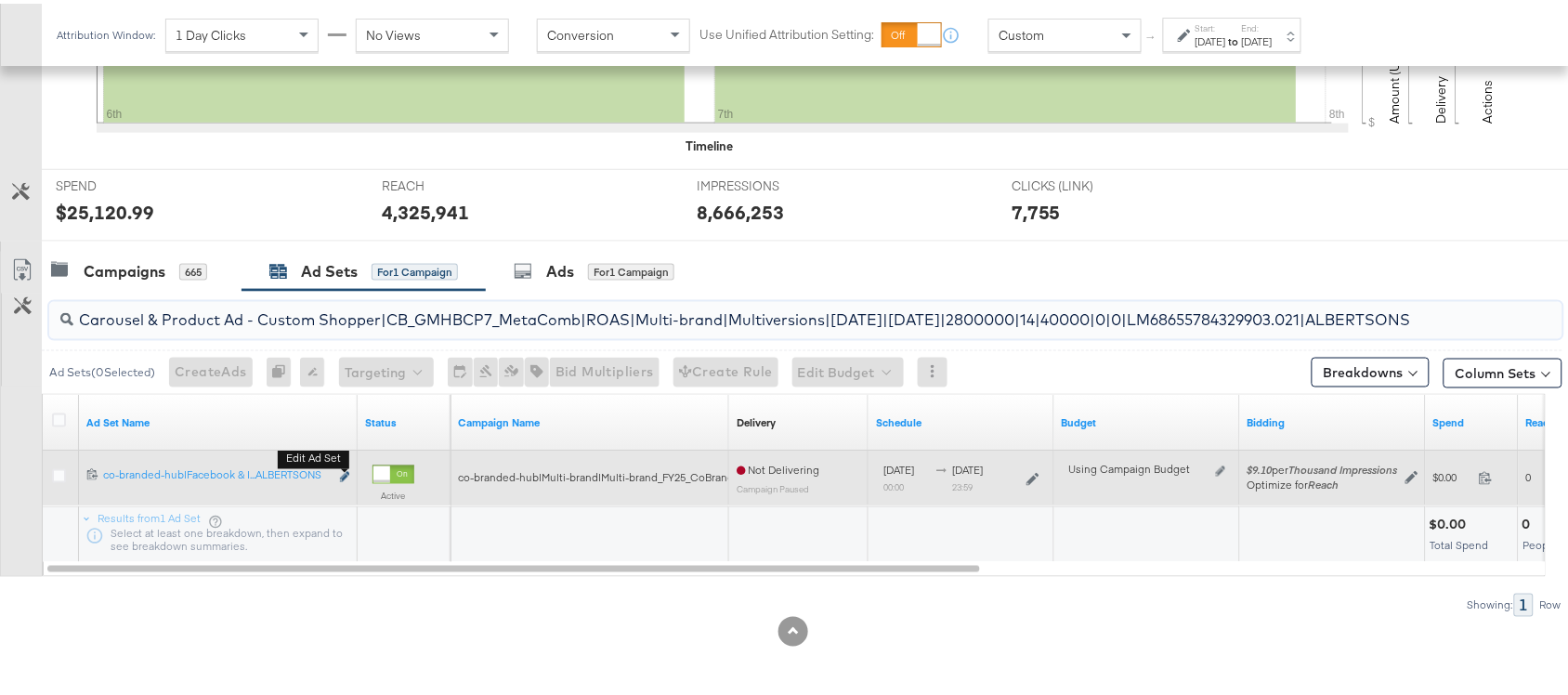
type input "co-branded-hub|Facebook & Instagram|Social Media|FBIG - Premium Carousel & Prod…"
click at [341, 474] on icon "link" at bounding box center [345, 474] width 10 height 11
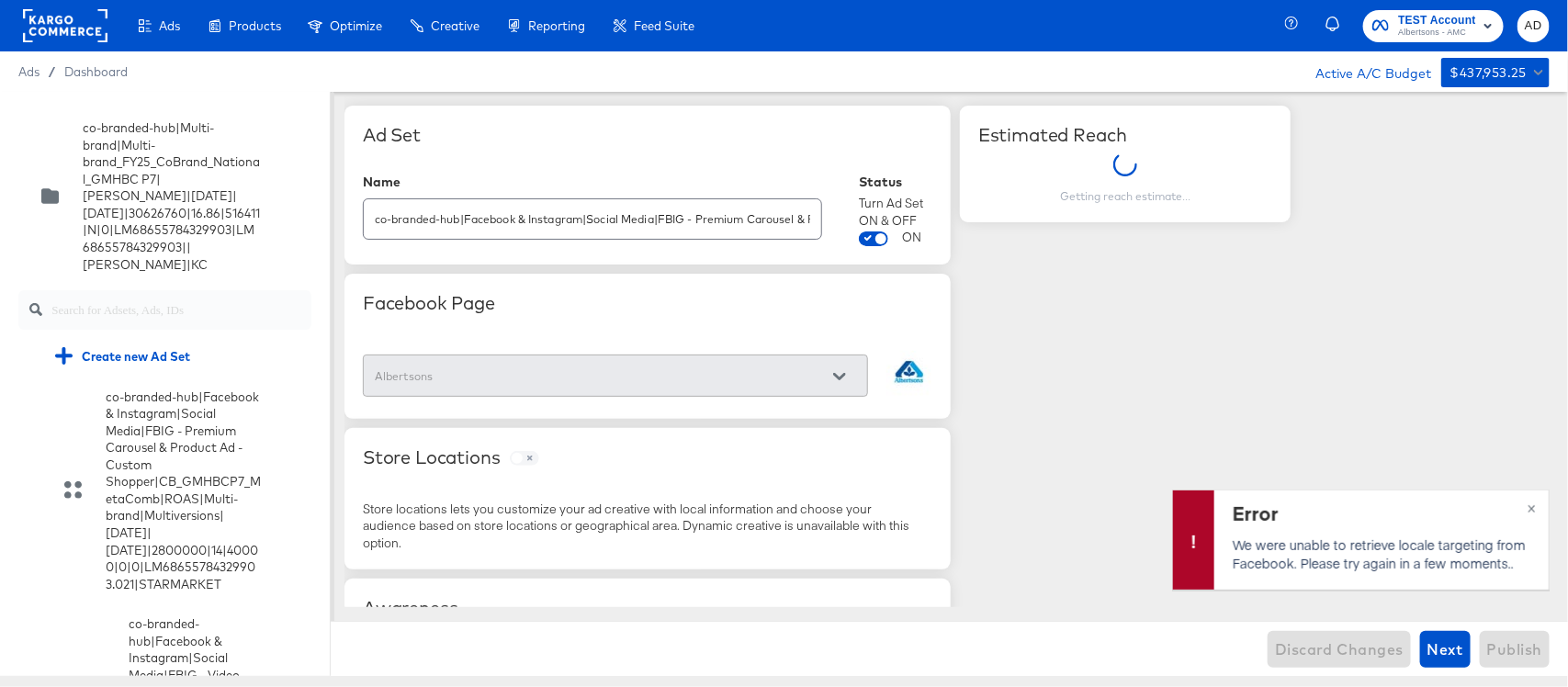
scroll to position [6673, 0]
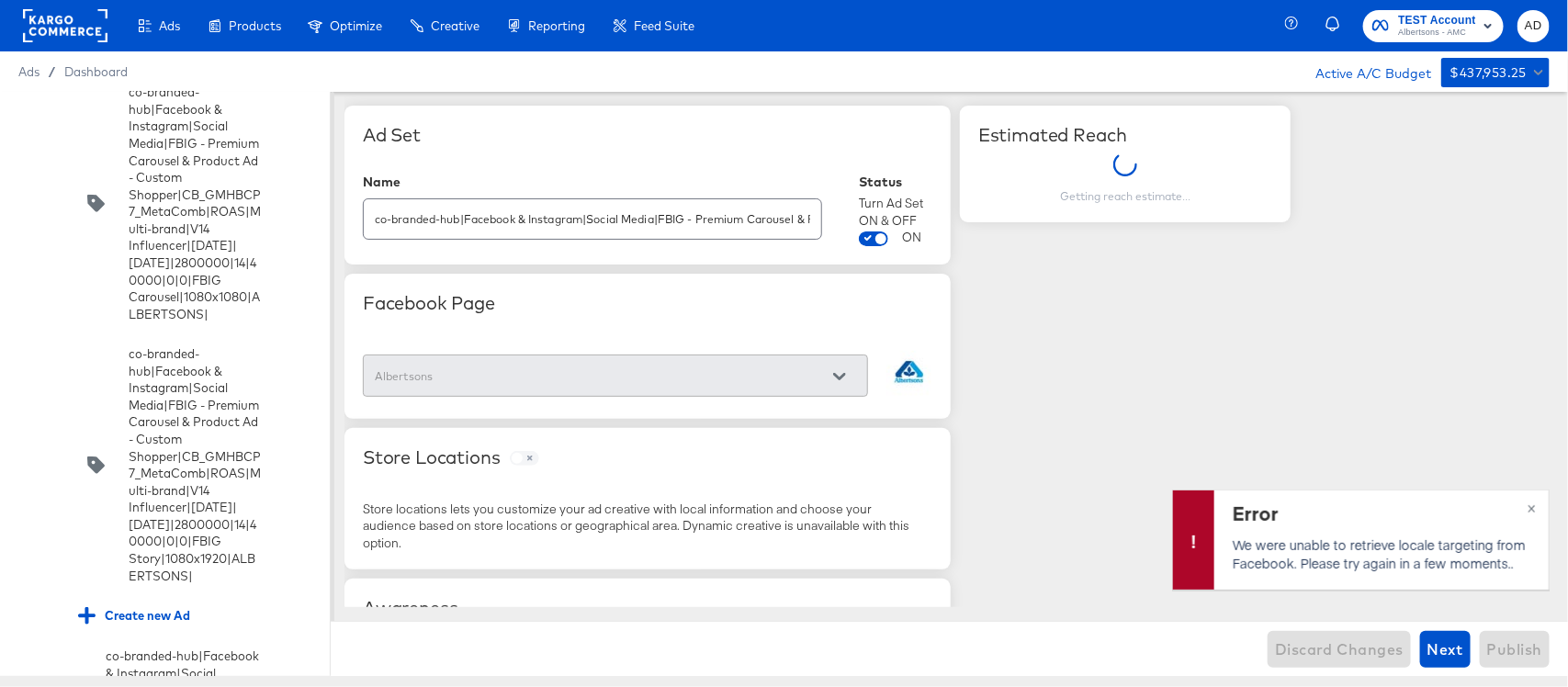
click at [0, 0] on input "checkbox" at bounding box center [0, 0] width 0 height 0
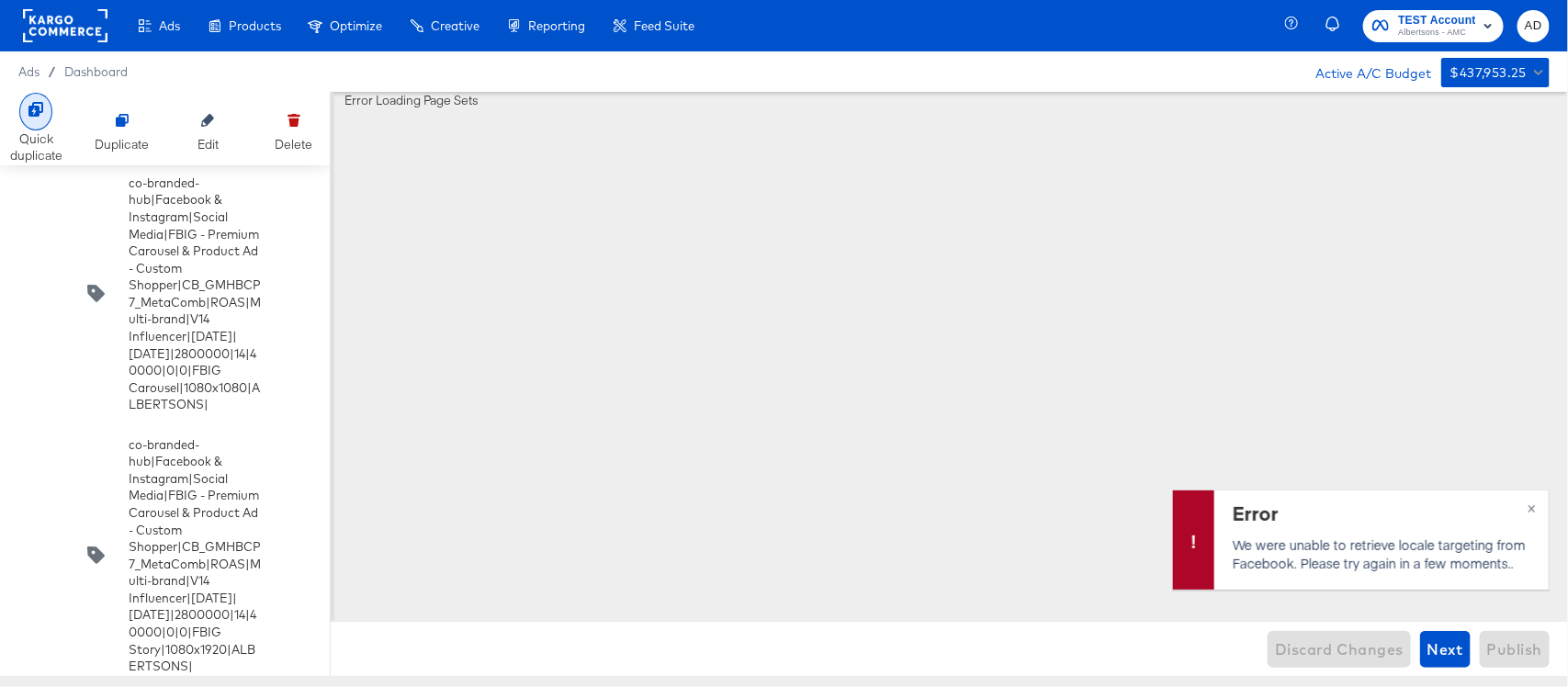
click at [30, 117] on div at bounding box center [35, 111] width 33 height 38
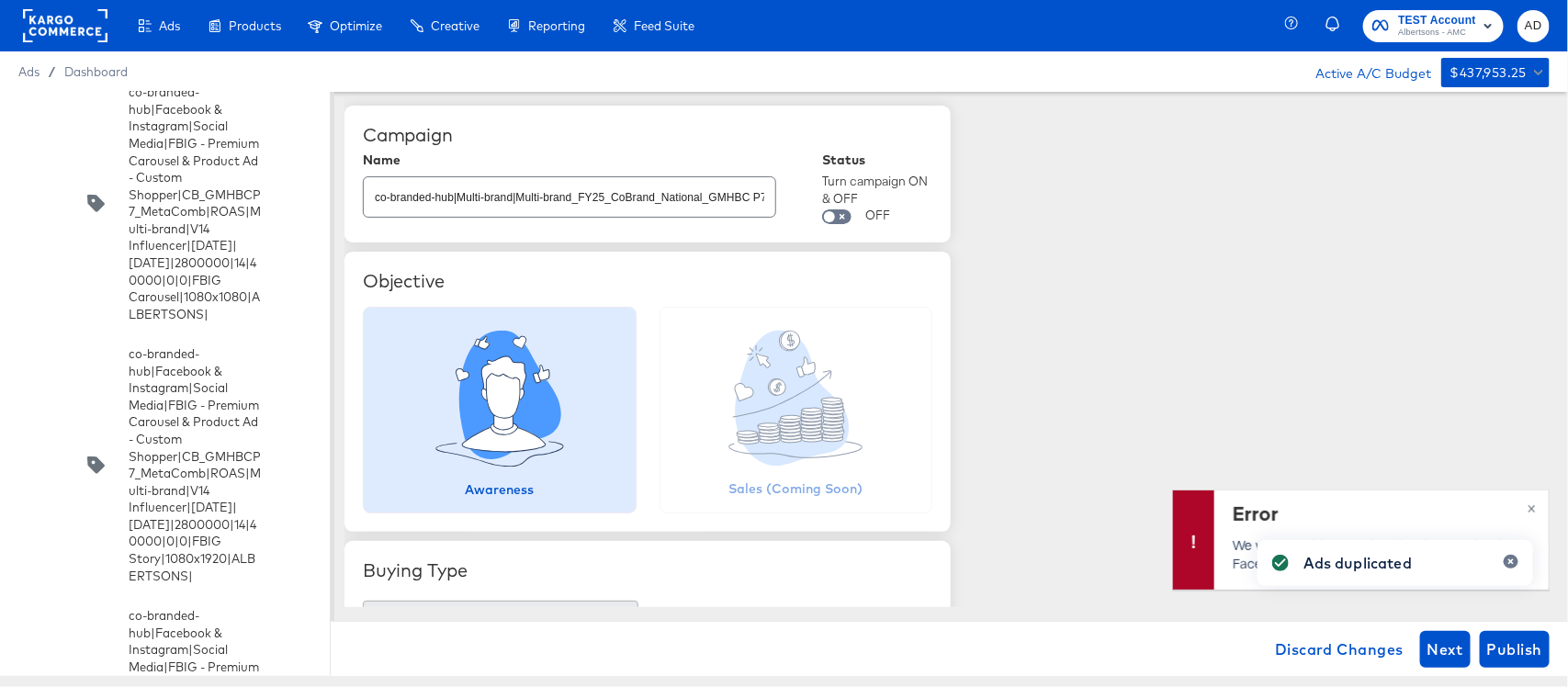
scroll to position [8367, 0]
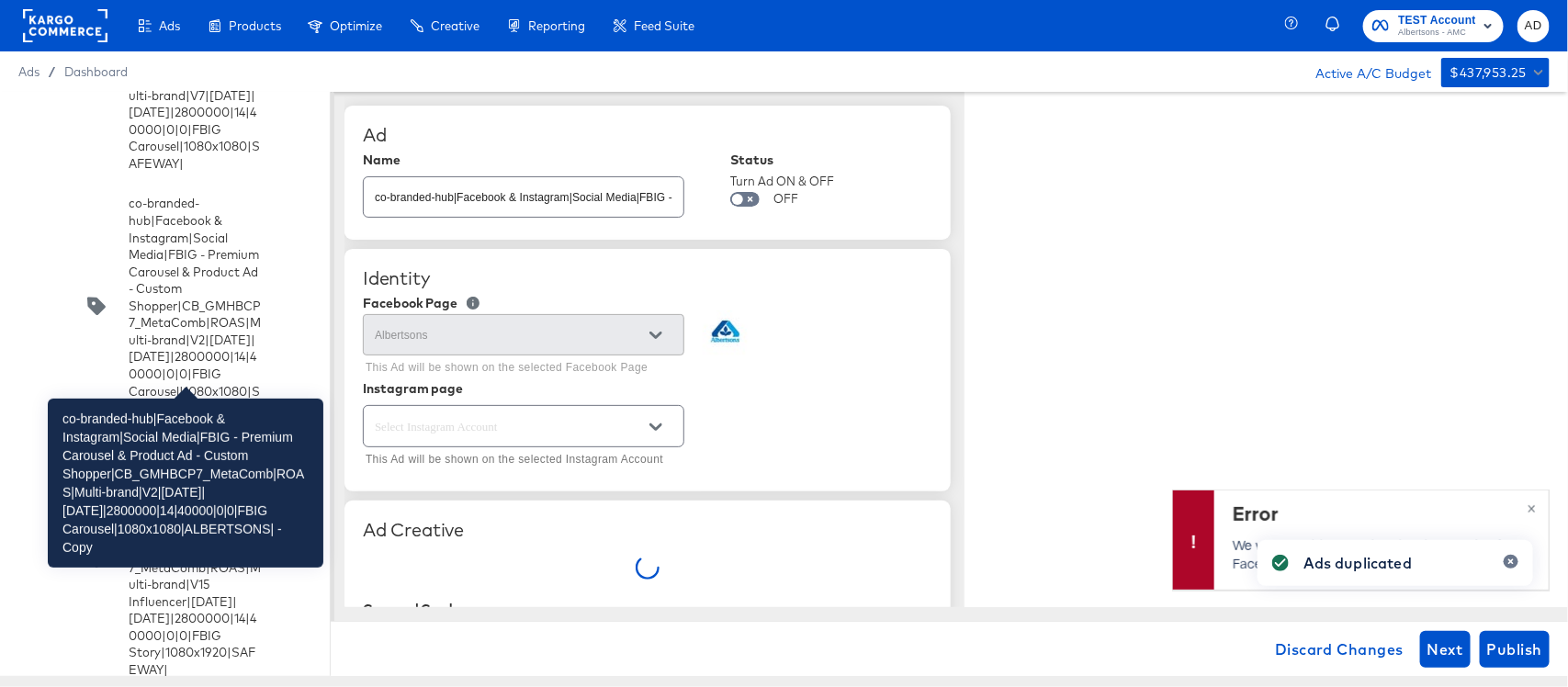
type textarea "x"
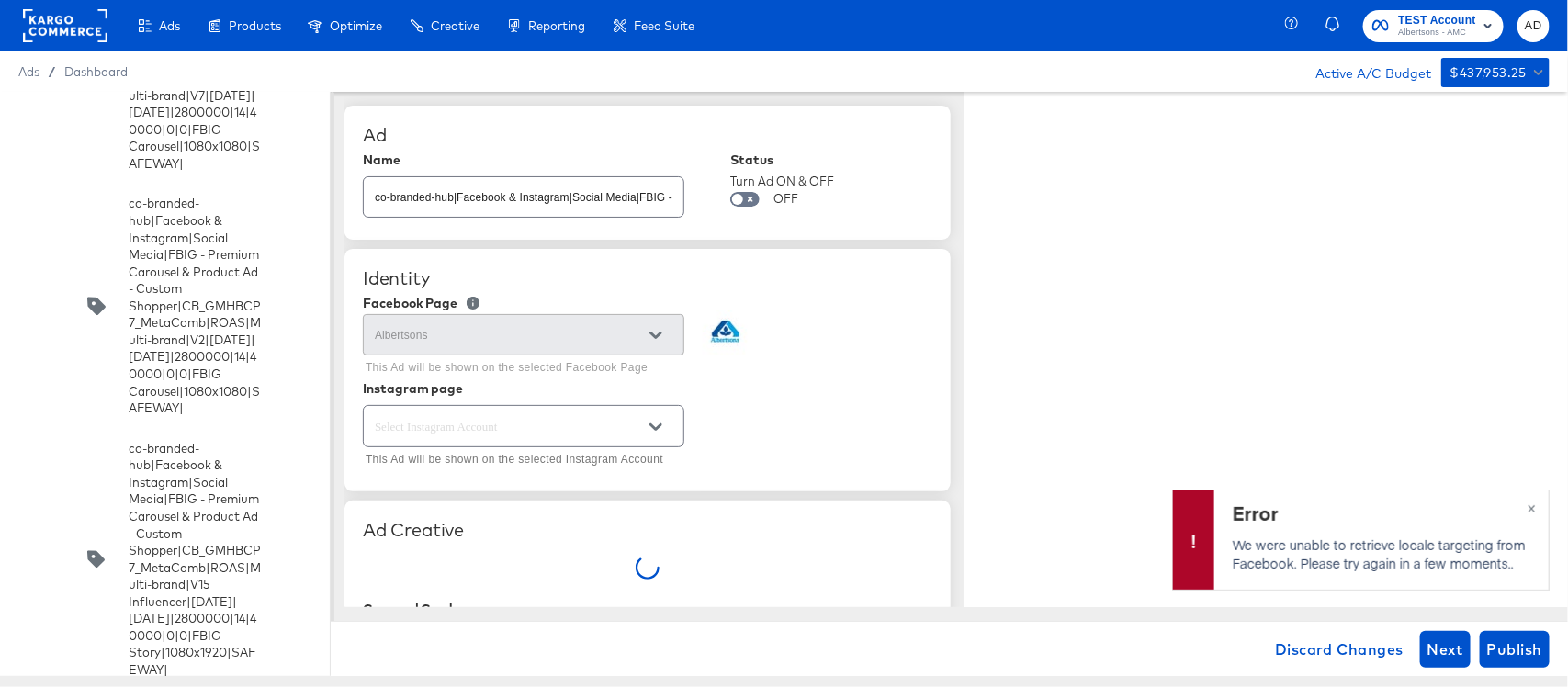
type textarea "x"
click at [552, 204] on input "co-branded-hub|Facebook & Instagram|Social Media|FBIG - Premium Carousel & Prod…" at bounding box center [524, 190] width 320 height 40
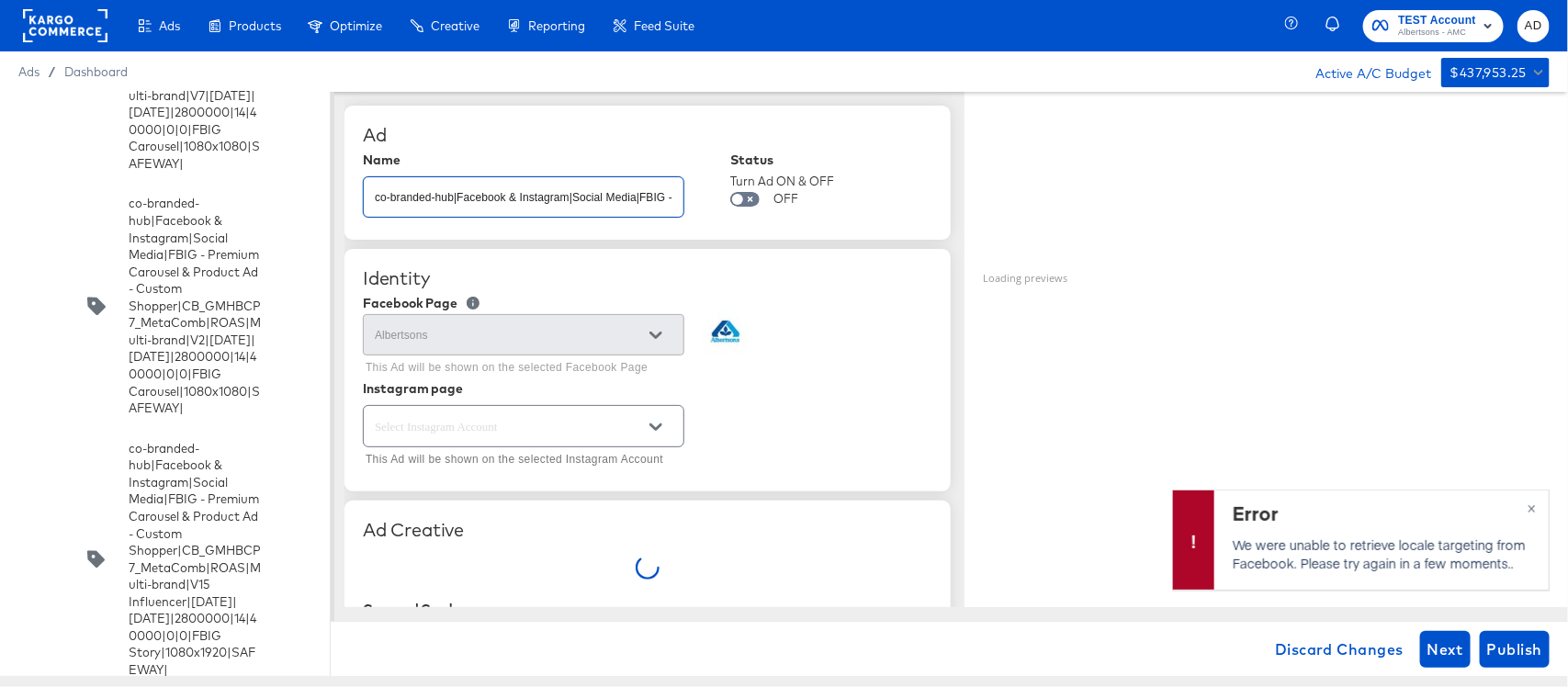
click at [552, 204] on input "co-branded-hub|Facebook & Instagram|Social Media|FBIG - Premium Carousel & Prod…" at bounding box center [524, 190] width 320 height 40
type textarea "x"
type input "TEST"
type textarea "x"
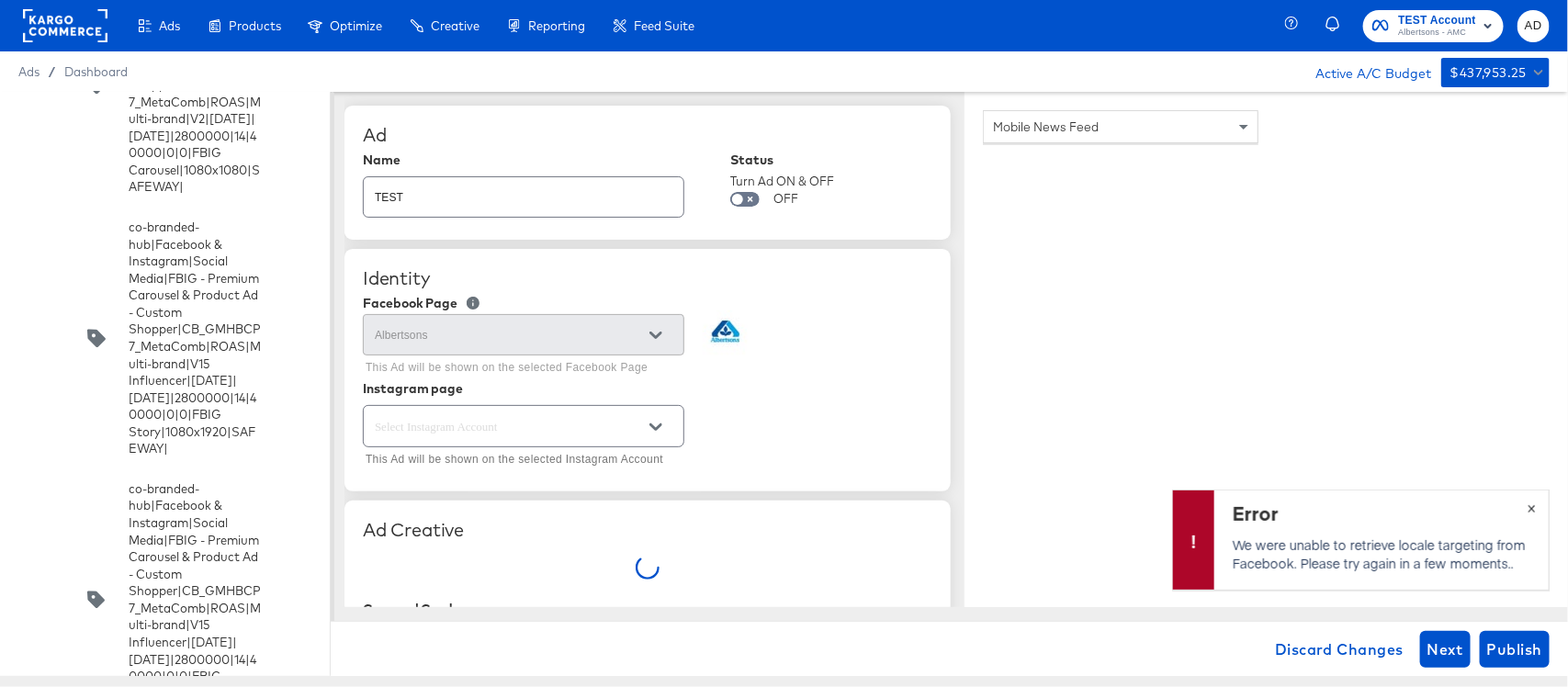
scroll to position [8093, 0]
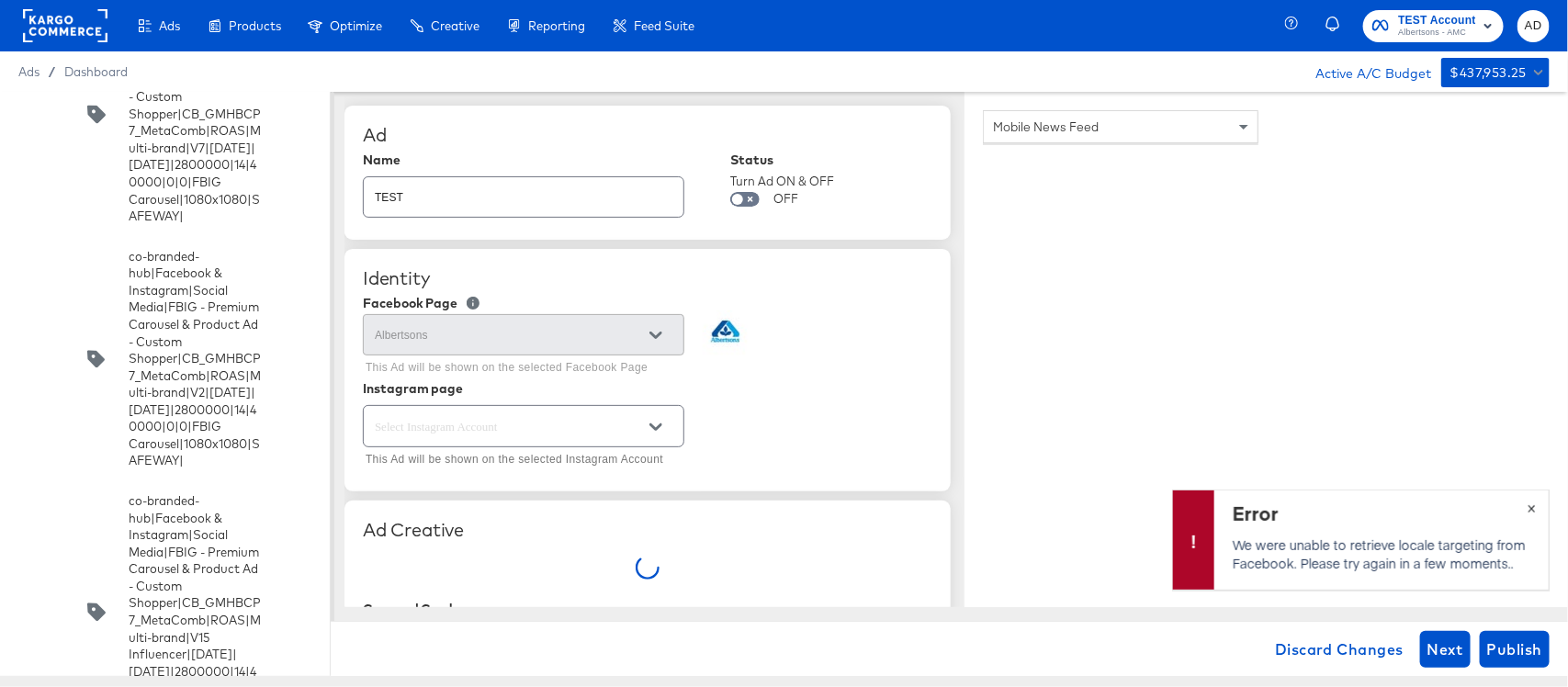
click at [1536, 506] on button "×" at bounding box center [1531, 507] width 34 height 33
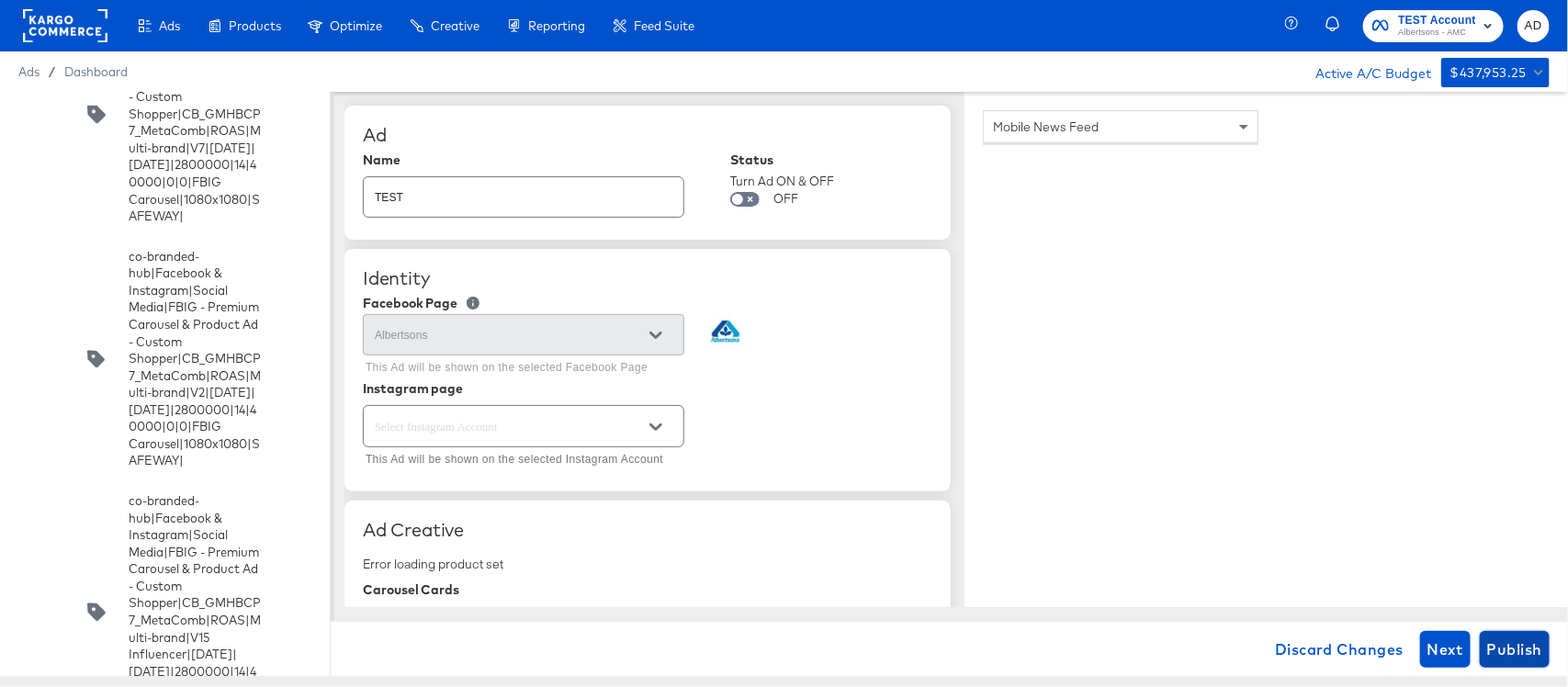
click at [1516, 645] on span "Publish" at bounding box center [1514, 649] width 55 height 25
type textarea "x"
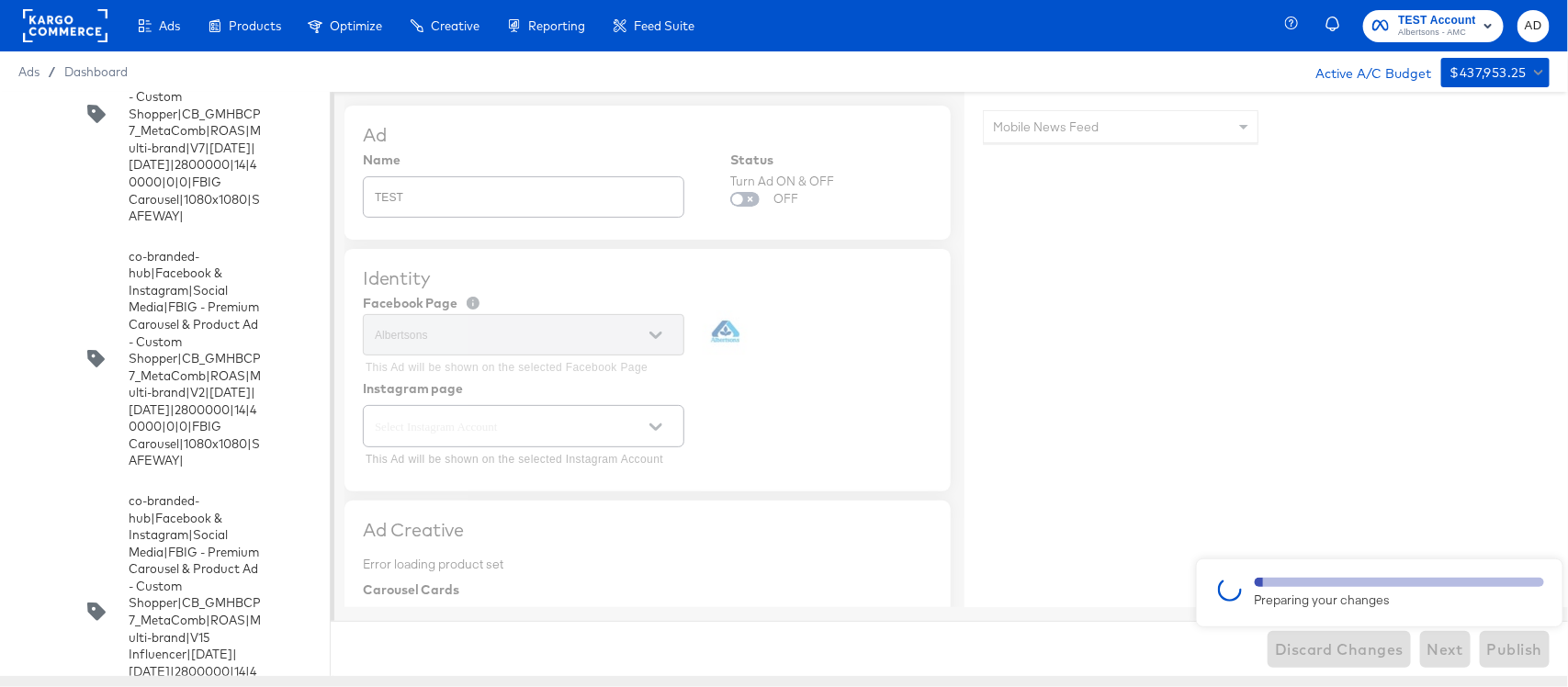
type textarea "x"
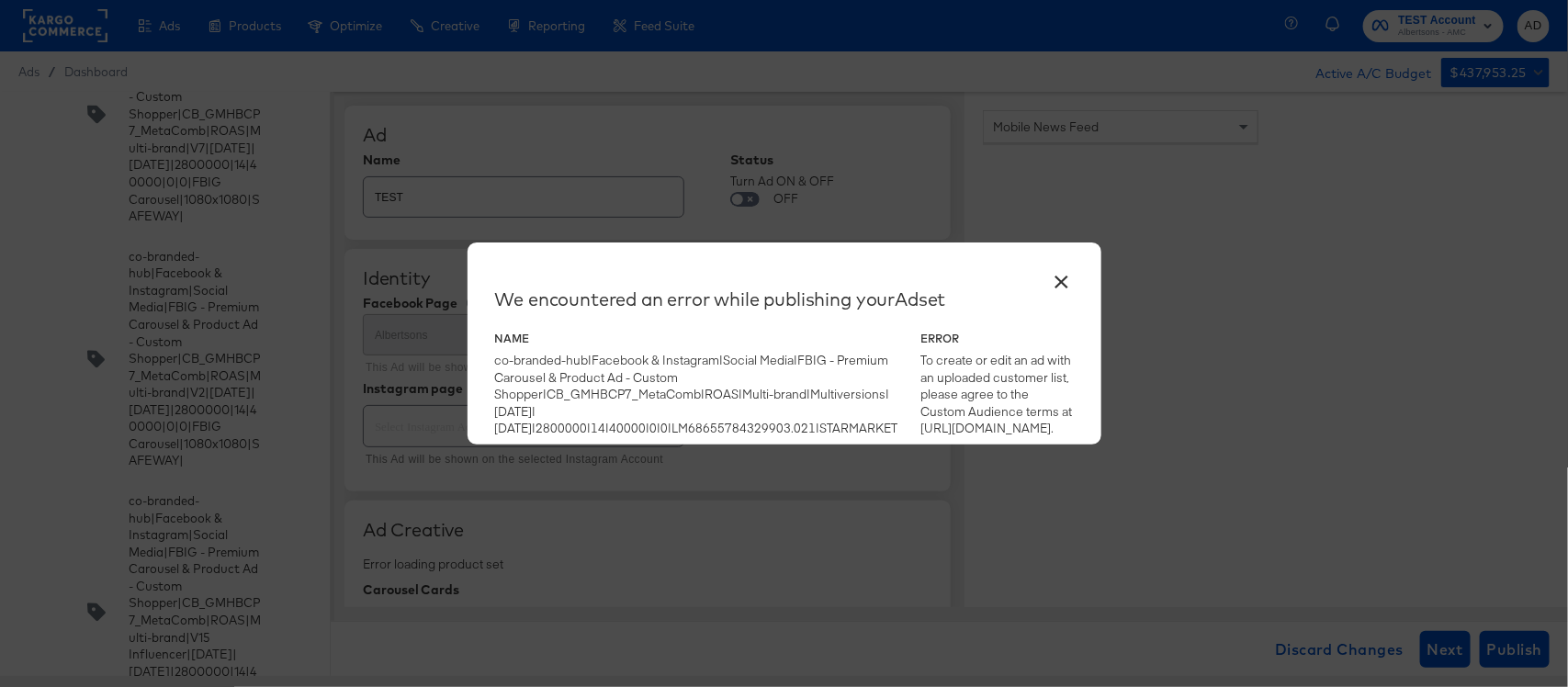
click at [1058, 290] on button "×" at bounding box center [1061, 277] width 33 height 33
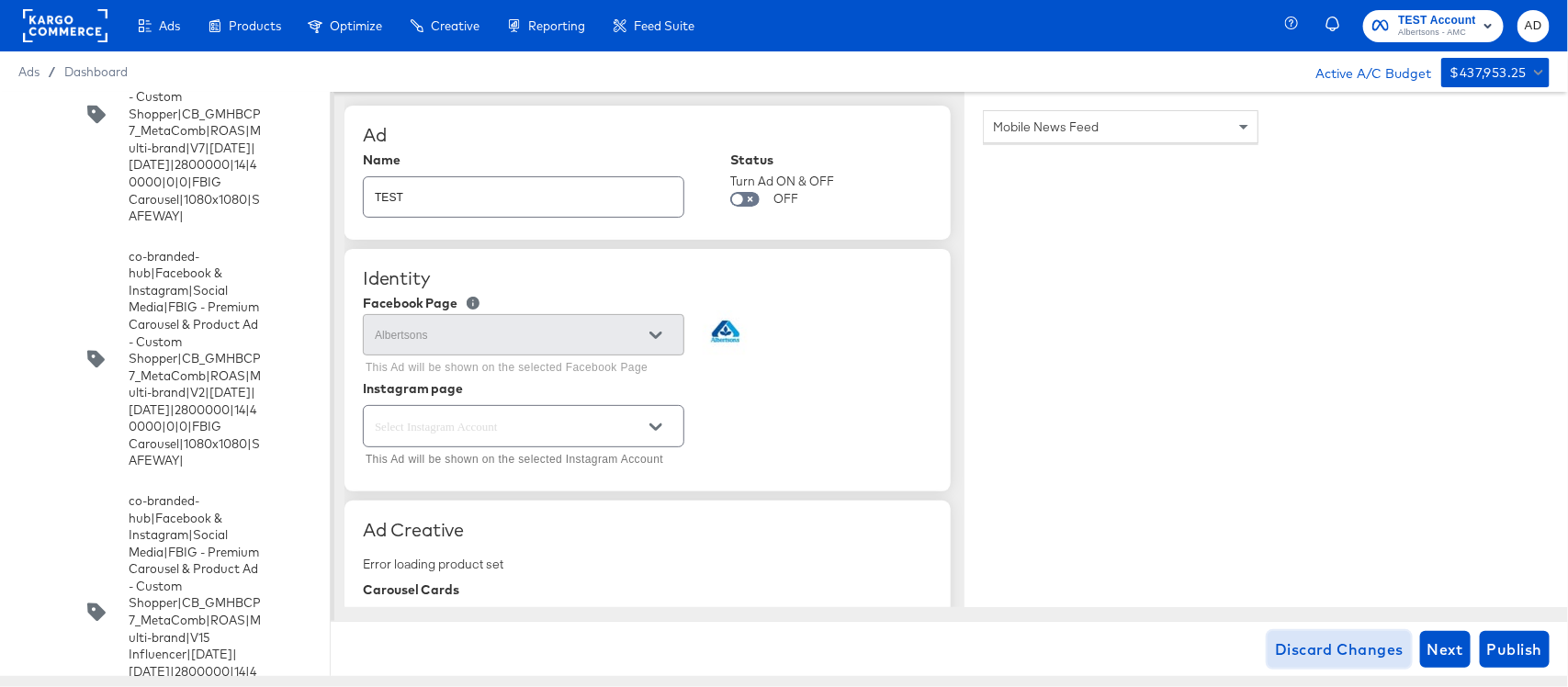
click at [1286, 658] on span "Discard Changes" at bounding box center [1339, 649] width 128 height 25
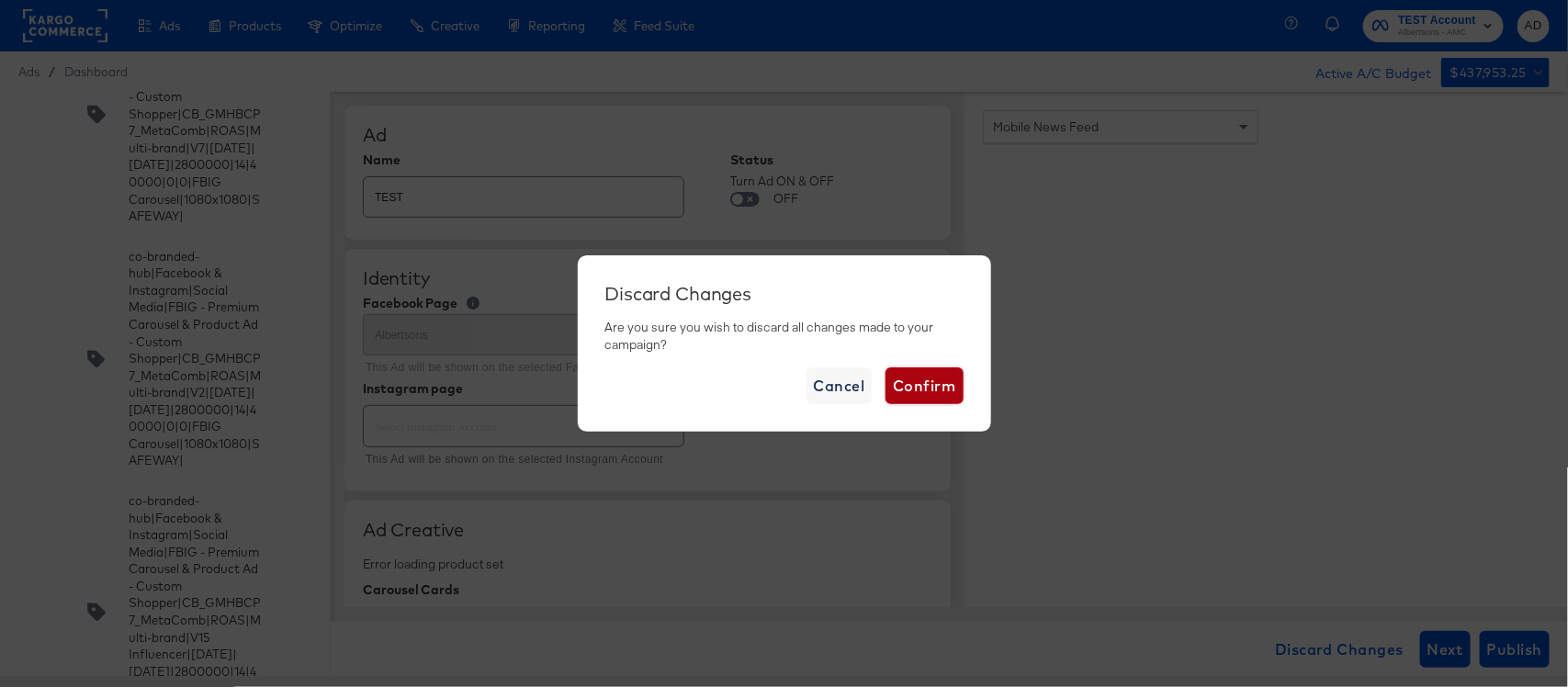
click at [916, 386] on span "Confirm" at bounding box center [924, 385] width 62 height 25
